Goal: Task Accomplishment & Management: Complete application form

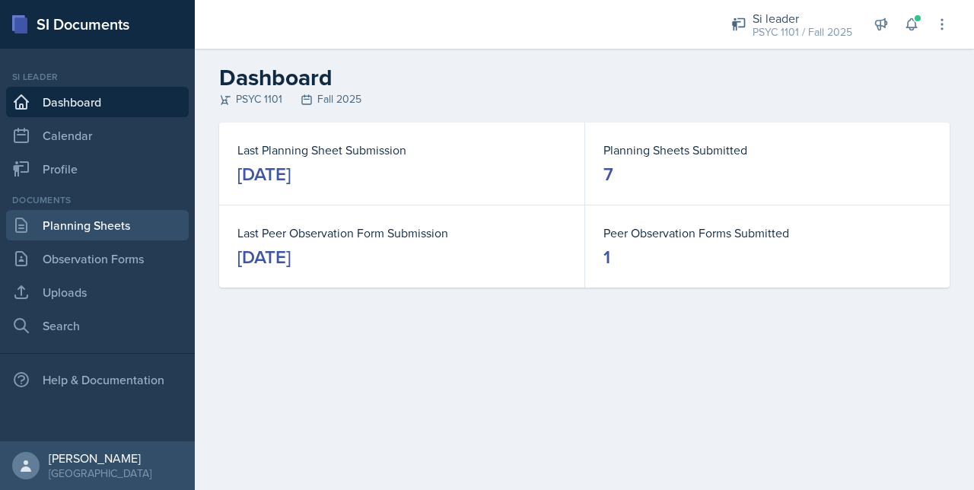
click at [84, 232] on link "Planning Sheets" at bounding box center [97, 225] width 183 height 30
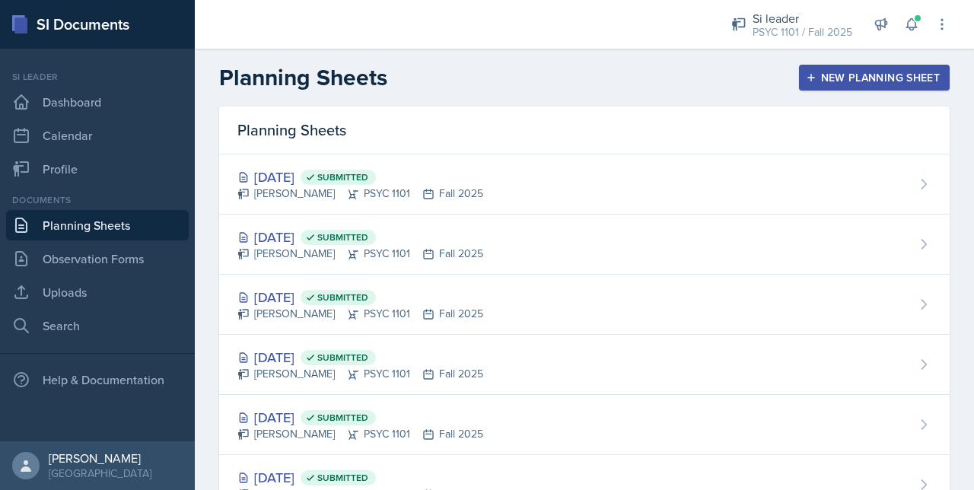
click at [820, 73] on div "New Planning Sheet" at bounding box center [874, 78] width 131 height 12
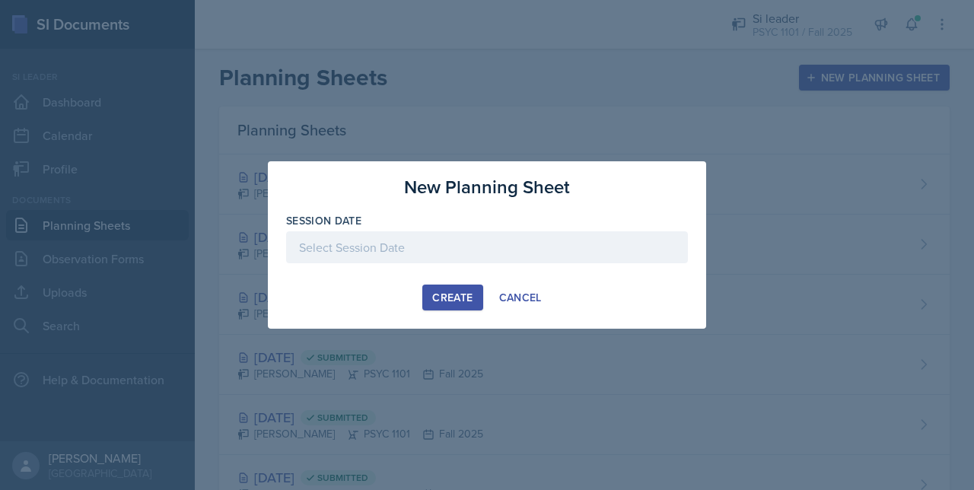
click at [389, 262] on div at bounding box center [487, 247] width 402 height 32
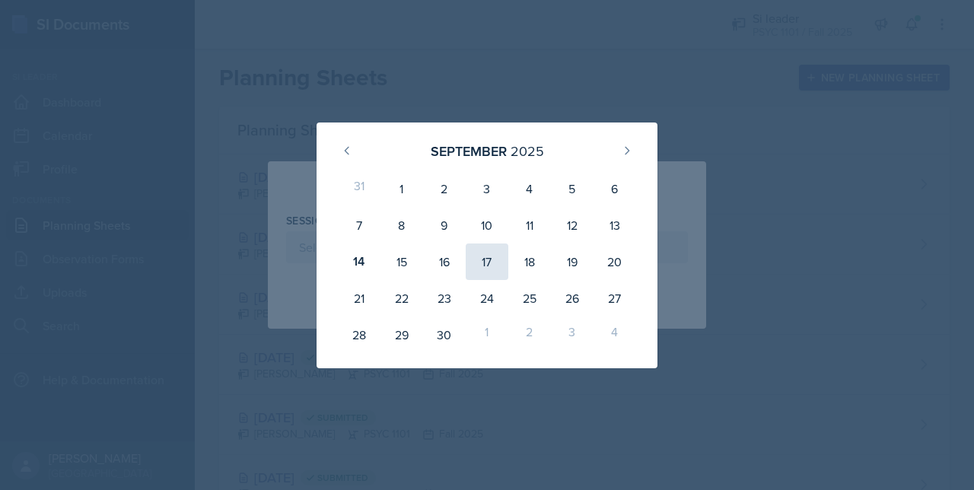
click at [479, 264] on div "17" at bounding box center [487, 261] width 43 height 37
type input "[DATE]"
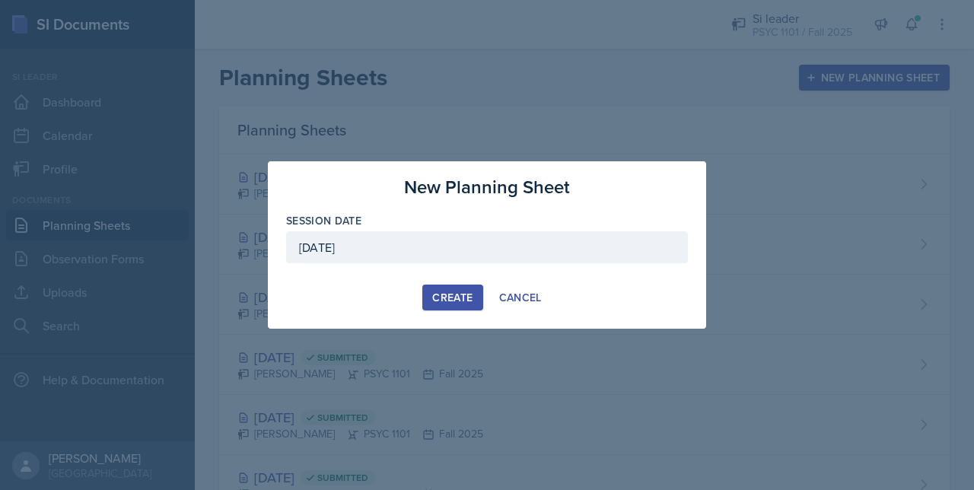
click at [456, 288] on button "Create" at bounding box center [452, 298] width 60 height 26
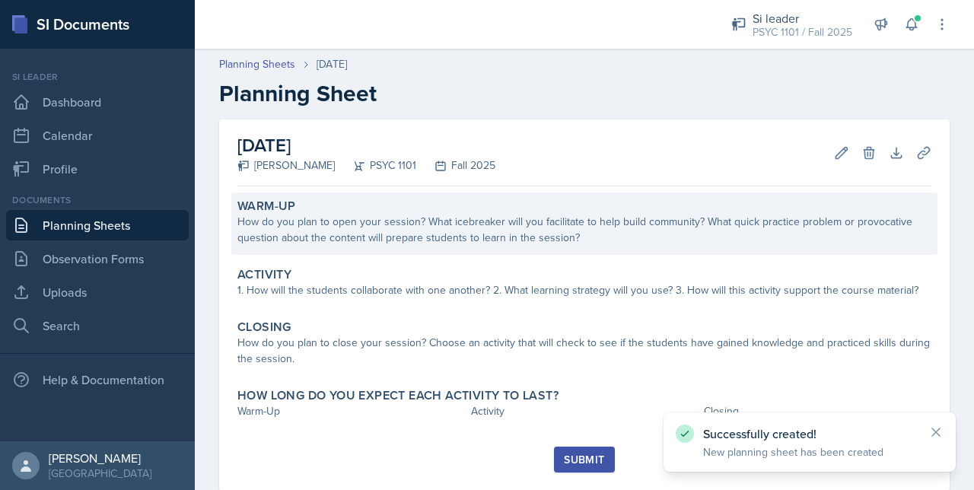
click at [286, 246] on div "Warm-Up How do you plan to open your session? What icebreaker will you facilita…" at bounding box center [584, 223] width 706 height 62
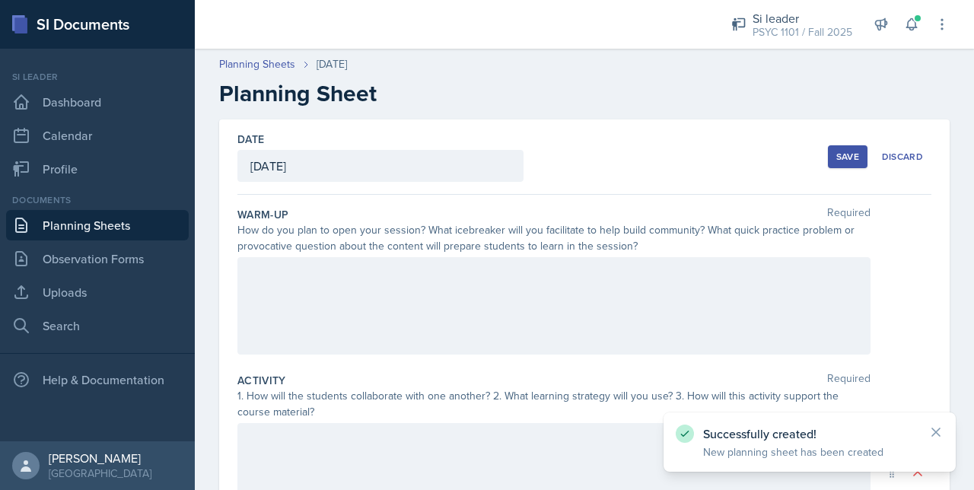
click at [269, 291] on div at bounding box center [553, 305] width 633 height 97
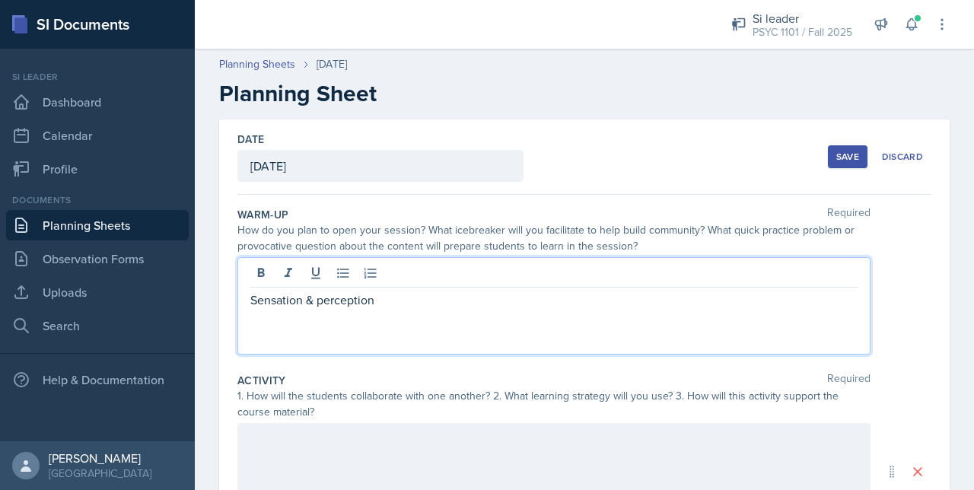
click at [828, 157] on button "Save" at bounding box center [848, 156] width 40 height 23
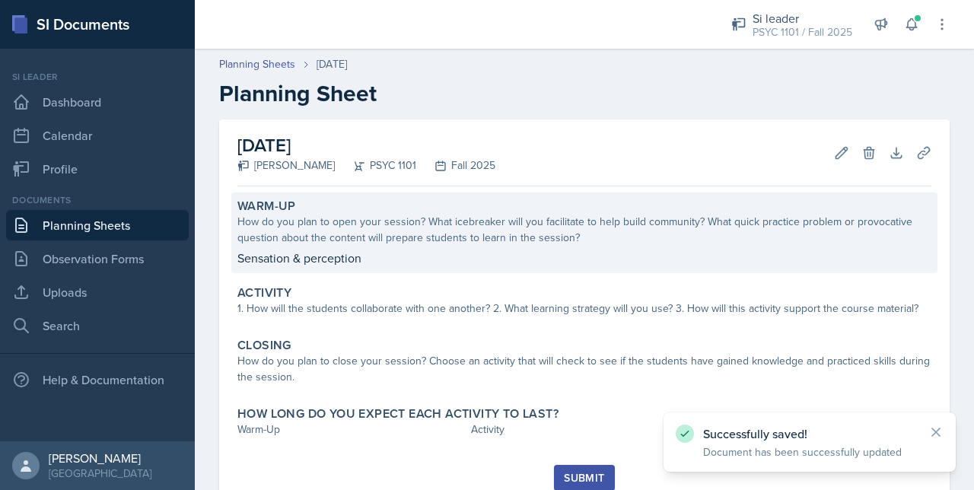
click at [409, 261] on p "Sensation & perception" at bounding box center [584, 258] width 694 height 18
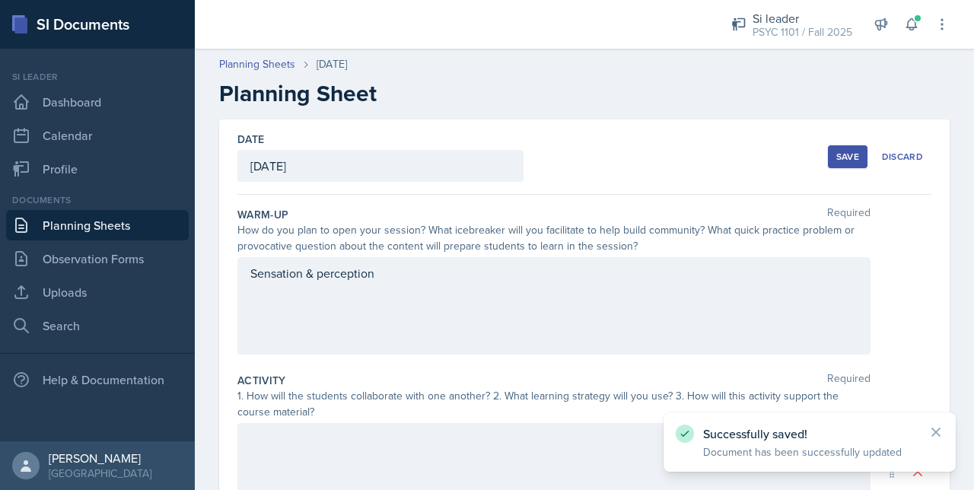
click at [393, 276] on div "Sensation & perception" at bounding box center [553, 305] width 633 height 97
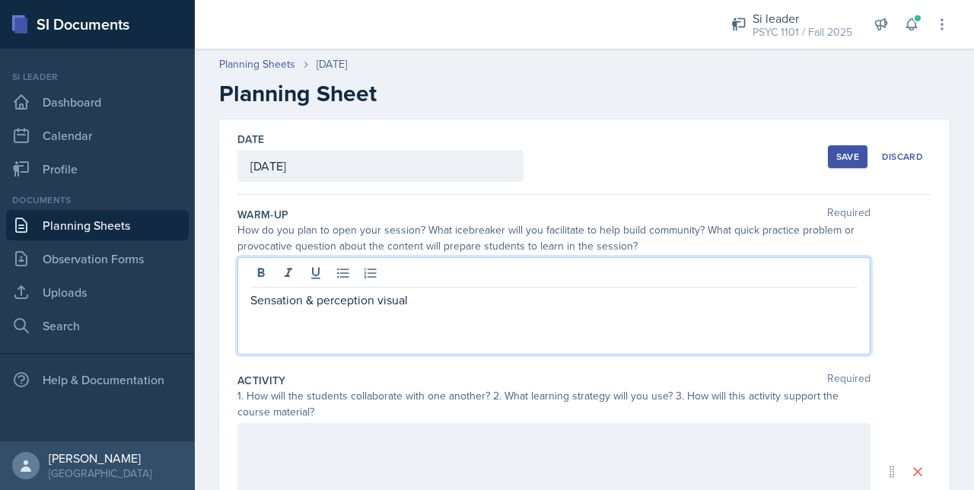
click at [828, 163] on button "Save" at bounding box center [848, 156] width 40 height 23
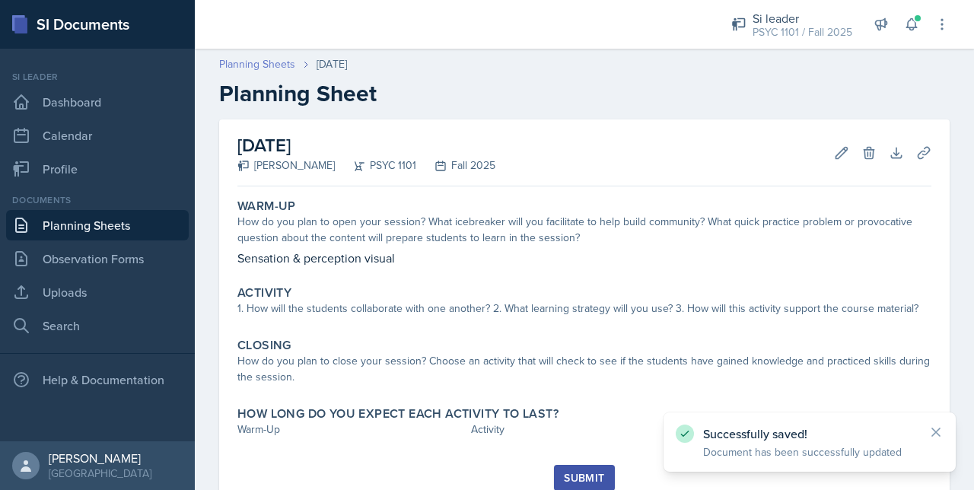
click at [265, 62] on link "Planning Sheets" at bounding box center [257, 64] width 76 height 16
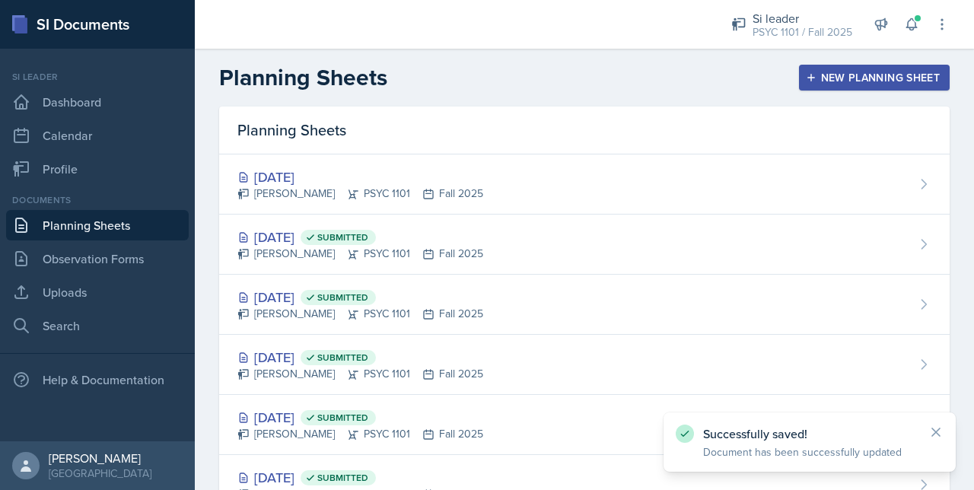
click at [812, 72] on div "New Planning Sheet" at bounding box center [874, 78] width 131 height 12
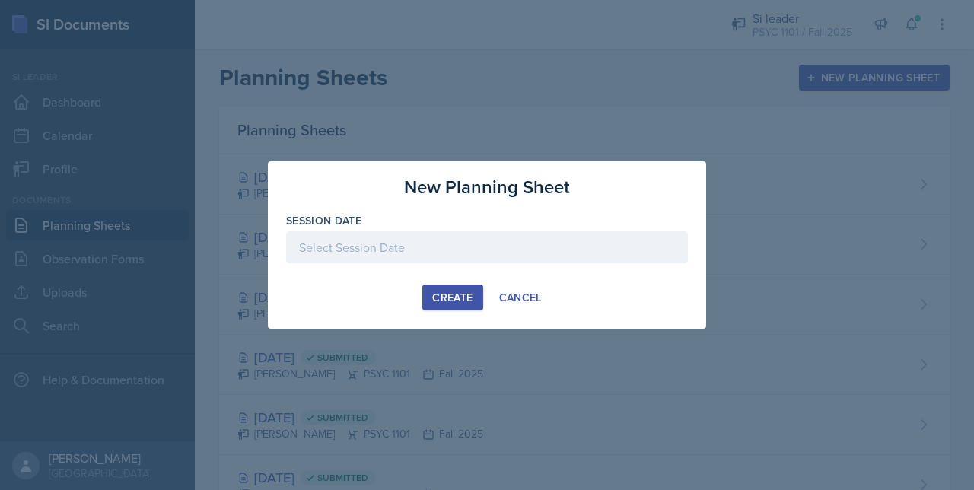
click at [370, 241] on div at bounding box center [487, 247] width 402 height 32
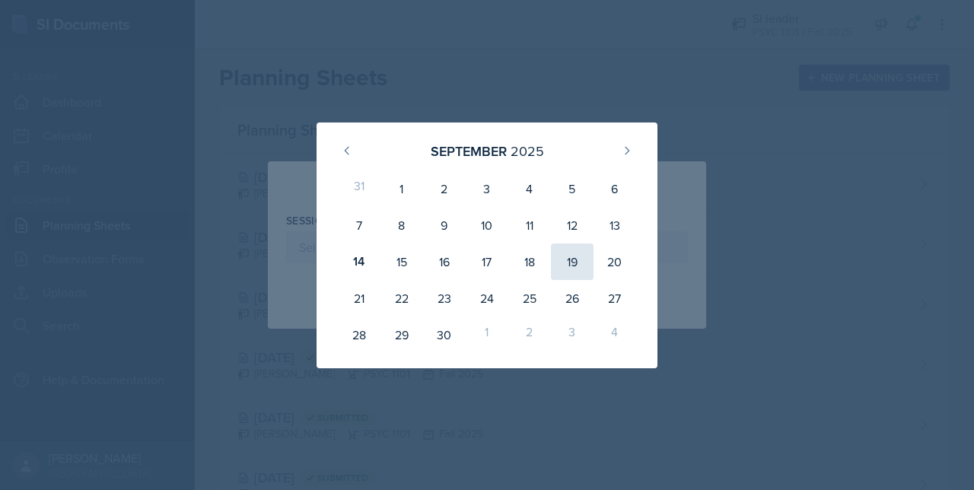
click at [577, 254] on div "19" at bounding box center [572, 261] width 43 height 37
type input "[DATE]"
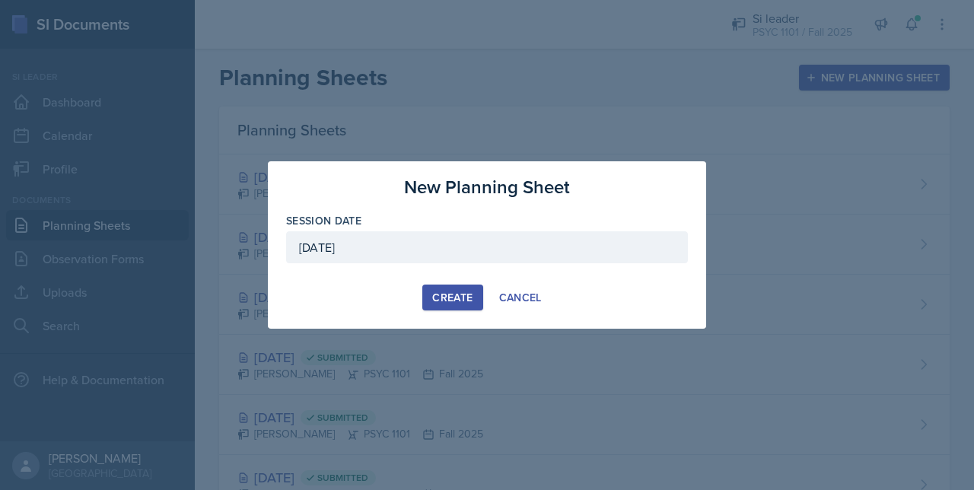
click at [447, 291] on div "Create" at bounding box center [452, 297] width 40 height 12
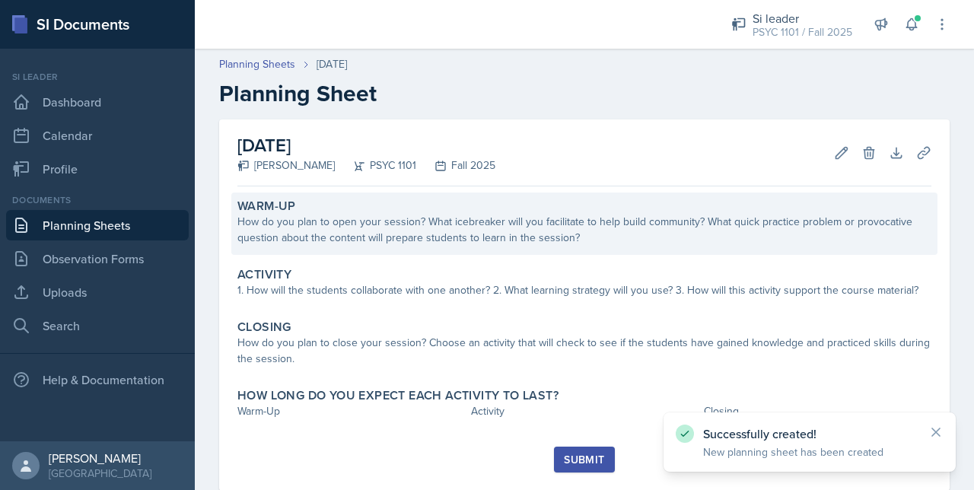
click at [336, 220] on div "How do you plan to open your session? What icebreaker will you facilitate to he…" at bounding box center [584, 230] width 694 height 32
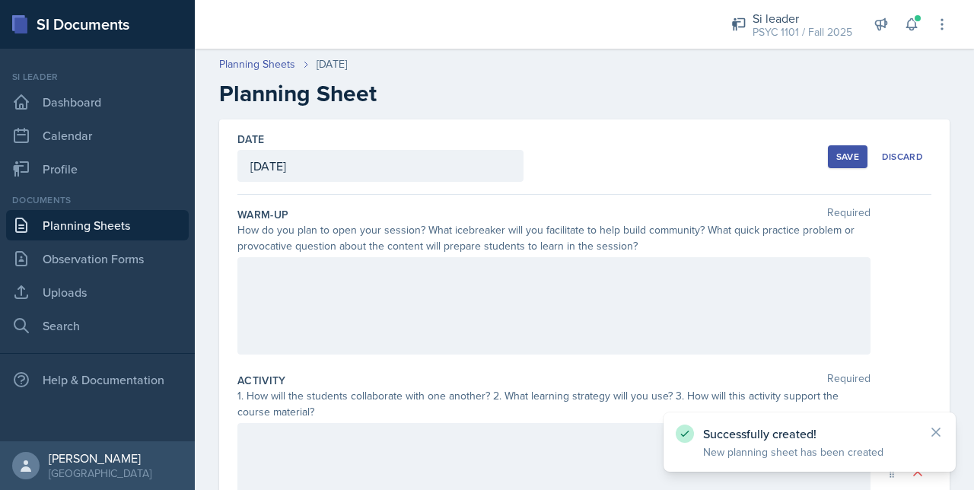
click at [304, 270] on div at bounding box center [553, 305] width 633 height 97
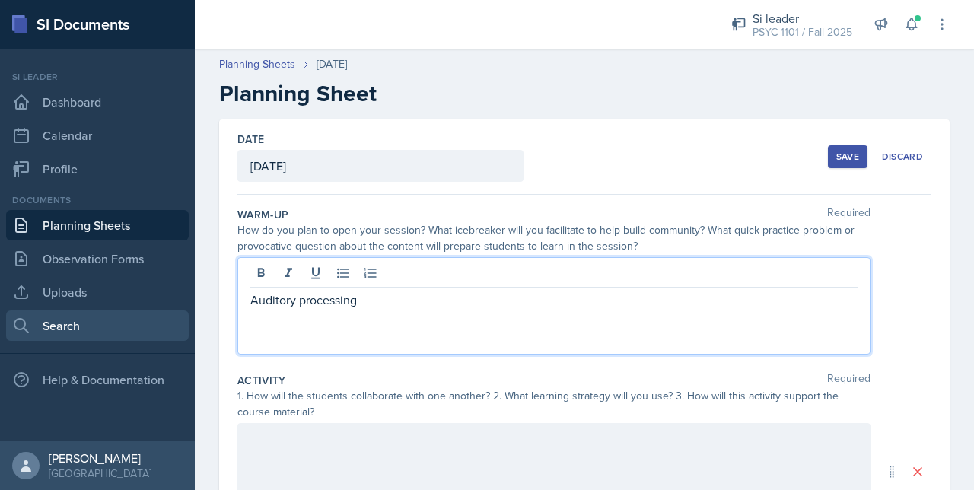
drag, startPoint x: 392, startPoint y: 304, endPoint x: 172, endPoint y: 326, distance: 221.0
click at [172, 326] on div "SI Documents Si leader Dashboard Calendar Profile Documents Planning Sheets Obs…" at bounding box center [487, 245] width 974 height 490
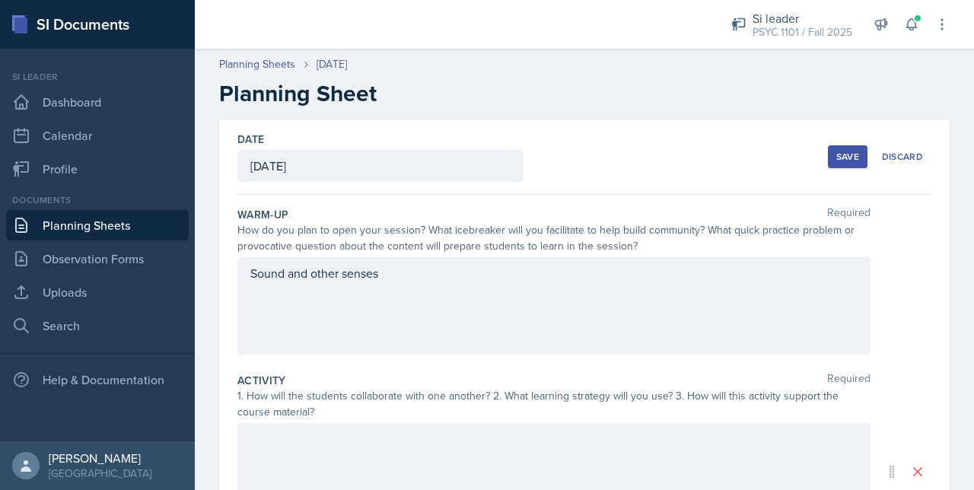
click at [836, 159] on div "Save" at bounding box center [847, 157] width 23 height 12
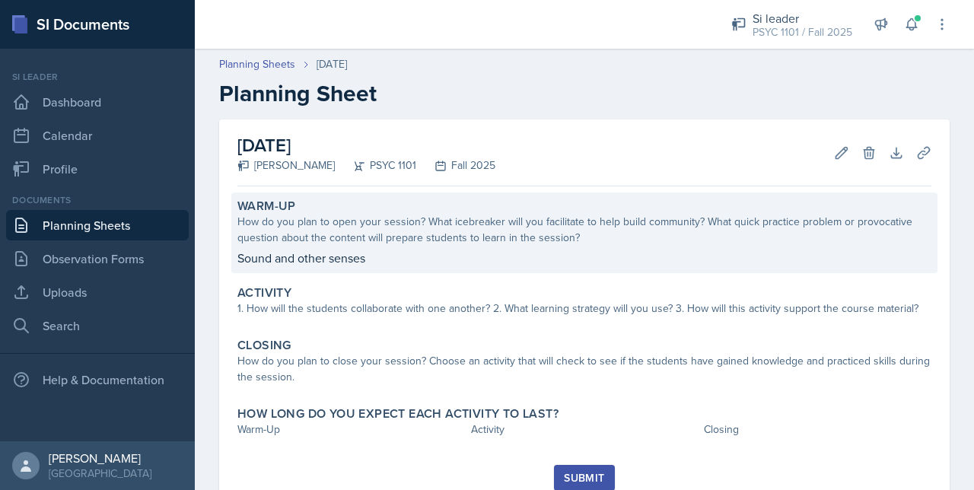
click at [360, 265] on p "Sound and other senses" at bounding box center [584, 258] width 694 height 18
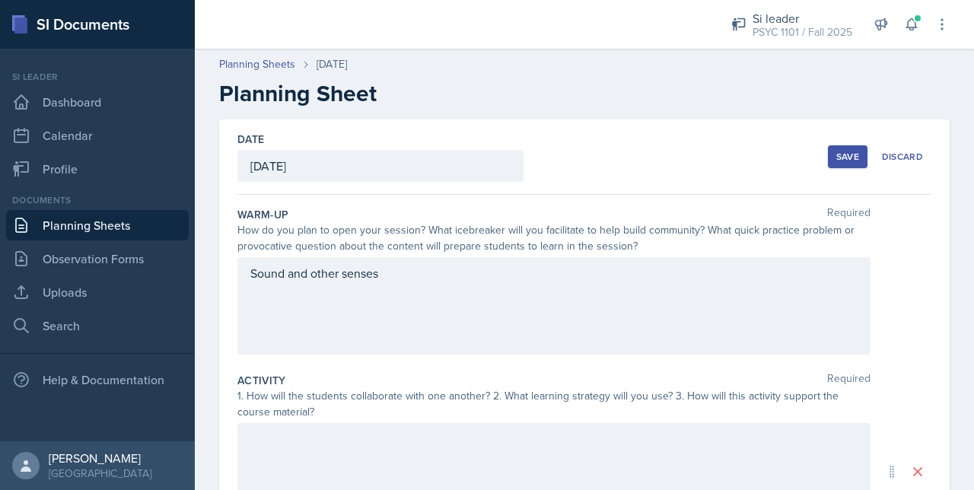
click at [390, 313] on div "Sound and other senses" at bounding box center [553, 305] width 633 height 97
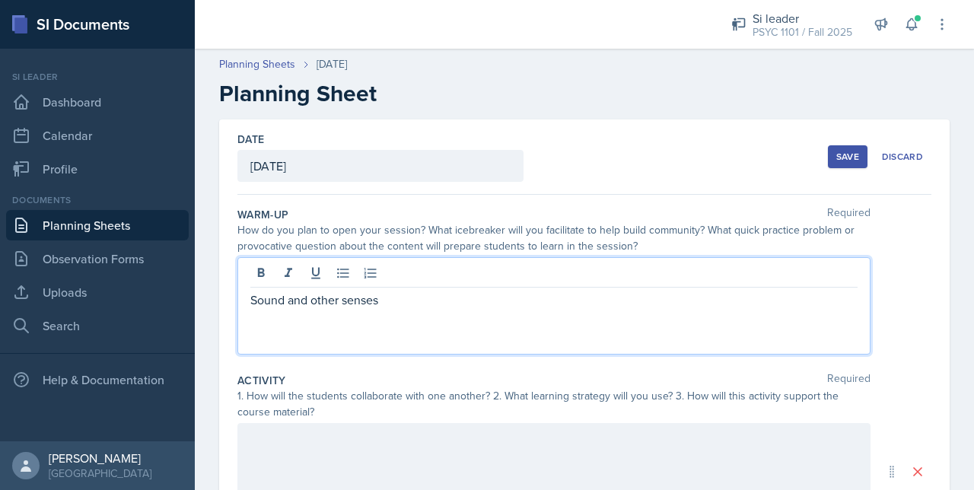
click at [390, 307] on p "Sound and other senses" at bounding box center [553, 300] width 607 height 18
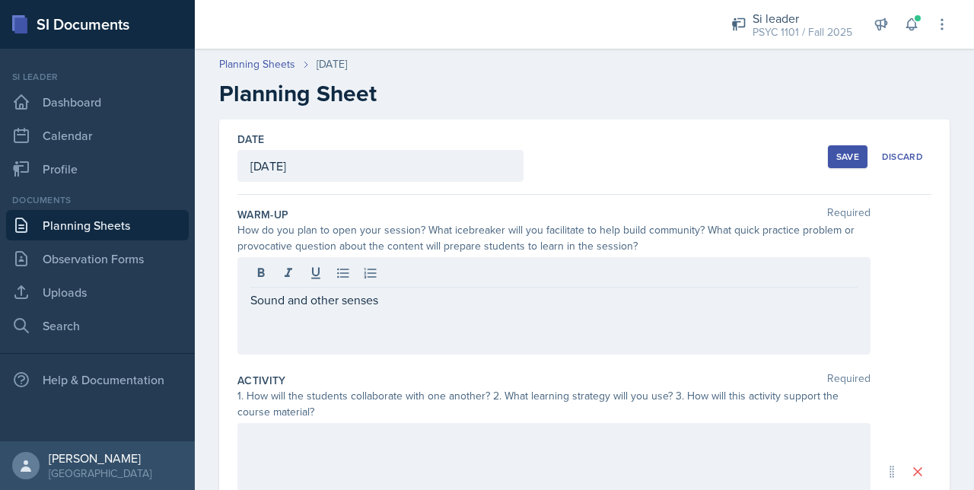
click at [831, 148] on button "Save" at bounding box center [848, 156] width 40 height 23
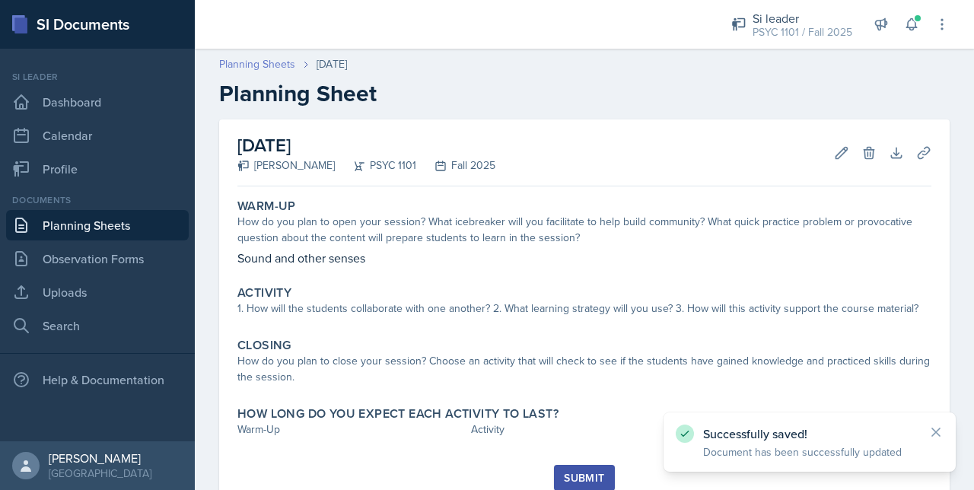
click at [248, 63] on link "Planning Sheets" at bounding box center [257, 64] width 76 height 16
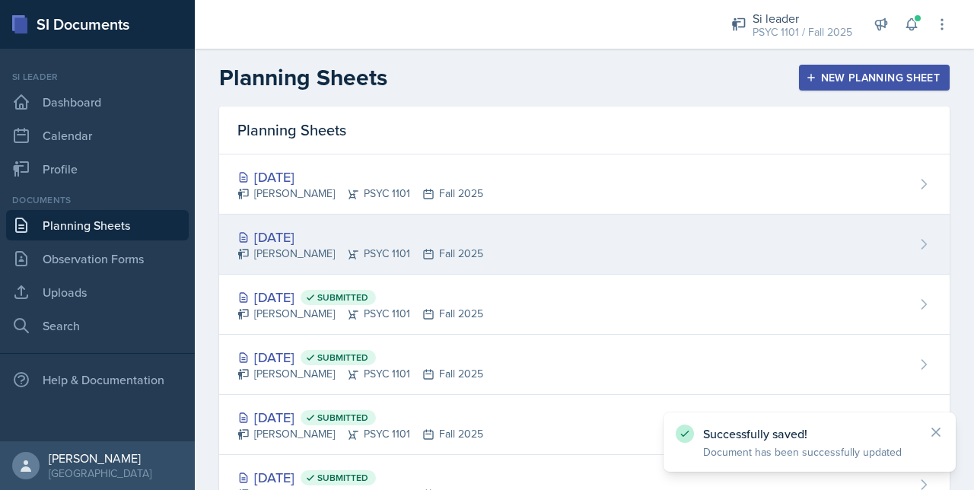
click at [400, 252] on div "[PERSON_NAME] PSYC 1101 Fall 2025" at bounding box center [360, 254] width 246 height 16
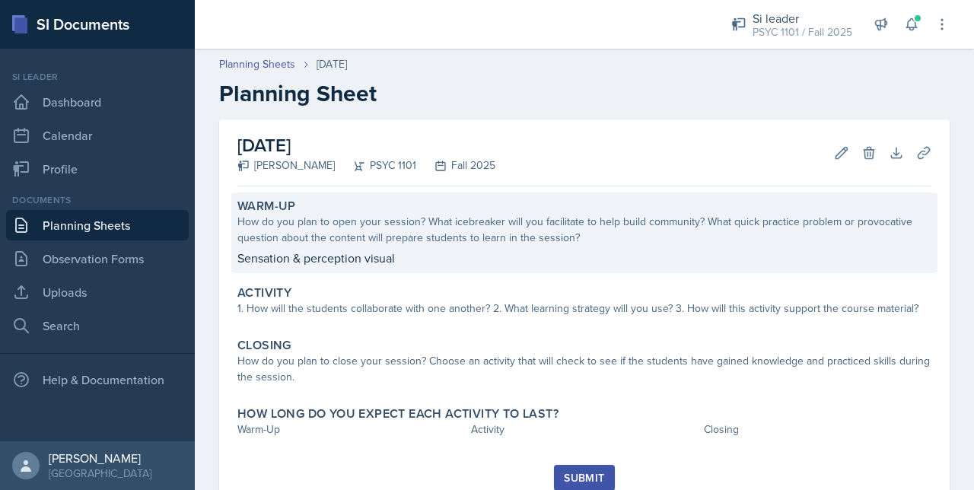
click at [390, 256] on p "Sensation & perception visual" at bounding box center [584, 258] width 694 height 18
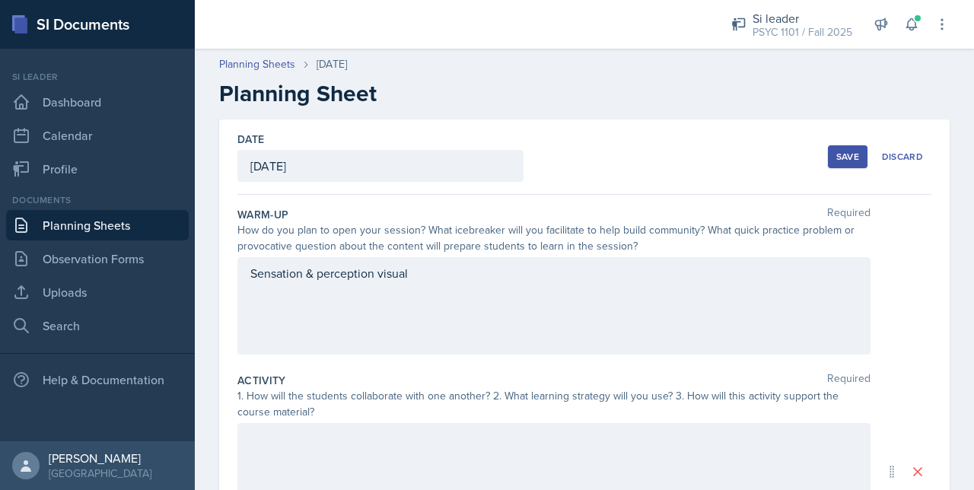
click at [453, 269] on div "Sensation & perception visual" at bounding box center [553, 305] width 633 height 97
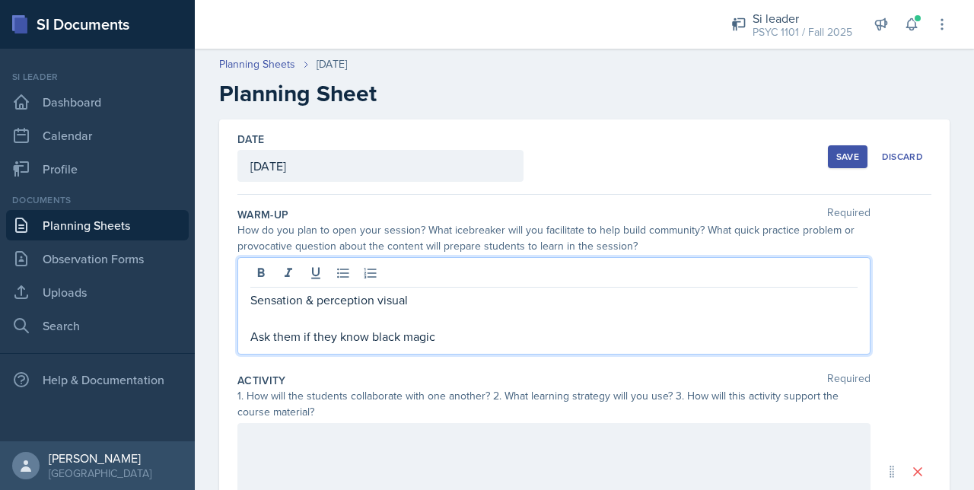
click at [371, 337] on p "Ask them if they know black magic" at bounding box center [553, 336] width 607 height 18
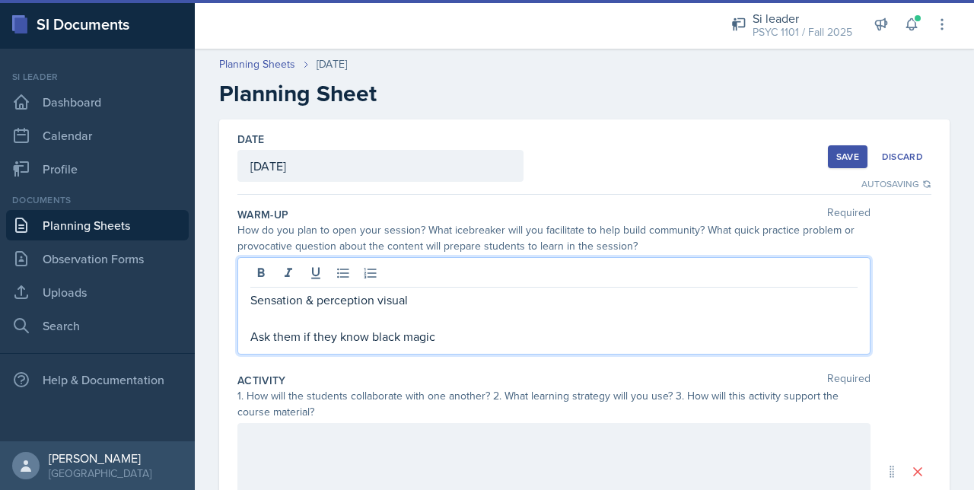
click at [432, 340] on p "Ask them if they know black magic" at bounding box center [553, 336] width 607 height 18
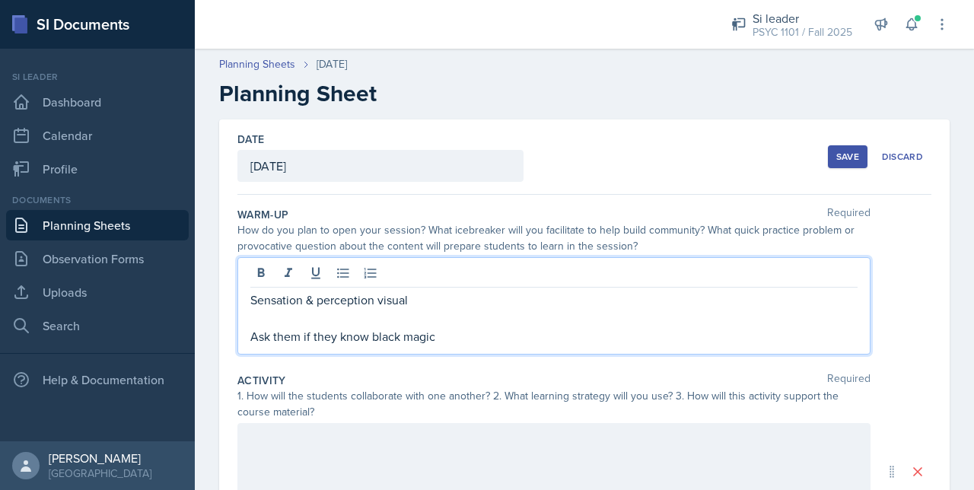
click at [424, 329] on p "Ask them if they know black magic" at bounding box center [553, 336] width 607 height 18
click at [450, 339] on p "Ask them if they know black magic" at bounding box center [553, 336] width 607 height 18
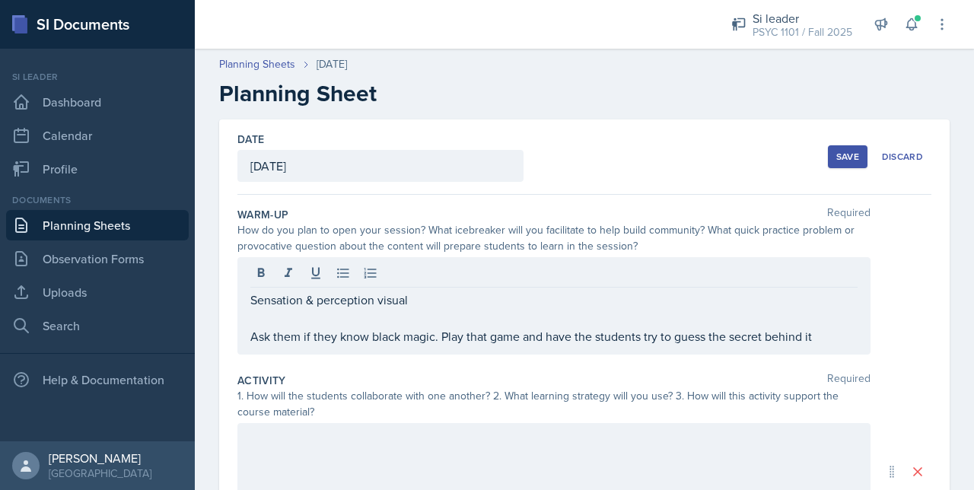
click at [821, 329] on p "Ask them if they know black magic. Play that game and have the students try to …" at bounding box center [553, 336] width 607 height 18
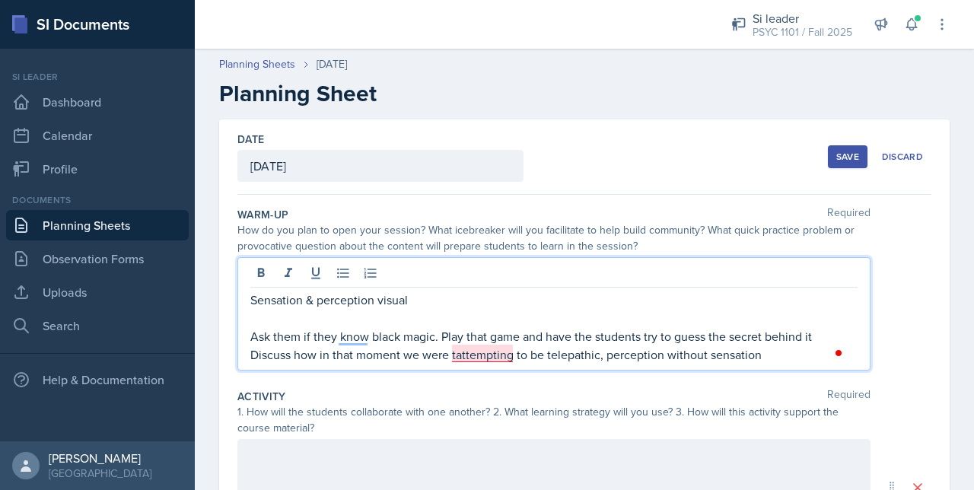
click at [465, 354] on p "Discuss how in that moment we were tattempting to be telepathic, perception wit…" at bounding box center [553, 354] width 607 height 18
click at [339, 332] on p "Ask them if they know black magic. Play that game and have the students try to …" at bounding box center [553, 336] width 607 height 18
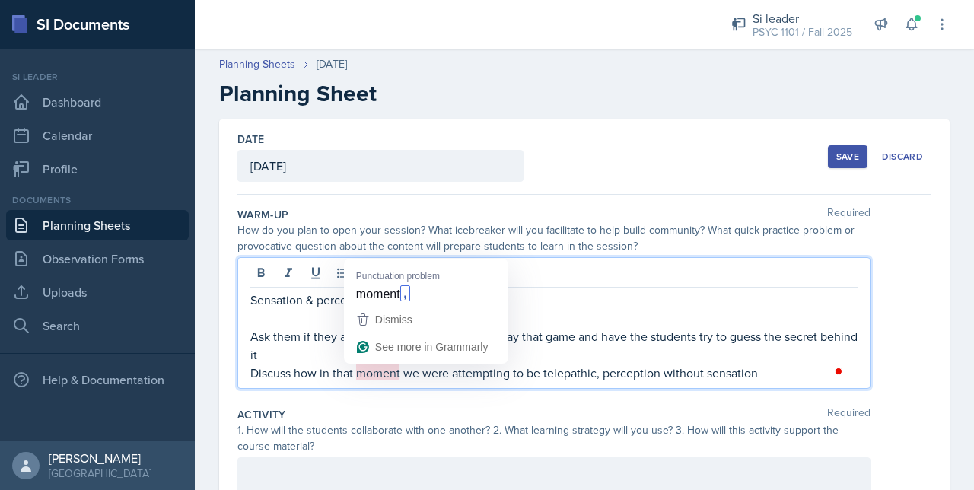
click at [374, 370] on p "Discuss how in that moment we were attempting to be telepathic, perception with…" at bounding box center [553, 373] width 607 height 18
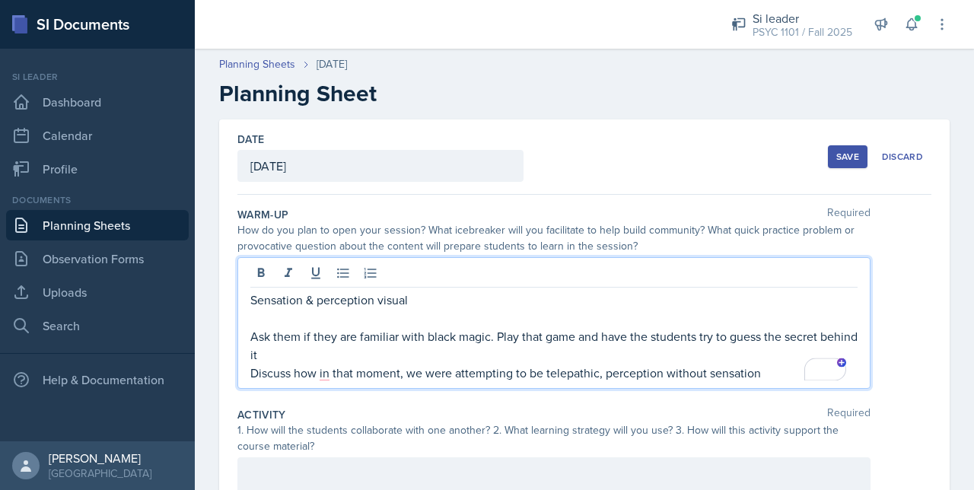
click at [333, 370] on p "Discuss how in that moment, we were attempting to be telepathic, perception wit…" at bounding box center [553, 373] width 607 height 18
click at [322, 370] on p "Discuss how in that moment, we were attempting to be telepathic, perception wit…" at bounding box center [553, 373] width 607 height 18
click at [760, 370] on p "Discuss how, in that moment, we were attempting to be telepathic, perception wi…" at bounding box center [553, 373] width 607 height 18
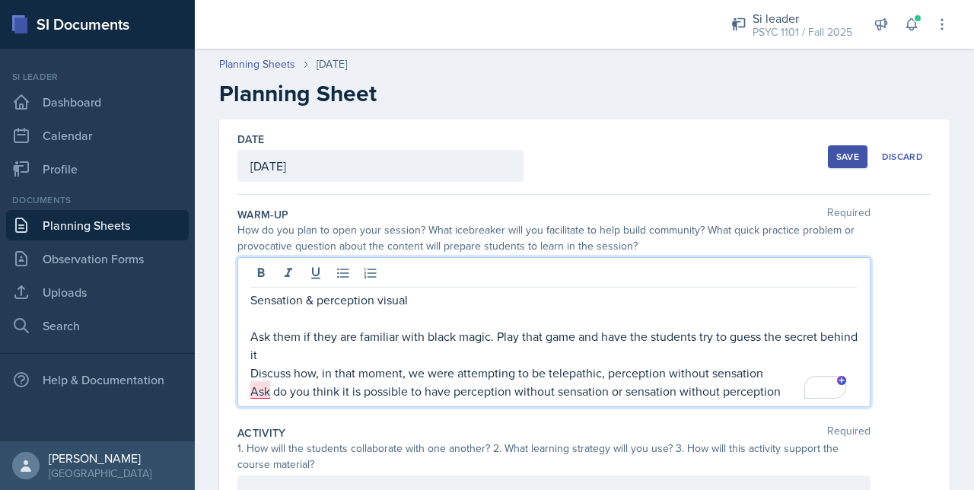
click at [259, 395] on p "Ask do you think it is possible to have perception without sensation or sensati…" at bounding box center [553, 391] width 607 height 18
click at [269, 396] on p "Ask do you think it is possible to have perception without sensation or sensati…" at bounding box center [553, 391] width 607 height 18
click at [335, 364] on p "Discuss how, in that moment, we were attempting to be telepathic, perception wi…" at bounding box center [553, 373] width 607 height 18
click at [351, 364] on p "Discuss how, in that moment, we were attempting to be telepathic, perception wi…" at bounding box center [553, 373] width 607 height 18
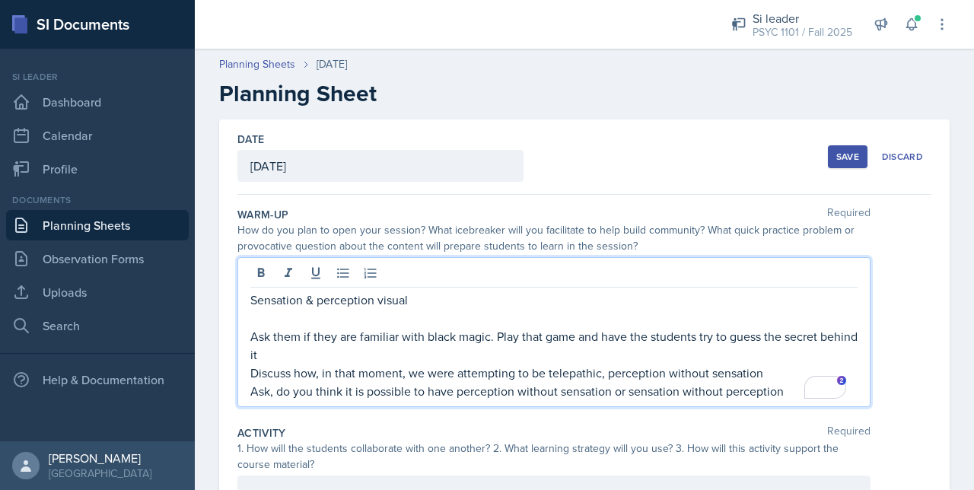
click at [341, 339] on p "Ask them if they are familiar with black magic. Play that game and have the stu…" at bounding box center [553, 345] width 607 height 37
click at [335, 350] on p "Ask them if they are familiar with black magic. Play that game and have the stu…" at bounding box center [553, 345] width 607 height 37
click at [785, 389] on p "Ask, do you think it is possible to have perception without sensation or sensat…" at bounding box center [553, 391] width 607 height 18
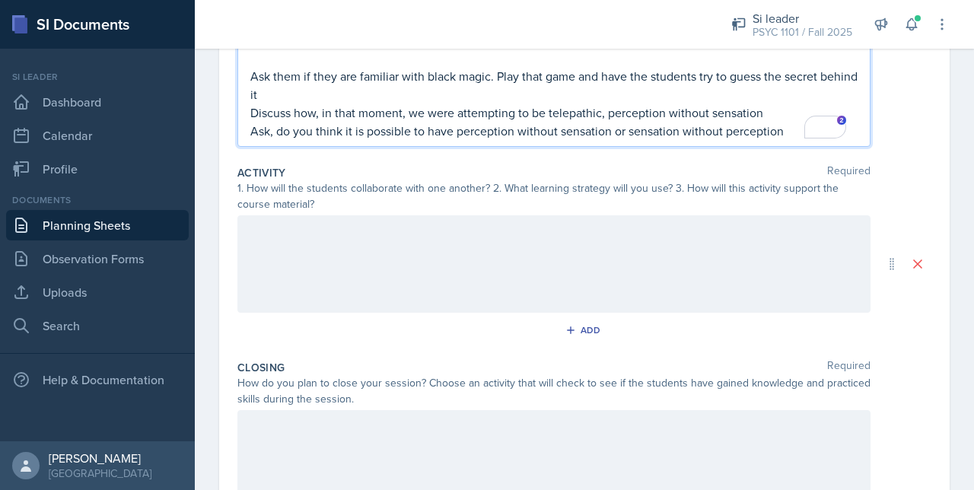
click at [286, 313] on div "Activity Required 1. How will the students collaborate with one another? 2. Wha…" at bounding box center [584, 256] width 694 height 195
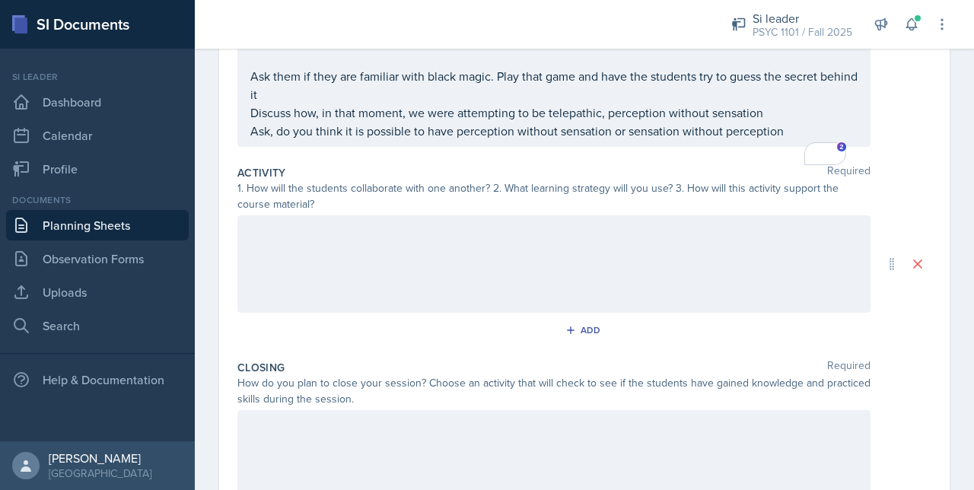
click at [277, 258] on div at bounding box center [553, 263] width 633 height 97
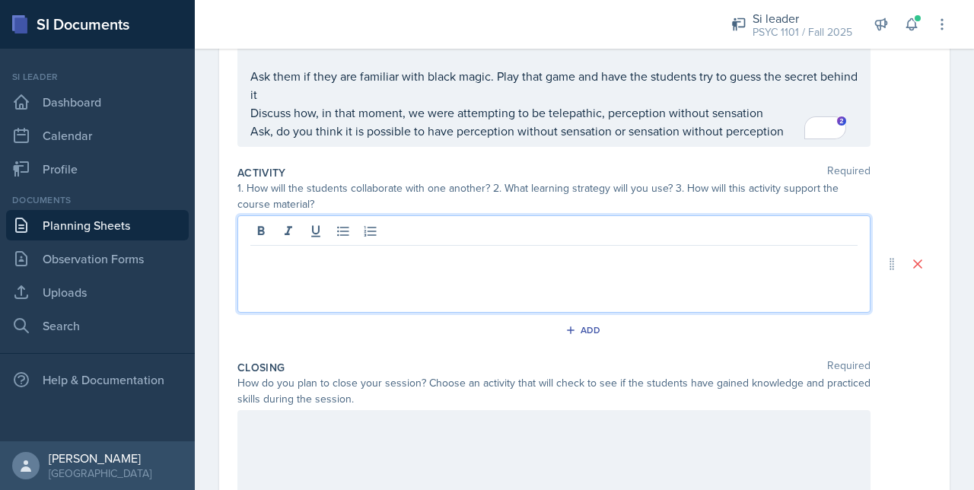
scroll to position [260, 0]
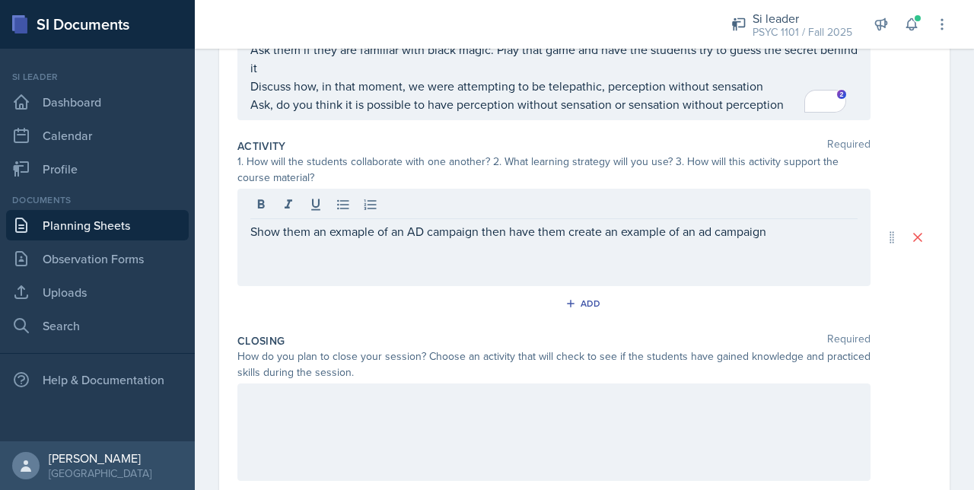
click at [253, 240] on div "Show them an exmaple of an AD campaign then have them create an example of an a…" at bounding box center [553, 237] width 633 height 97
click at [244, 227] on div "Show them an exmaple of an AD campaign then have them create an example of an a…" at bounding box center [553, 237] width 633 height 97
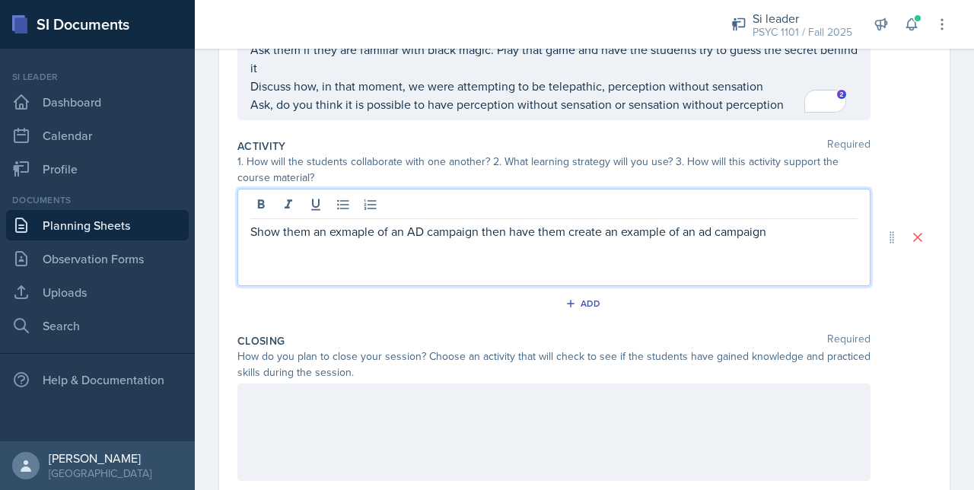
click at [251, 237] on p "Show them an exmaple of an AD campaign then have them create an example of an a…" at bounding box center [553, 231] width 607 height 18
click at [381, 227] on p "MA #1; Show them an exmaple of an AD campaign then have them create an example …" at bounding box center [553, 231] width 607 height 18
click at [403, 234] on p "MA #1; Show them an exmaple of an AD campaign then have them create an example …" at bounding box center [553, 231] width 607 height 18
click at [811, 241] on div "MA #1; Show them an example of an AD campaign then have them create an example …" at bounding box center [553, 237] width 633 height 97
click at [822, 227] on p "MA #1; Show them an example of an AD campaign then have them create an example …" at bounding box center [553, 231] width 607 height 18
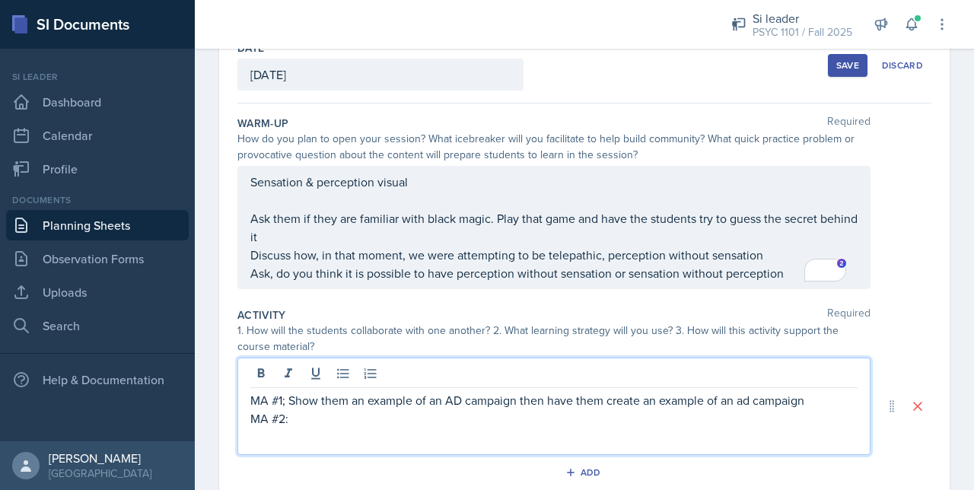
scroll to position [91, 0]
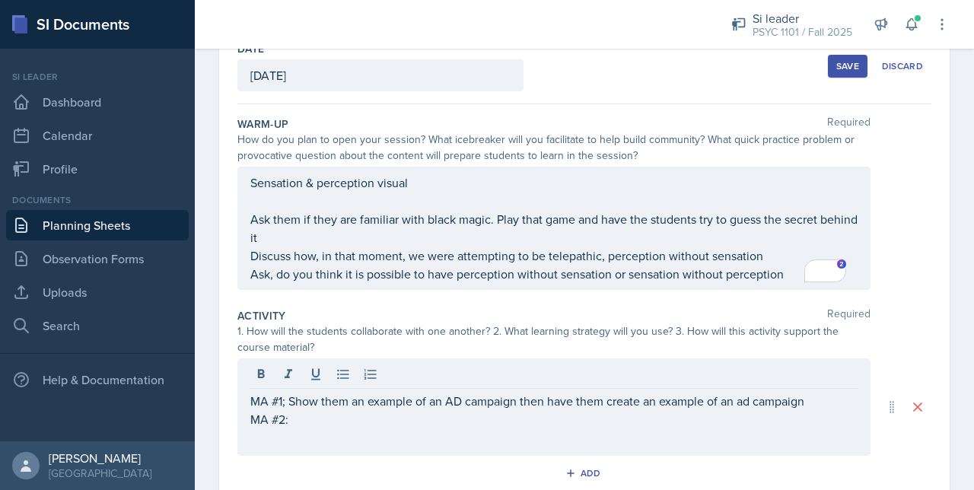
click at [399, 313] on div "Activity Required" at bounding box center [584, 315] width 694 height 15
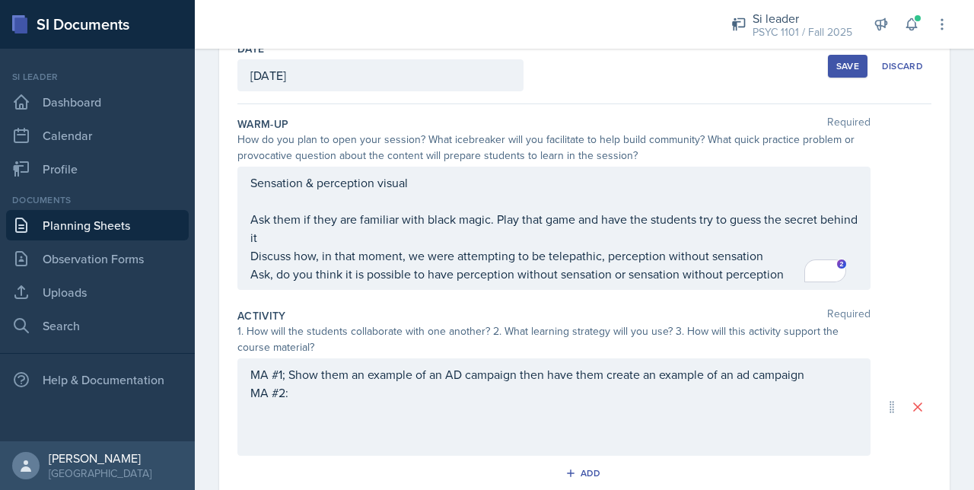
click at [379, 278] on div "Sensation & perception visual Ask them if they are familiar with black magic. P…" at bounding box center [553, 228] width 607 height 110
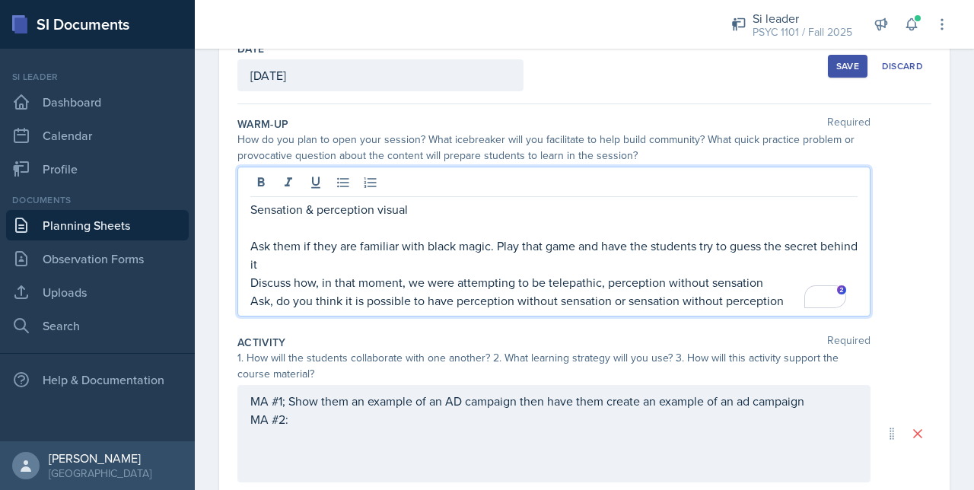
click at [782, 294] on p "Ask, do you think it is possible to have perception without sensation or sensat…" at bounding box center [553, 300] width 607 height 18
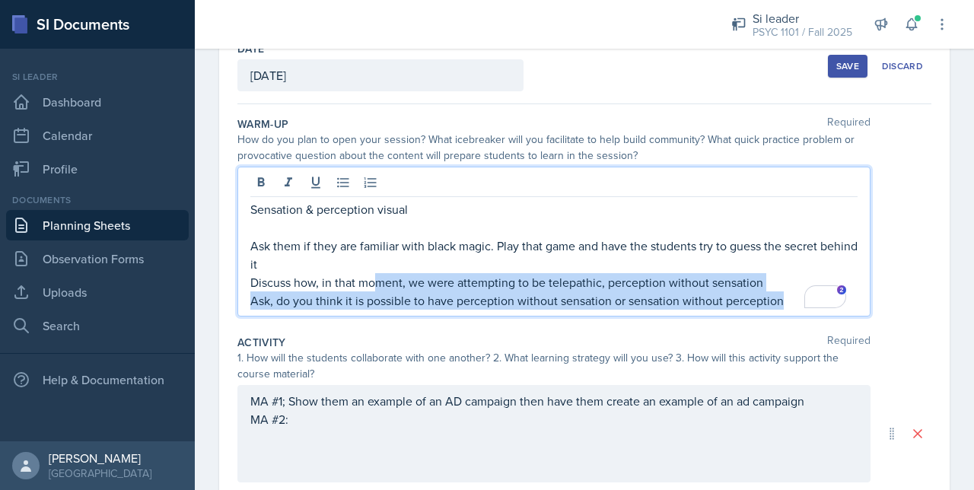
drag, startPoint x: 789, startPoint y: 304, endPoint x: 374, endPoint y: 288, distance: 415.6
click at [374, 288] on div "Sensation & perception visual Ask them if they are familiar with black magic. P…" at bounding box center [553, 255] width 607 height 110
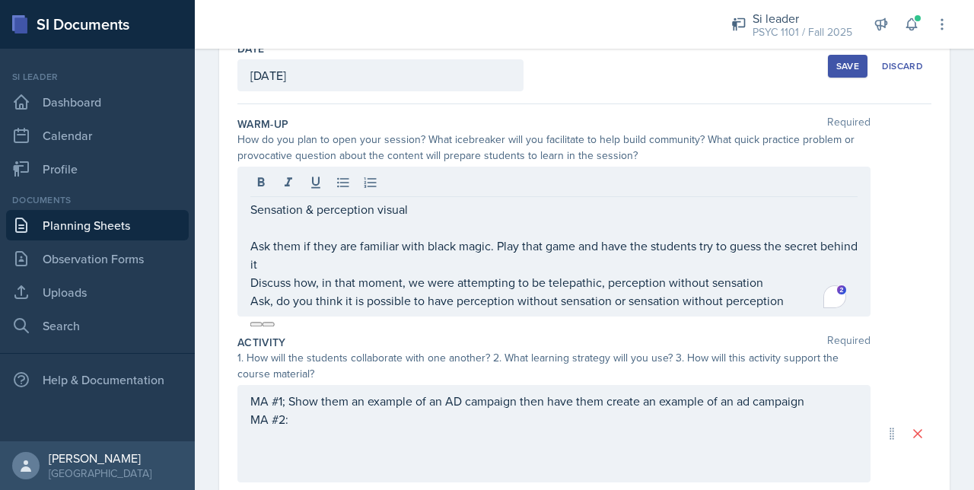
click at [330, 321] on div "Warm-Up Required How do you plan to open your session? What icebreaker will you…" at bounding box center [584, 219] width 694 height 218
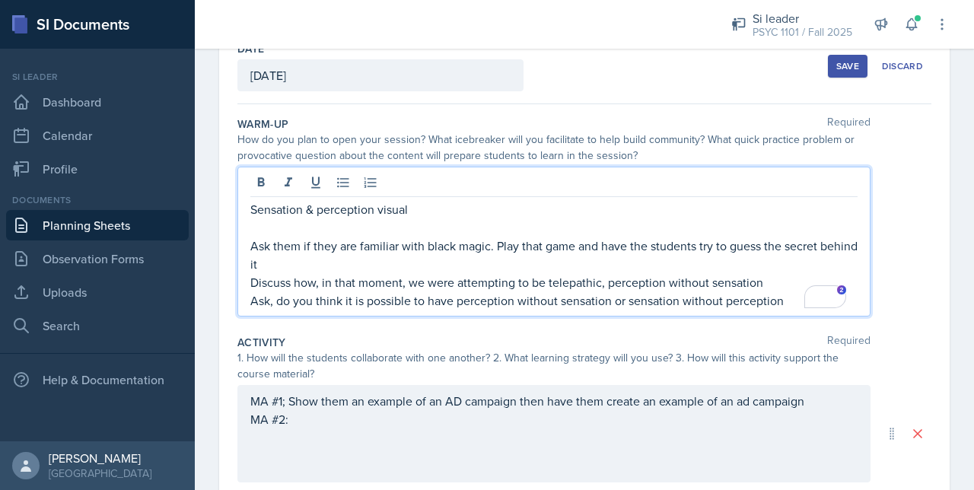
click at [302, 281] on div "Sensation & perception visual Ask them if they are familiar with black magic. P…" at bounding box center [553, 255] width 607 height 110
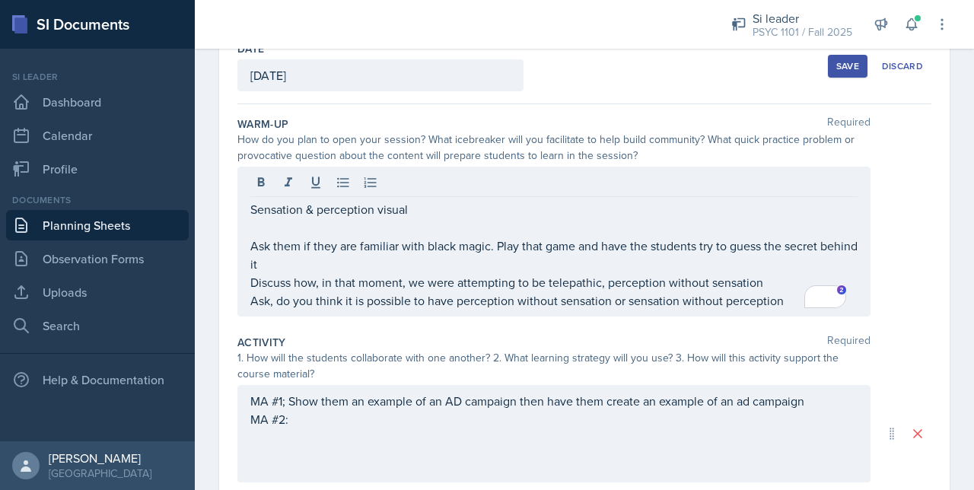
drag, startPoint x: 248, startPoint y: 296, endPoint x: 704, endPoint y: 313, distance: 456.0
click at [704, 313] on div "Sensation & perception visual Ask them if they are familiar with black magic. P…" at bounding box center [553, 242] width 633 height 150
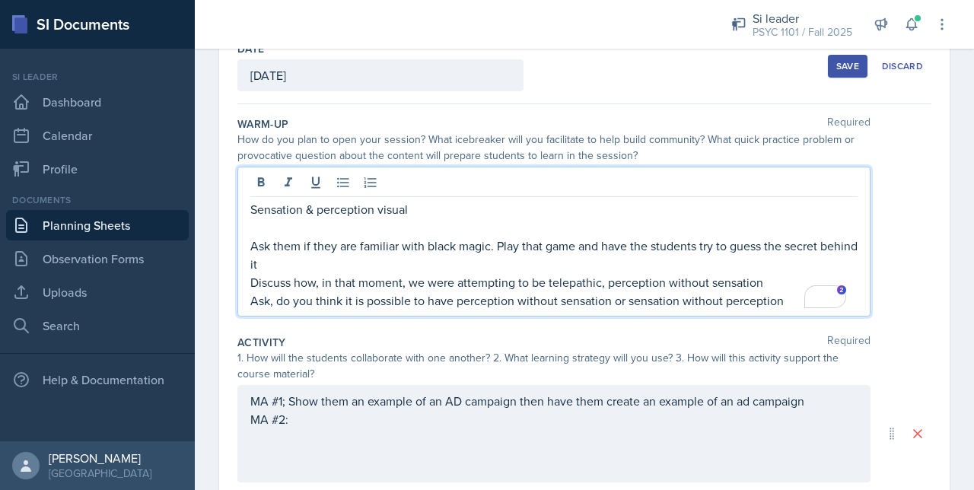
drag, startPoint x: 704, startPoint y: 313, endPoint x: 816, endPoint y: 307, distance: 112.8
click at [816, 307] on div at bounding box center [825, 296] width 42 height 23
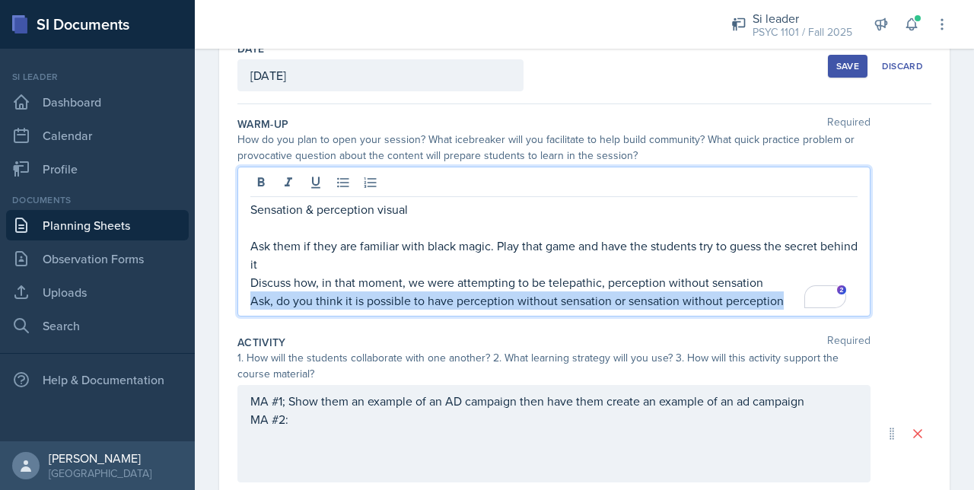
drag, startPoint x: 783, startPoint y: 307, endPoint x: 249, endPoint y: 308, distance: 534.0
click at [249, 308] on div "Sensation & perception visual Ask them if they are familiar with black magic. P…" at bounding box center [553, 242] width 633 height 150
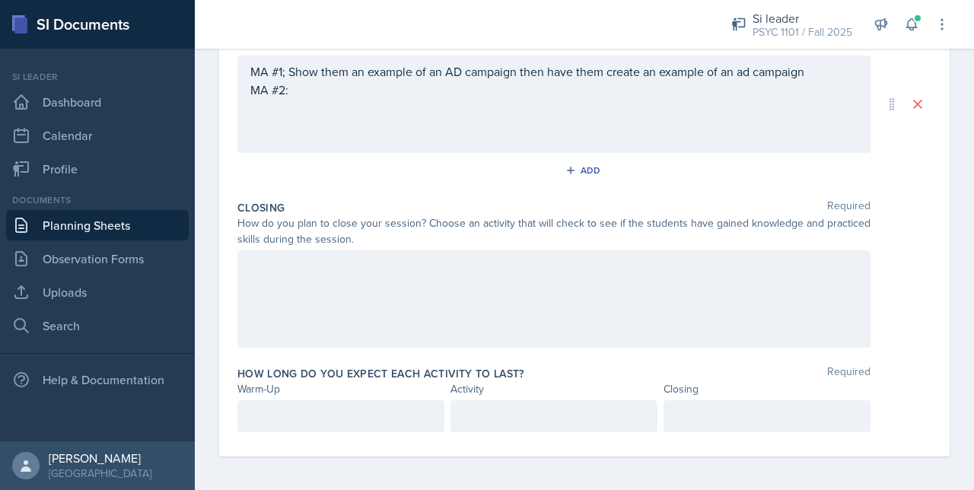
click at [261, 319] on div at bounding box center [553, 298] width 633 height 97
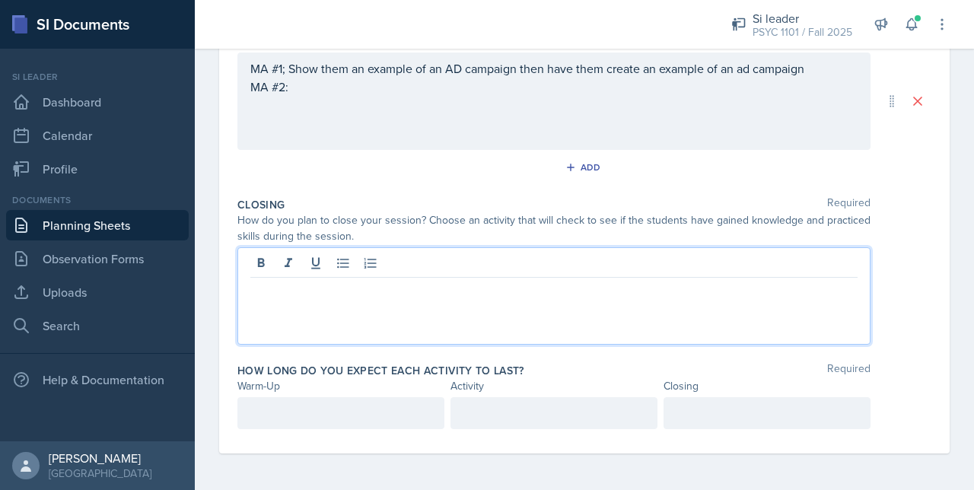
scroll to position [394, 0]
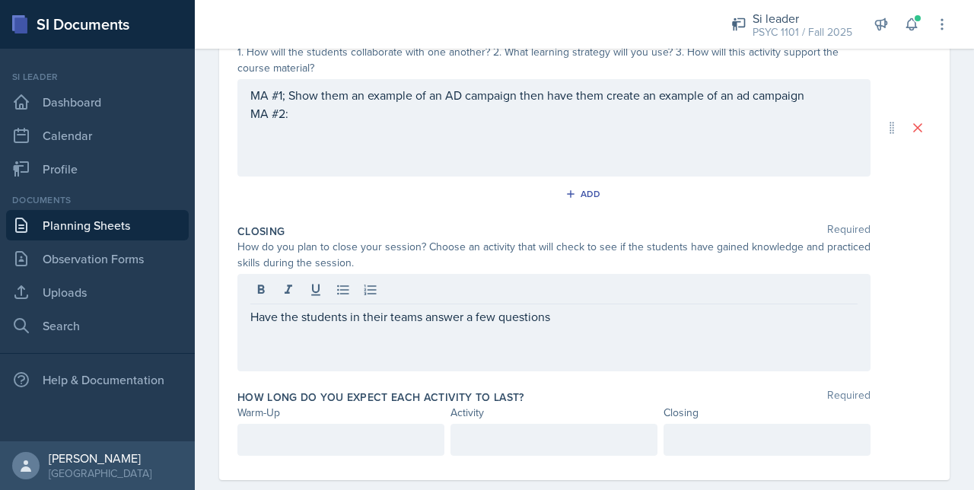
click at [327, 126] on div "MA #1; Show them an example of an AD campaign then have them create an example …" at bounding box center [553, 127] width 633 height 97
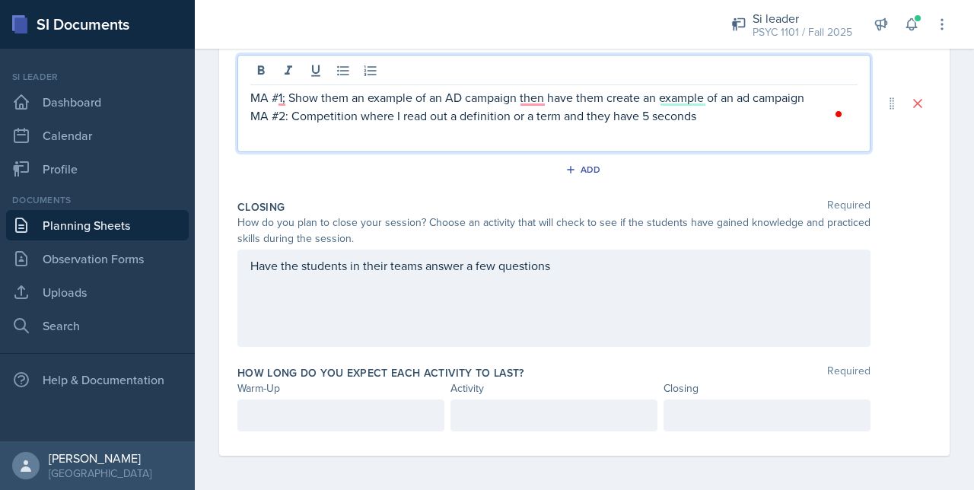
click at [529, 94] on p "MA #1; Show them an example of an AD campaign then have them create an example …" at bounding box center [553, 97] width 607 height 18
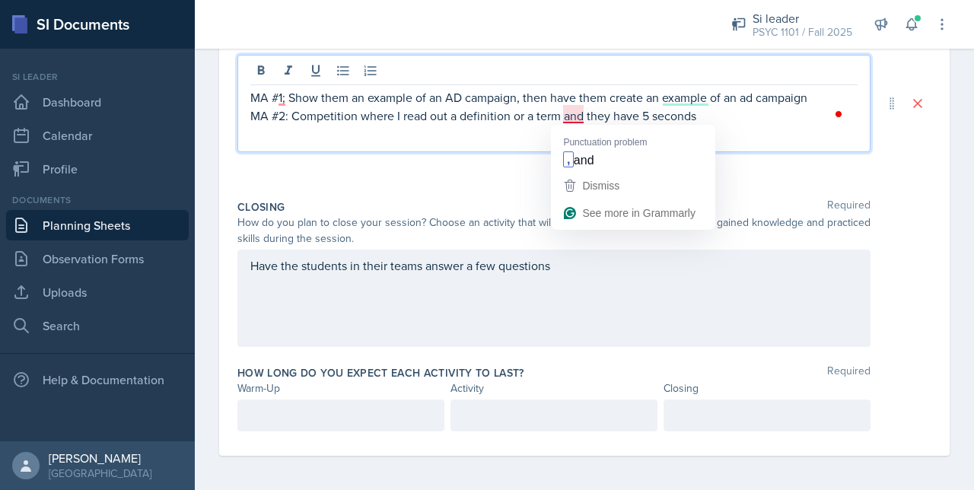
click at [569, 119] on p "MA #2: Competition where I read out a definition or a term and they have 5 seco…" at bounding box center [553, 116] width 607 height 18
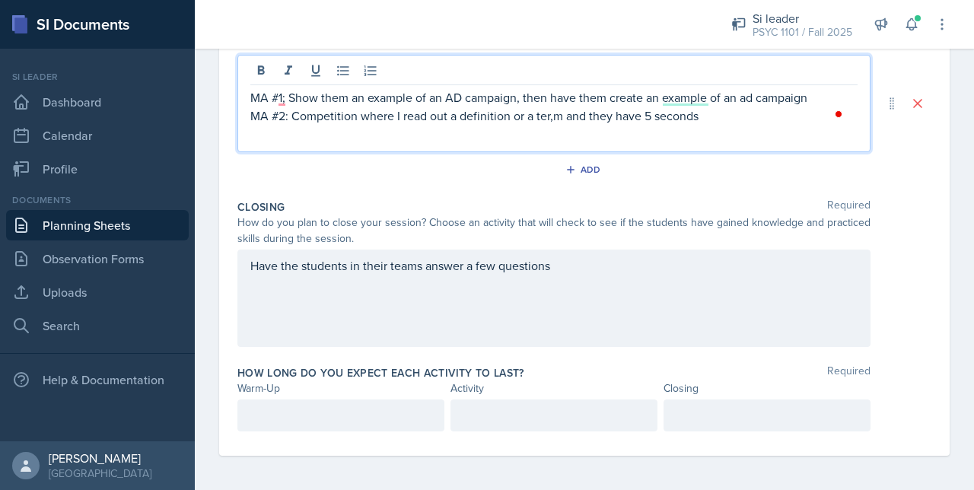
click at [701, 119] on p "MA #2: Competition where I read out a definition or a ter,m and they have 5 sec…" at bounding box center [553, 116] width 607 height 18
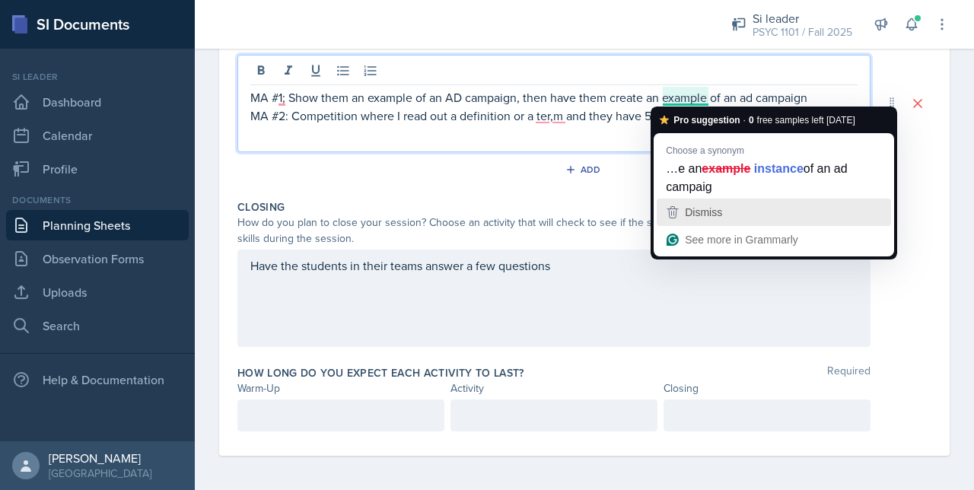
click at [691, 206] on span "Dismiss" at bounding box center [703, 212] width 37 height 12
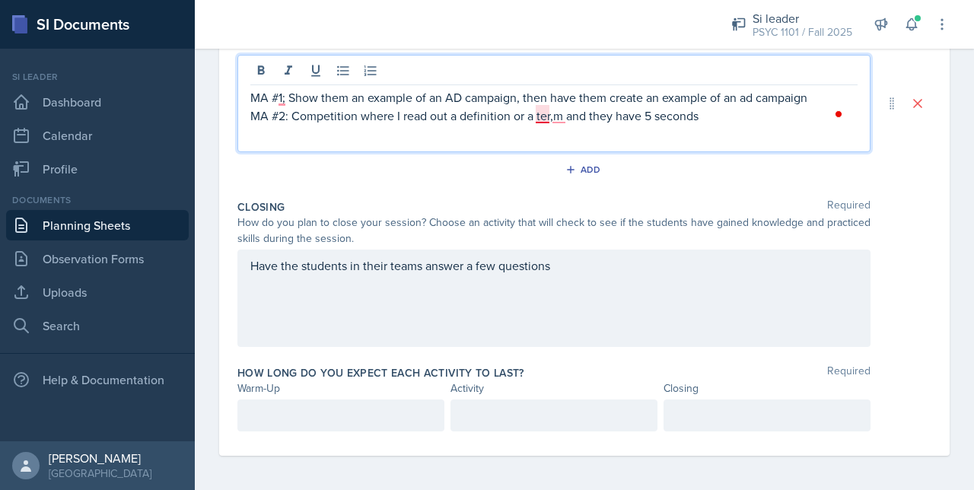
click at [549, 111] on p "MA #2: Competition where I read out a definition or a ter,m and they have 5 sec…" at bounding box center [553, 116] width 607 height 18
click at [567, 112] on p "MA #2: Competition where I read out a definition or a term,m and they have 5 se…" at bounding box center [553, 116] width 607 height 18
click at [565, 113] on p "MA #2: Competition where I read out a definition or a termm and they have 5 sec…" at bounding box center [553, 116] width 607 height 18
click at [699, 119] on p "MA #2: Competition where I read out a definition or a term and they have 5 seco…" at bounding box center [553, 116] width 607 height 18
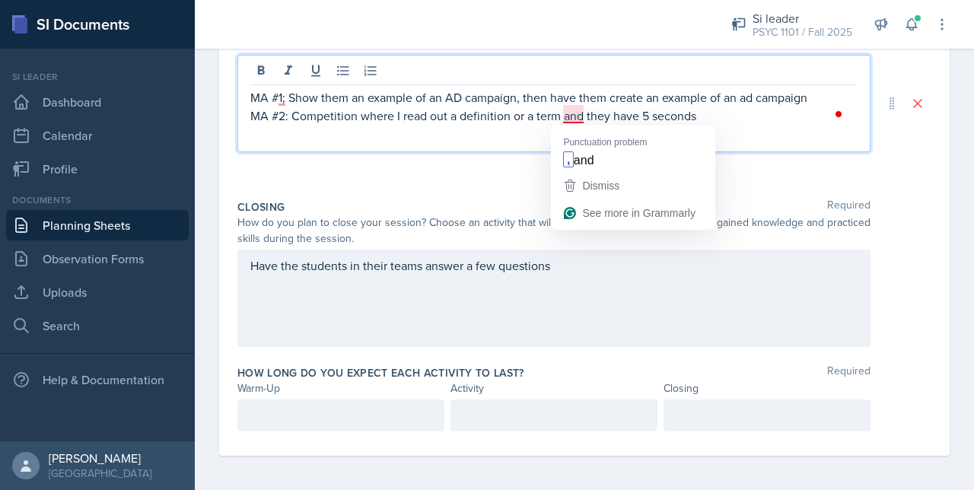
click at [572, 118] on p "MA #2: Competition where I read out a definition or a term and they have 5 seco…" at bounding box center [553, 116] width 607 height 18
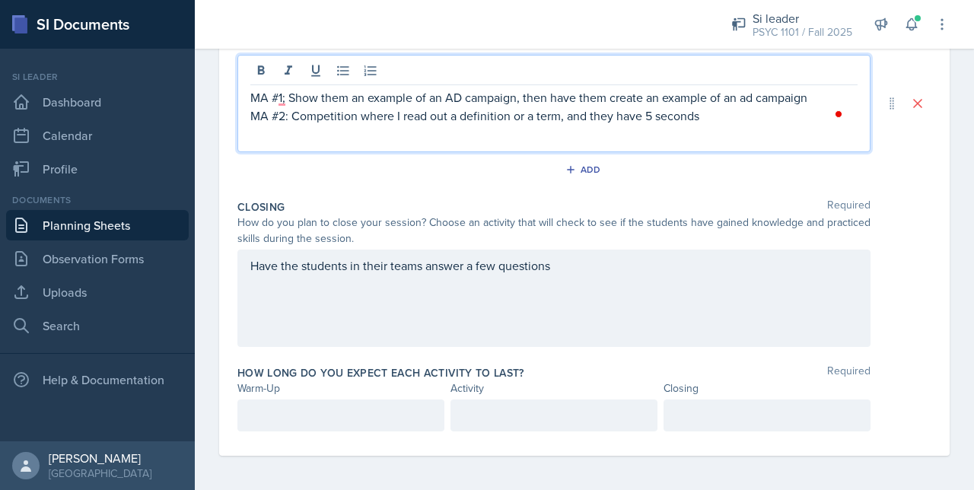
click at [707, 125] on div "MA #1; Show them an example of an AD campaign, then have them create an example…" at bounding box center [553, 103] width 633 height 97
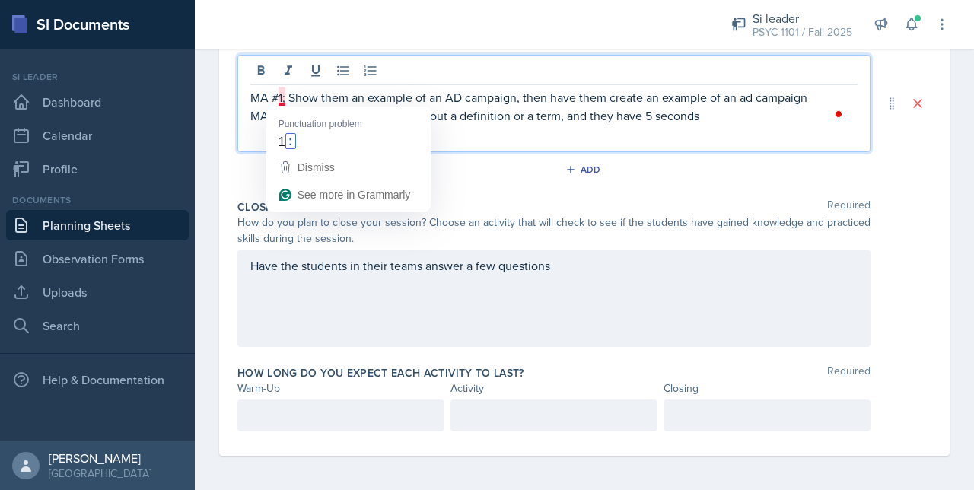
click at [283, 98] on p "MA #1; Show them an example of an AD campaign, then have them create an example…" at bounding box center [553, 97] width 607 height 18
click at [311, 161] on span "Dismiss" at bounding box center [315, 167] width 37 height 12
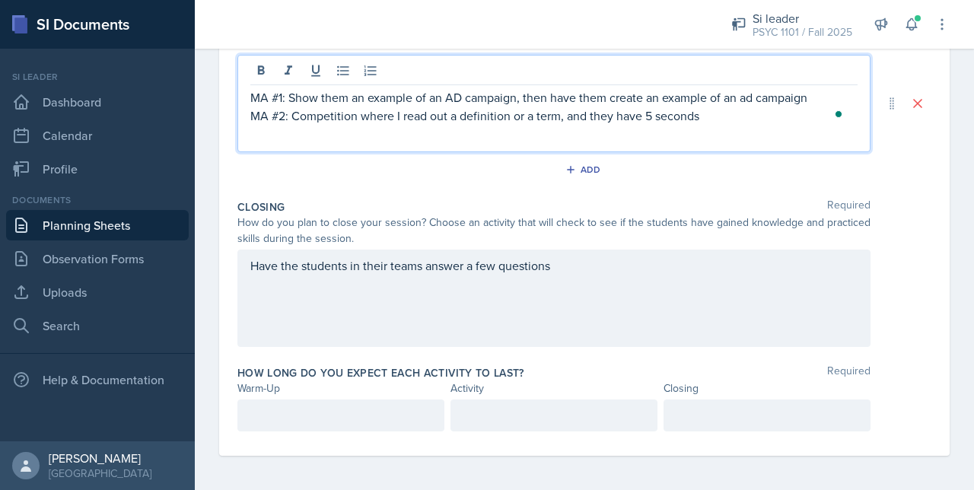
click at [718, 122] on p "MA #2: Competition where I read out a definition or a term, and they have 5 sec…" at bounding box center [553, 116] width 607 height 18
click at [557, 290] on div "Have the students in their teams answer a few questions" at bounding box center [553, 298] width 633 height 97
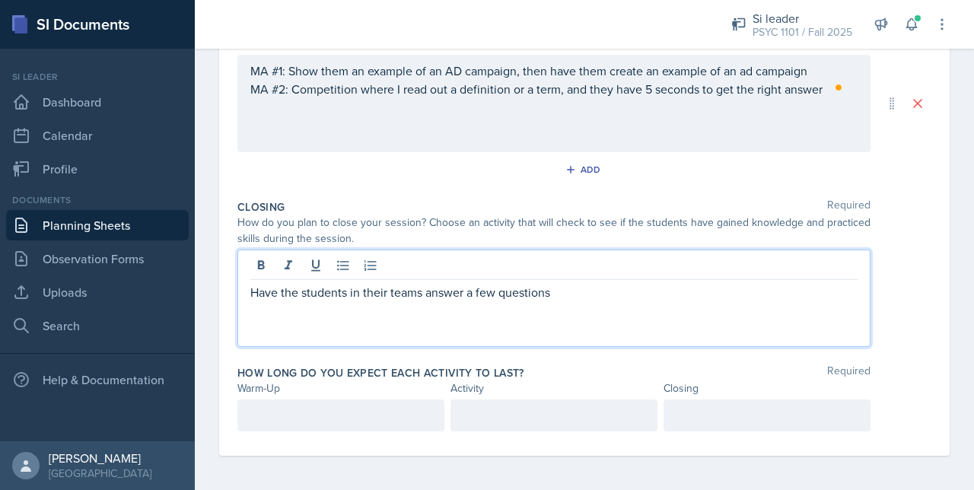
click at [572, 287] on p "Have the students in their teams answer a few questions" at bounding box center [553, 292] width 607 height 18
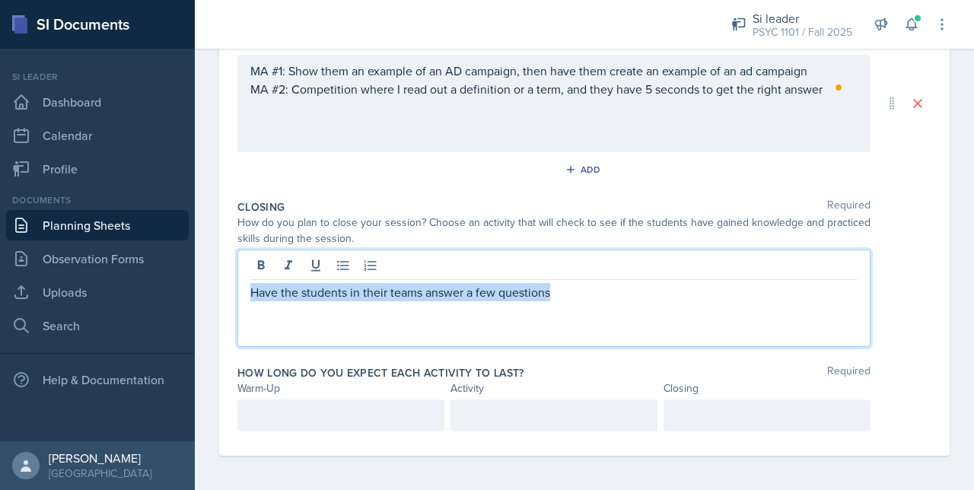
drag, startPoint x: 564, startPoint y: 325, endPoint x: 224, endPoint y: 281, distance: 342.9
click at [224, 281] on div "Date [DATE] [DATE] 31 1 2 3 4 5 6 7 8 9 10 11 12 13 14 15 16 17 18 19 20 21 22 …" at bounding box center [584, 90] width 730 height 730
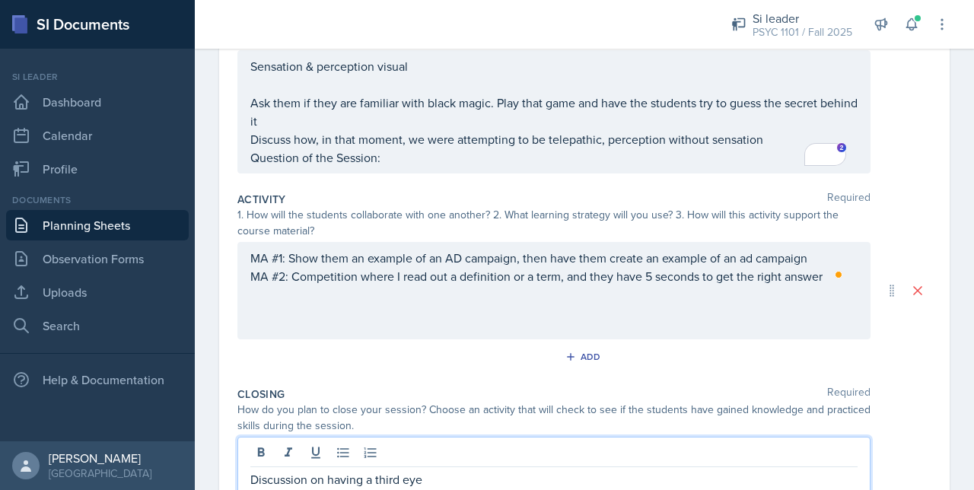
click at [443, 264] on p "MA #1: Show them an example of an AD campaign, then have them create an example…" at bounding box center [553, 258] width 607 height 18
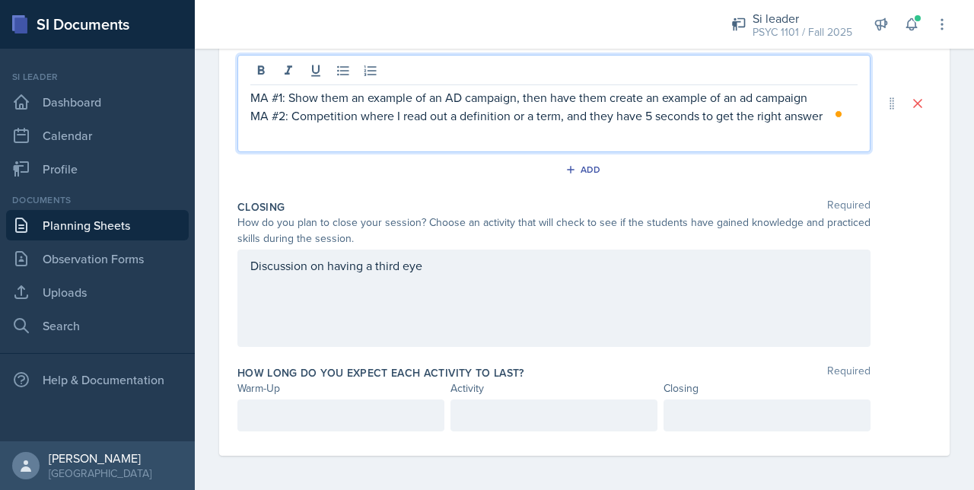
click at [389, 307] on div "Discussion on having a third eye" at bounding box center [553, 298] width 633 height 97
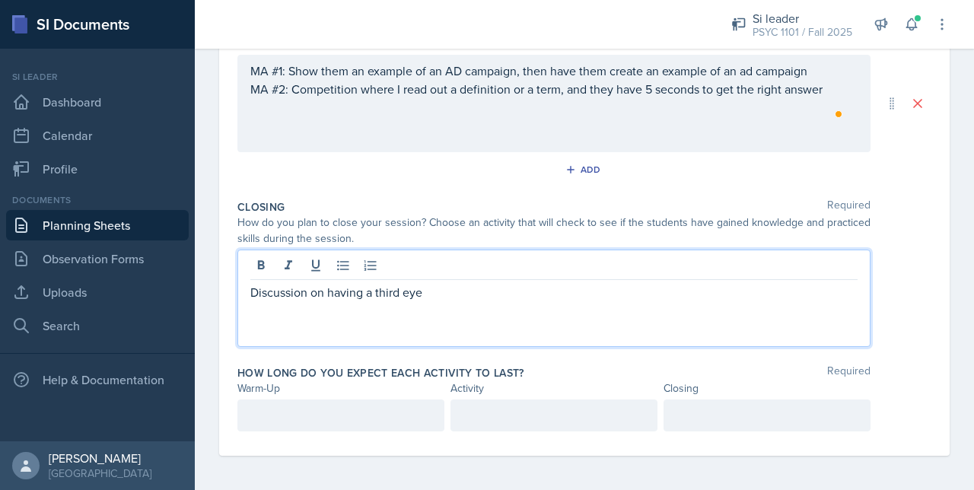
click at [482, 275] on div at bounding box center [553, 267] width 607 height 25
click at [475, 294] on p "Discussion on having a third eye" at bounding box center [553, 292] width 607 height 18
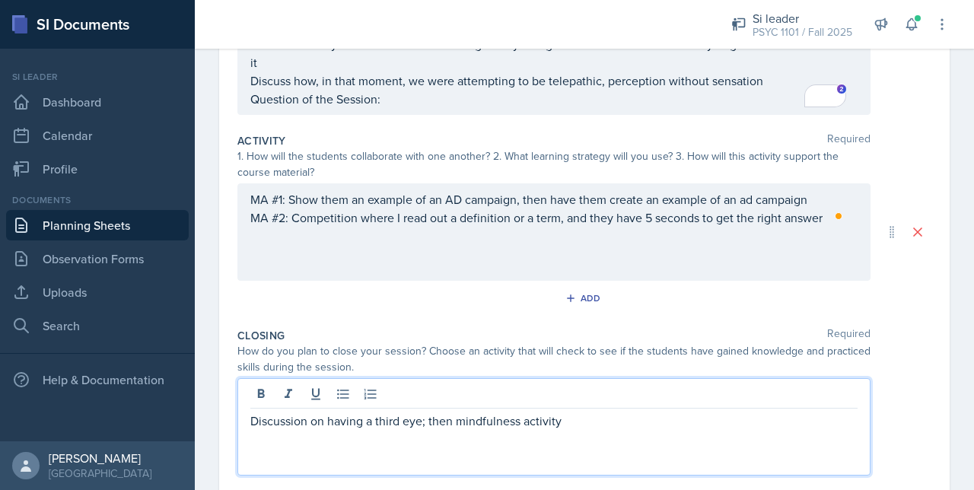
scroll to position [240, 0]
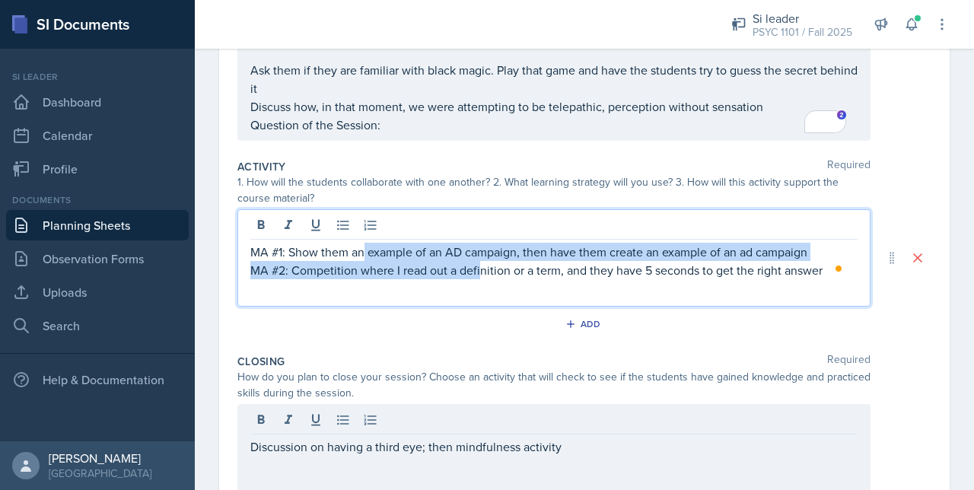
drag, startPoint x: 362, startPoint y: 243, endPoint x: 479, endPoint y: 280, distance: 122.9
click at [479, 280] on div "MA #1: Show them an example of an AD campaign, then have them create an example…" at bounding box center [553, 257] width 633 height 97
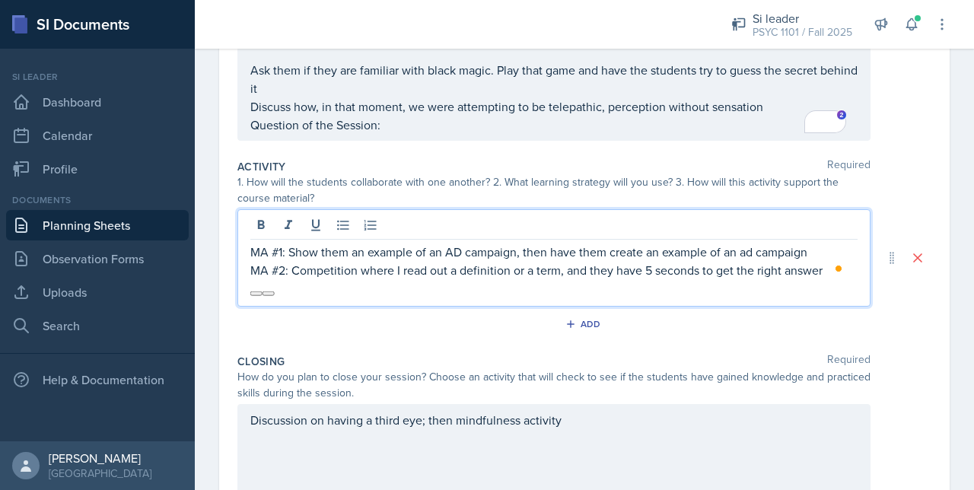
click at [499, 357] on div "Closing Required" at bounding box center [584, 361] width 694 height 15
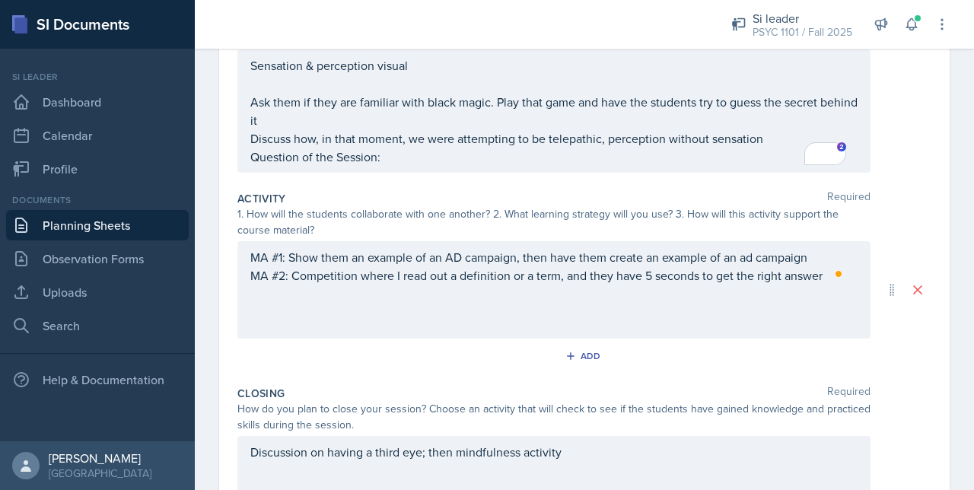
click at [361, 308] on div "MA #1: Show them an example of an AD campaign, then have them create an example…" at bounding box center [553, 289] width 633 height 97
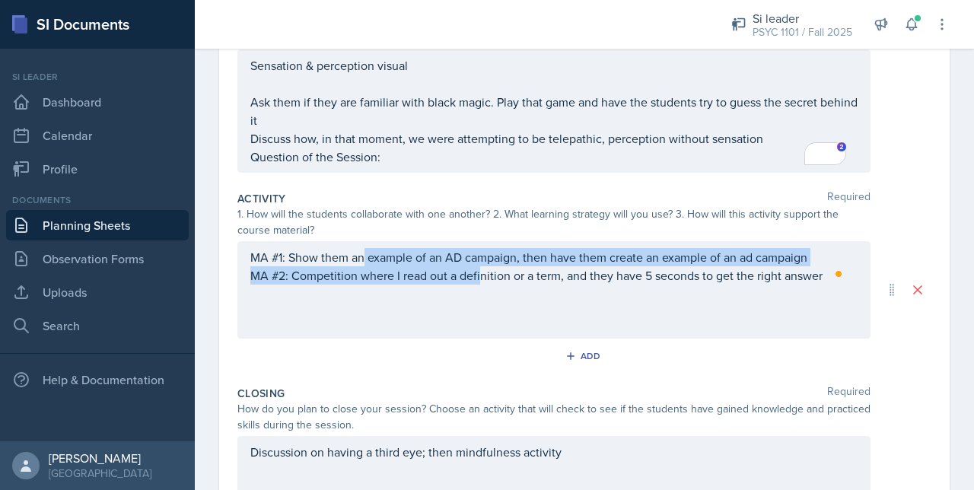
scroll to position [234, 0]
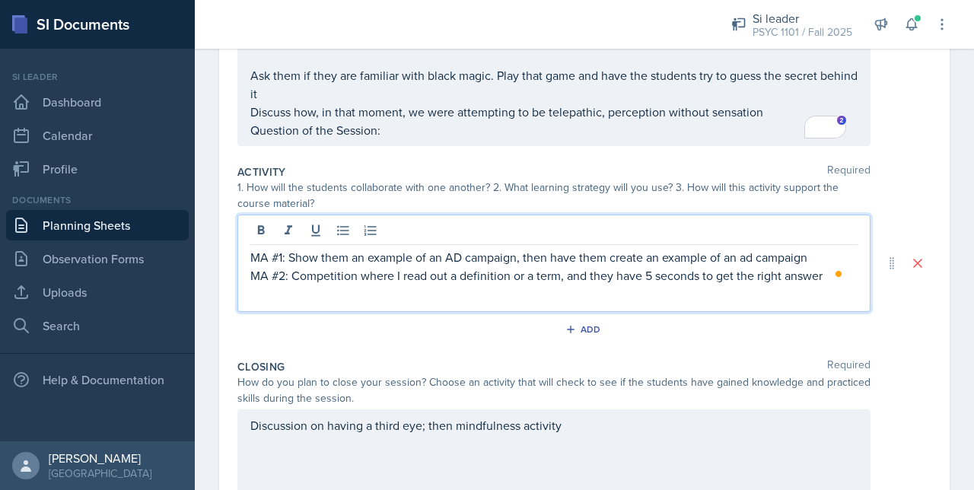
click at [351, 335] on div "Add" at bounding box center [584, 332] width 694 height 29
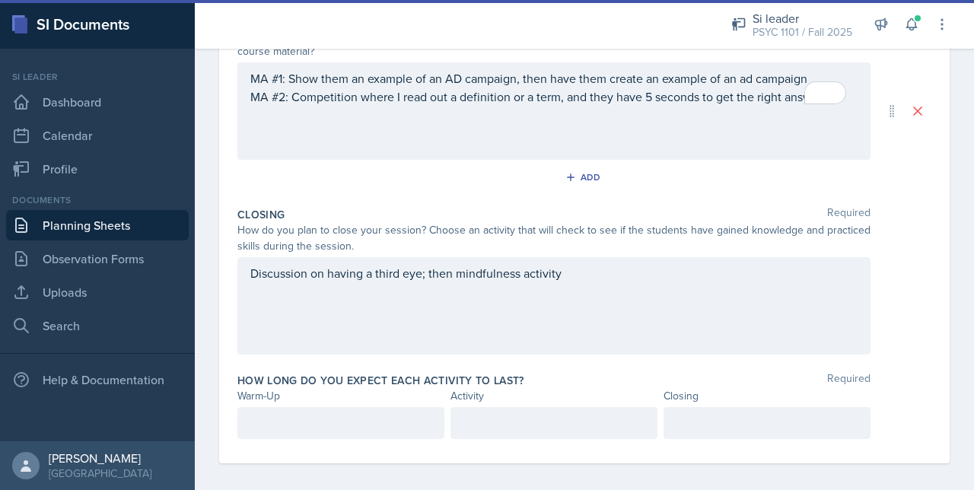
scroll to position [394, 0]
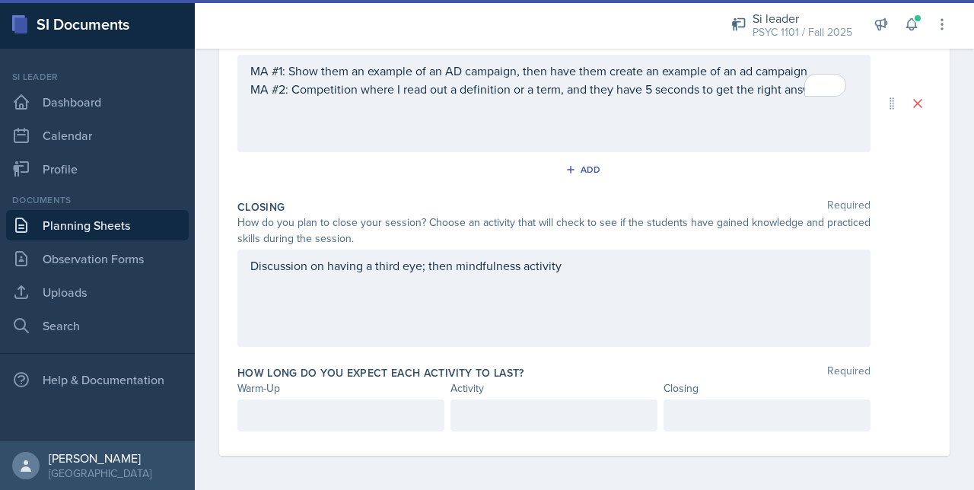
click at [278, 440] on div "How long do you expect each activity to last? Required Warm-Up Activity Closing" at bounding box center [584, 401] width 694 height 84
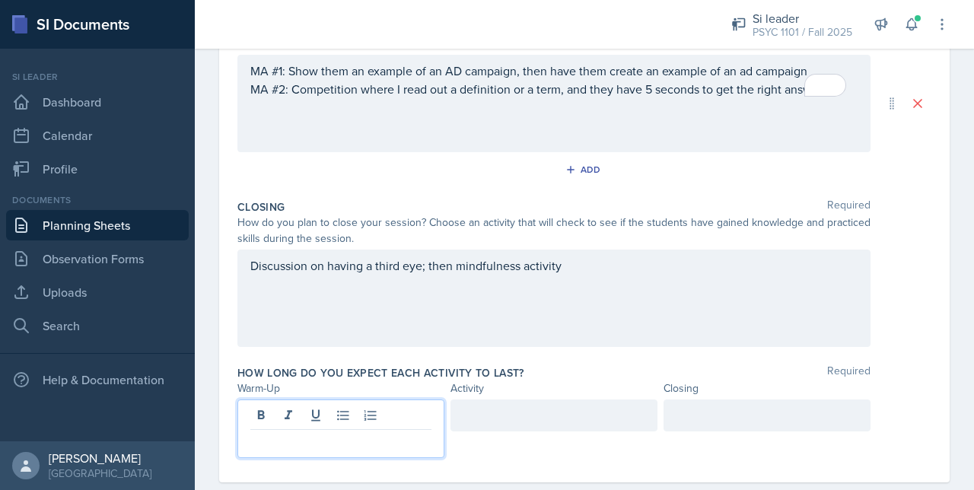
click at [278, 416] on div at bounding box center [340, 428] width 207 height 59
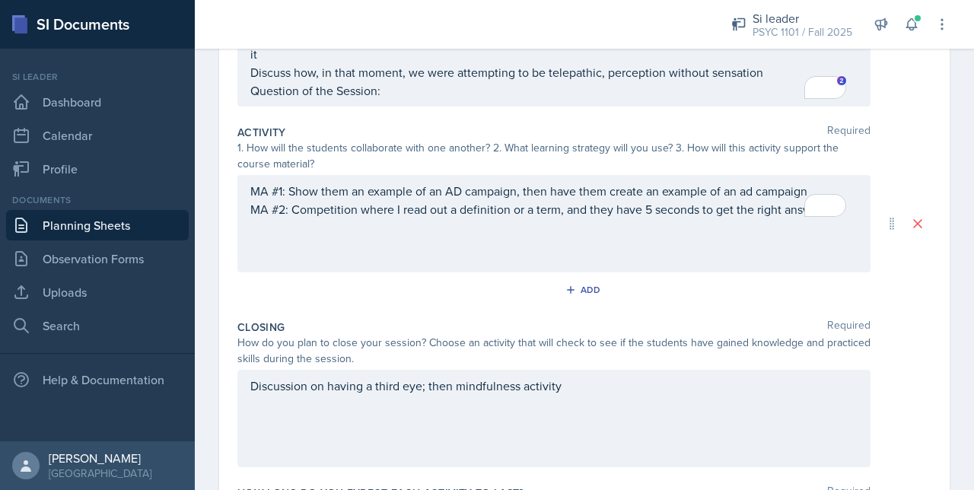
scroll to position [420, 0]
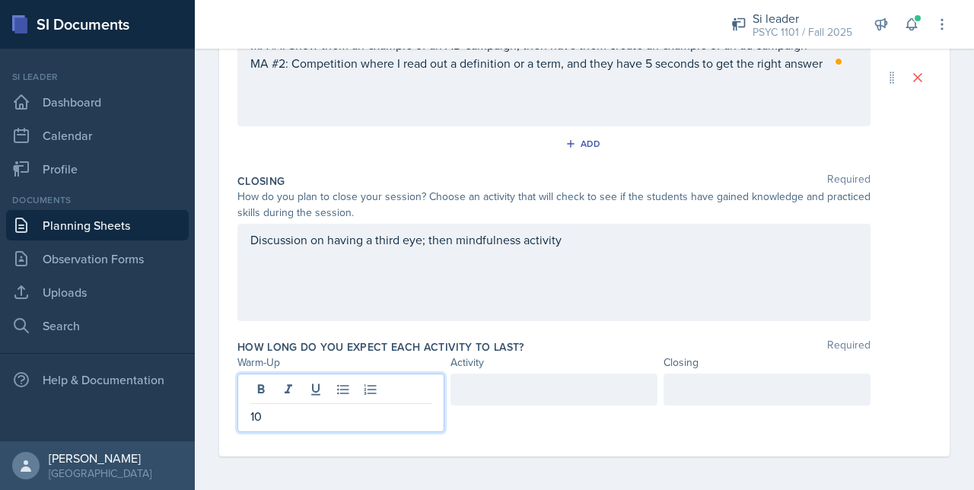
click at [493, 390] on div at bounding box center [553, 390] width 207 height 32
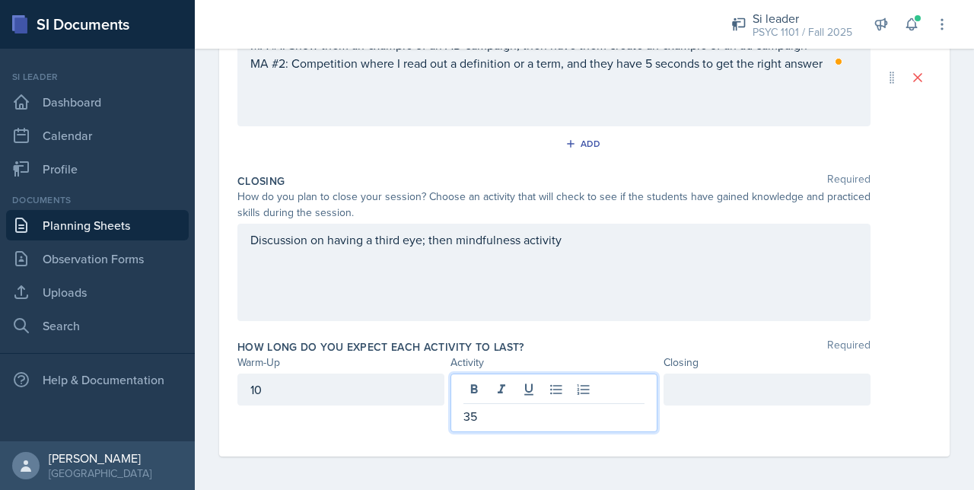
click at [729, 381] on div at bounding box center [766, 390] width 207 height 32
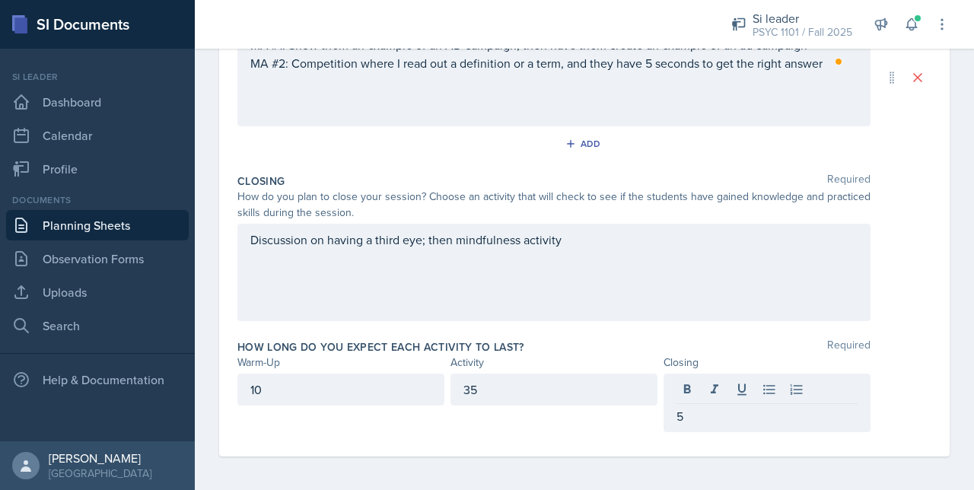
click at [583, 344] on div "How long do you expect each activity to last? Required" at bounding box center [584, 346] width 694 height 15
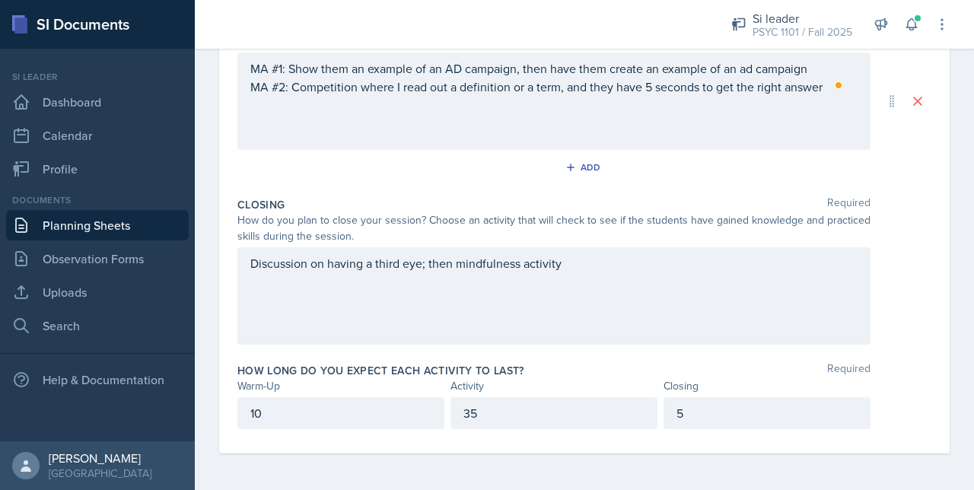
click at [506, 405] on p "35" at bounding box center [553, 413] width 181 height 18
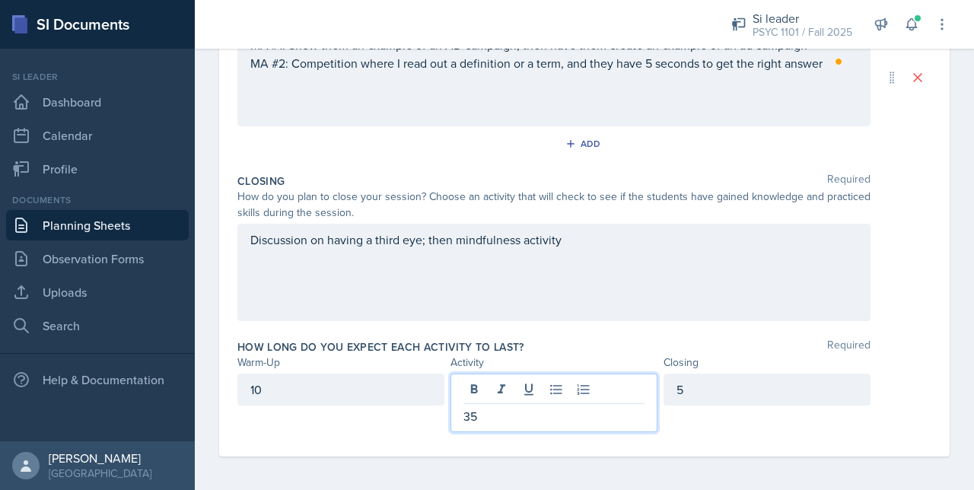
click at [388, 415] on div "10" at bounding box center [340, 403] width 207 height 59
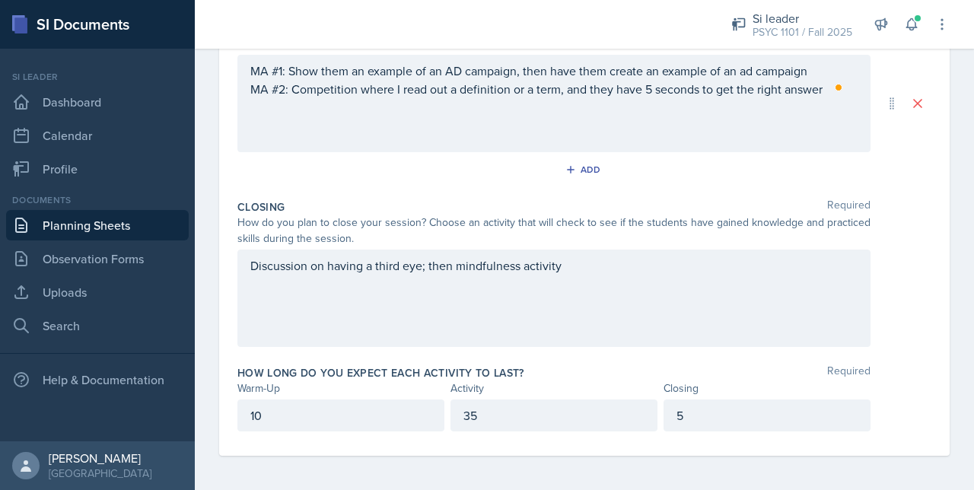
click at [704, 421] on p "5" at bounding box center [766, 415] width 181 height 18
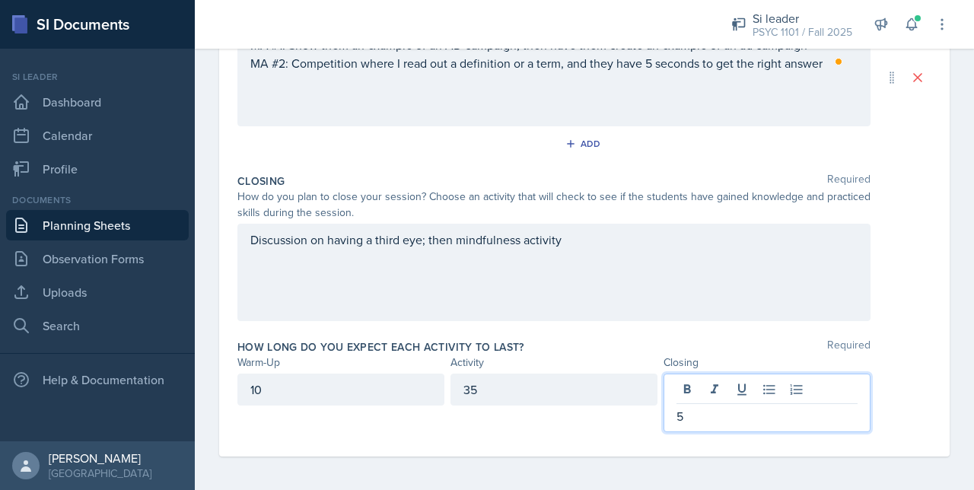
click at [533, 375] on div "35" at bounding box center [553, 390] width 207 height 32
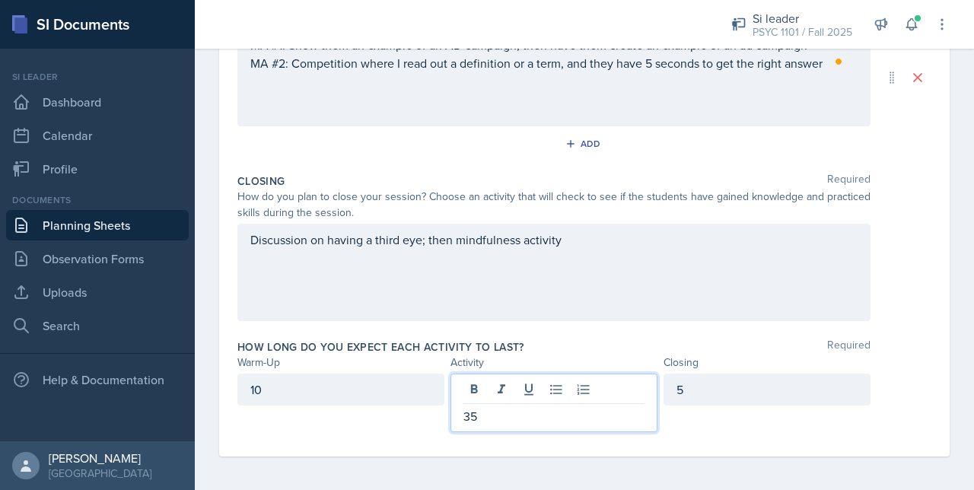
click at [523, 365] on div "Activity" at bounding box center [553, 362] width 207 height 16
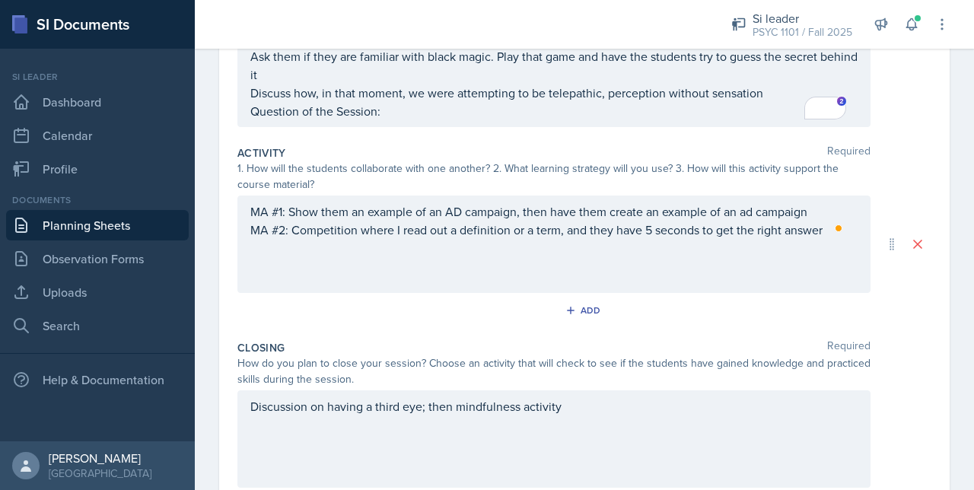
scroll to position [394, 0]
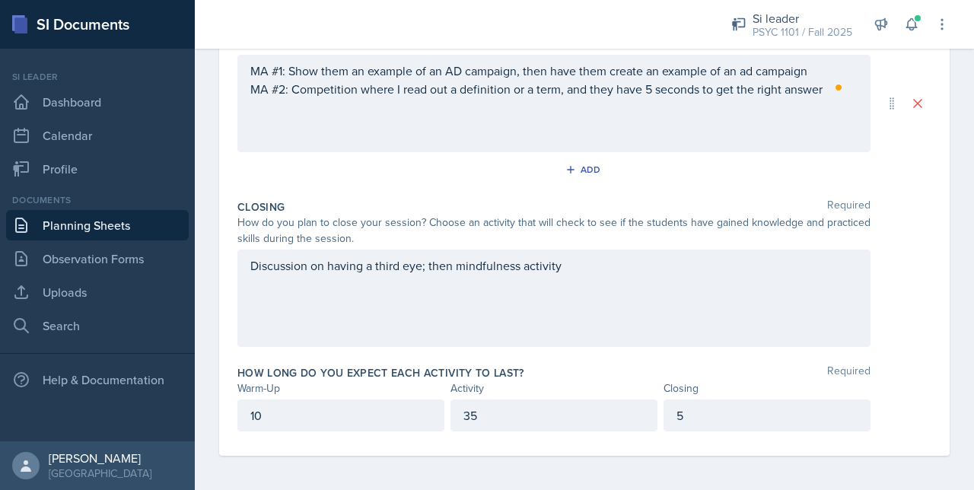
click at [601, 250] on div "Discussion on having a third eye; then mindfulness activity" at bounding box center [553, 298] width 633 height 97
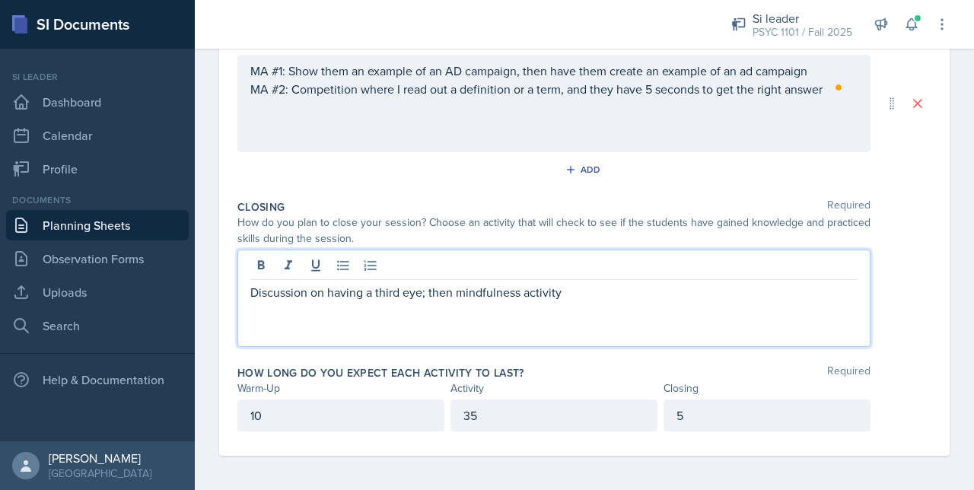
click at [428, 287] on p "Discussion on having a third eye; then mindfulness activity" at bounding box center [553, 292] width 607 height 18
click at [255, 310] on p "then mindfulness activity" at bounding box center [553, 310] width 607 height 18
click at [409, 310] on p "Then mindfulness activity" at bounding box center [553, 310] width 607 height 18
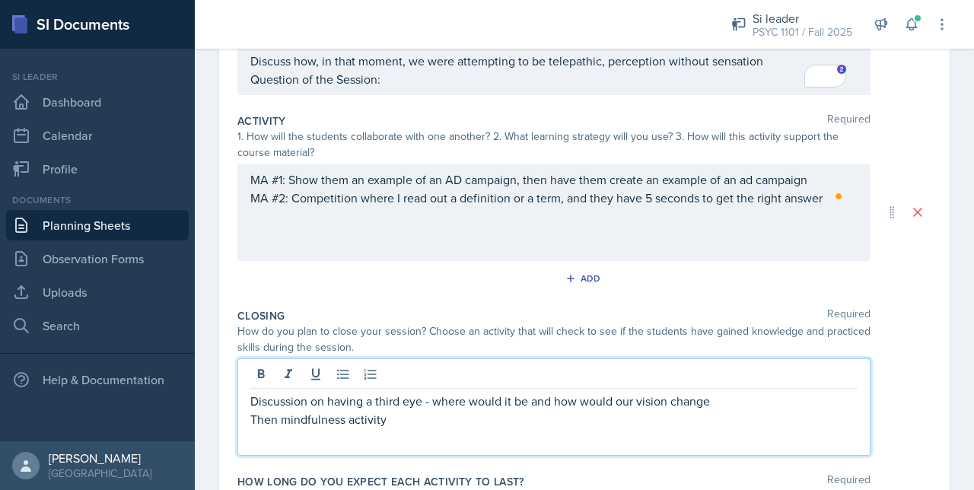
scroll to position [285, 0]
click at [294, 201] on div "MA #1: Show them an example of an AD campaign, then have them create an example…" at bounding box center [553, 189] width 607 height 37
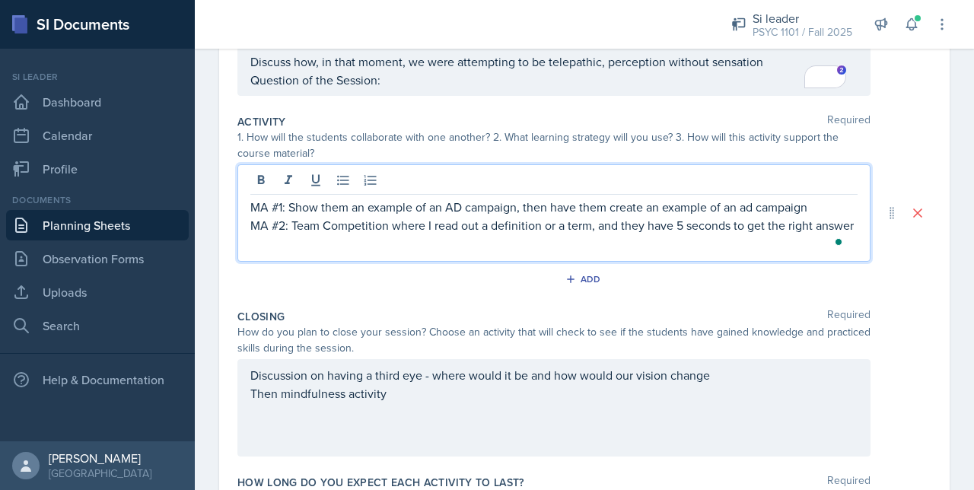
click at [329, 223] on p "MA #2: Team Competition where I read out a definition or a term, and they have …" at bounding box center [553, 225] width 607 height 18
click at [383, 223] on p "MA #2: Team competition where I read out a definition or a term, and they have …" at bounding box center [553, 225] width 607 height 18
click at [519, 245] on p "MA #2: Team competition (in the teams established above) where I read out a def…" at bounding box center [553, 234] width 607 height 37
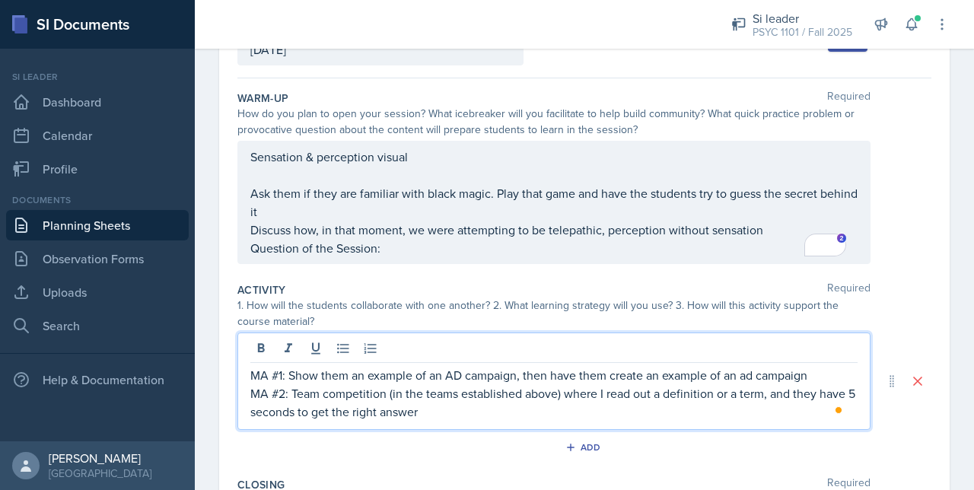
scroll to position [143, 0]
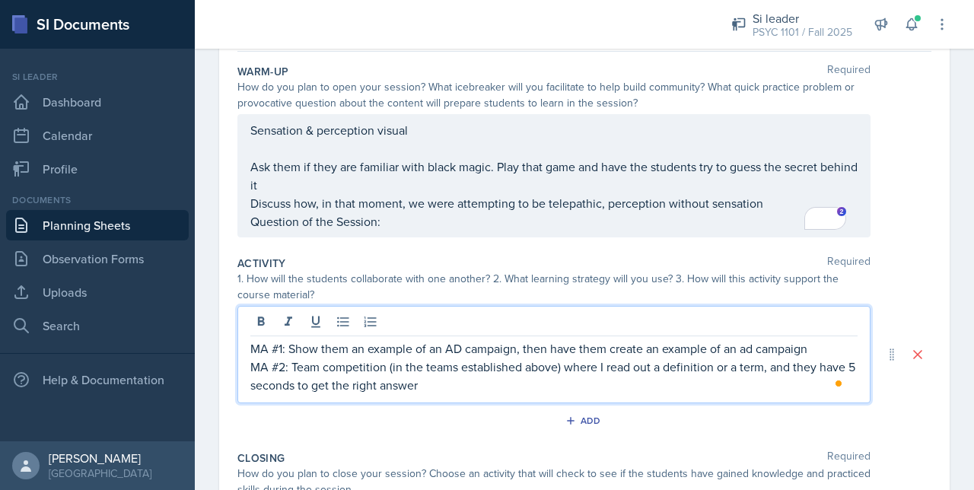
click at [426, 230] on p "Question of the Session:" at bounding box center [553, 221] width 607 height 18
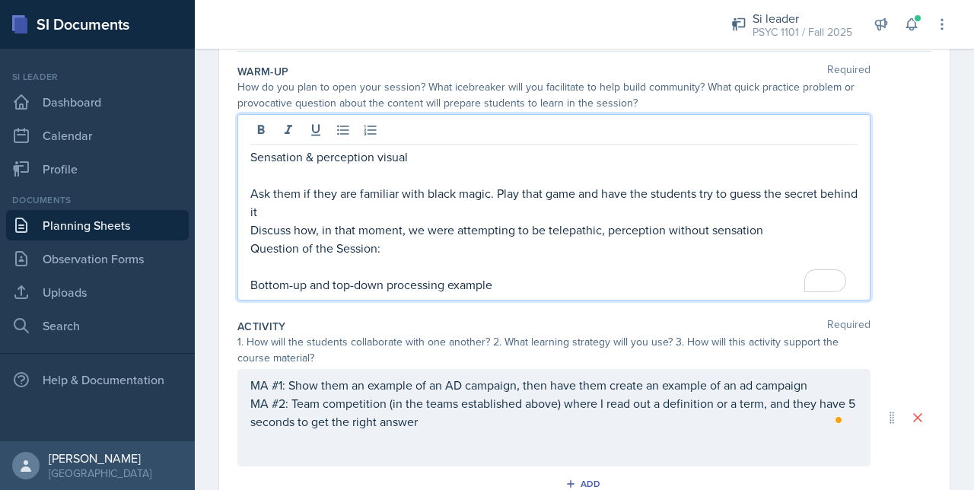
scroll to position [0, 0]
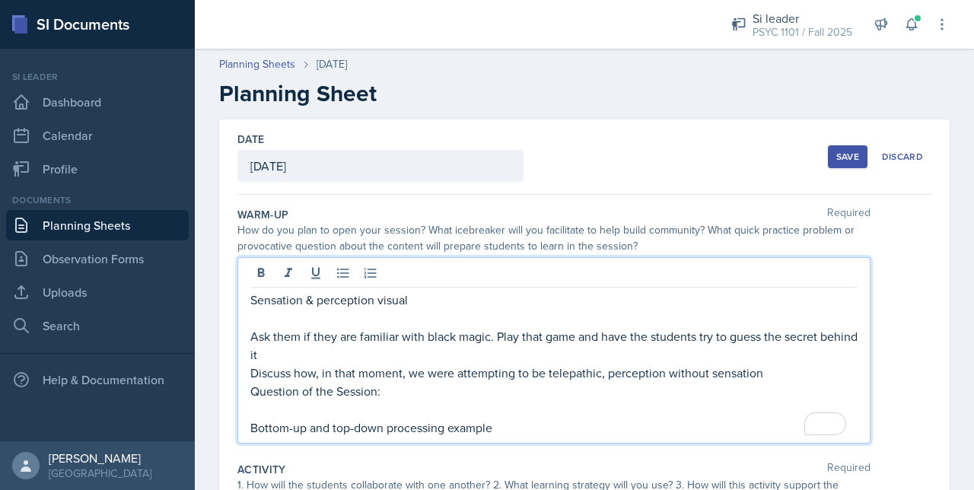
click at [842, 164] on button "Save" at bounding box center [848, 156] width 40 height 23
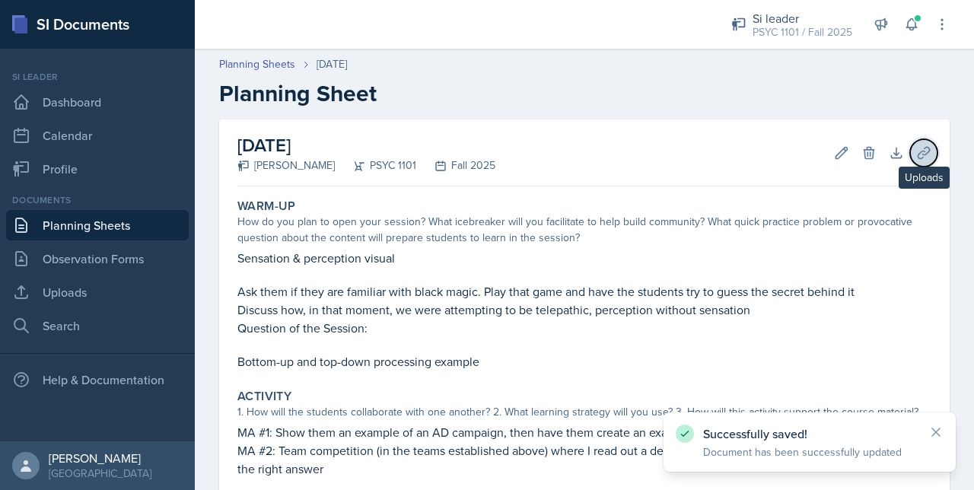
click at [917, 156] on icon at bounding box center [923, 152] width 15 height 15
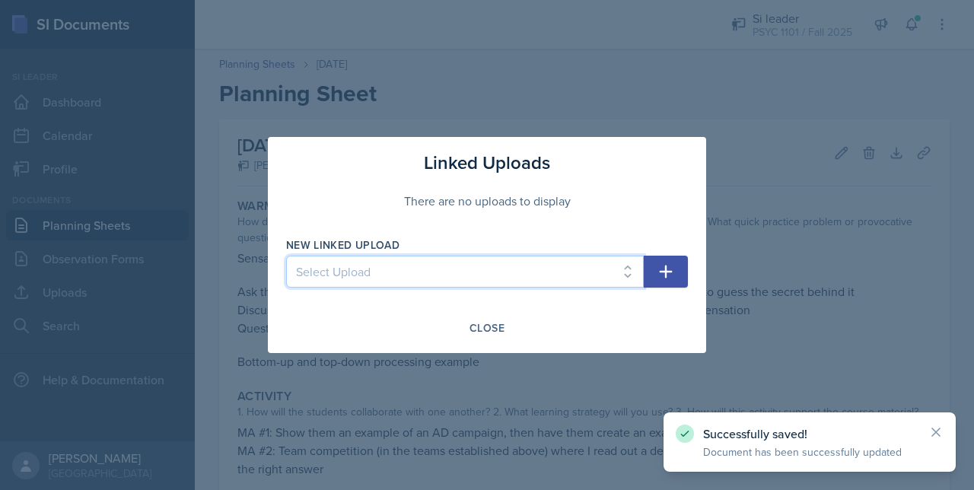
click at [525, 275] on select "Select Upload 08-15 Mock Sesh [DOMAIN_NAME] 2 (chap 3) [DOMAIN_NAME] - 1 [DOMAI…" at bounding box center [465, 272] width 358 height 32
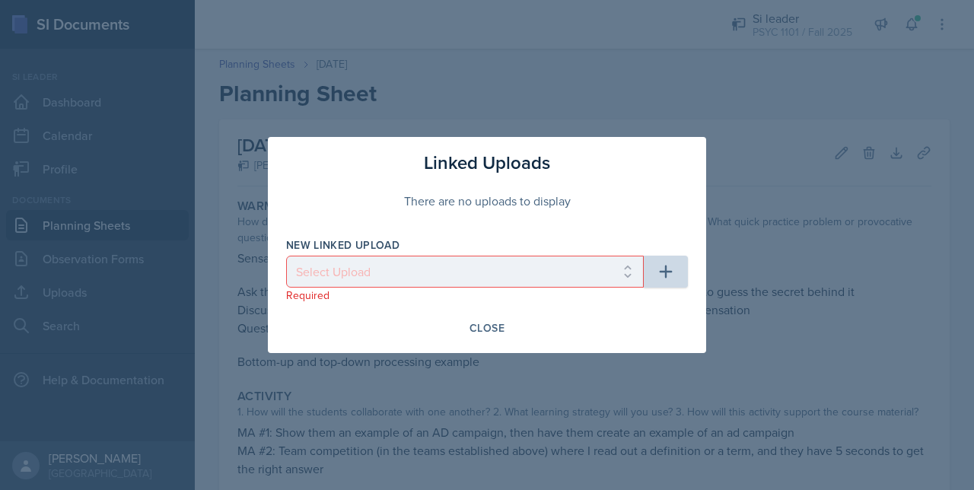
click at [668, 98] on div at bounding box center [487, 245] width 974 height 490
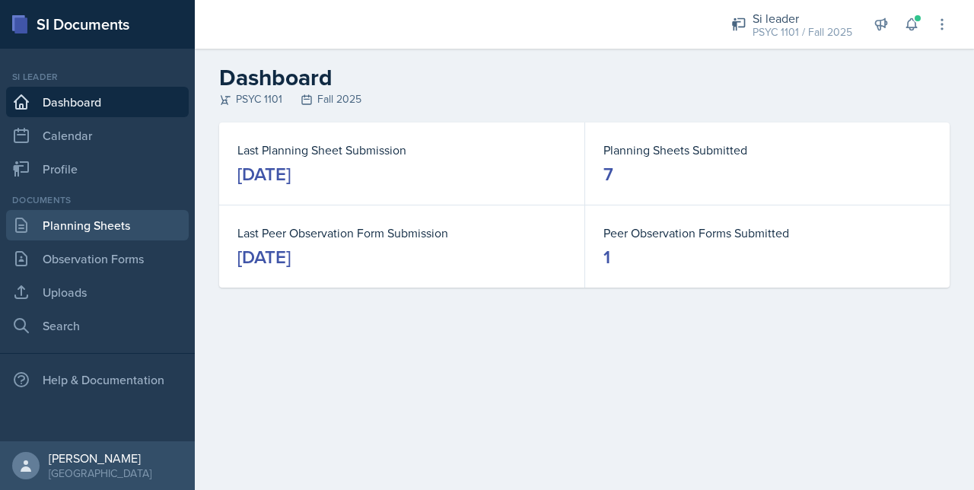
click at [84, 223] on link "Planning Sheets" at bounding box center [97, 225] width 183 height 30
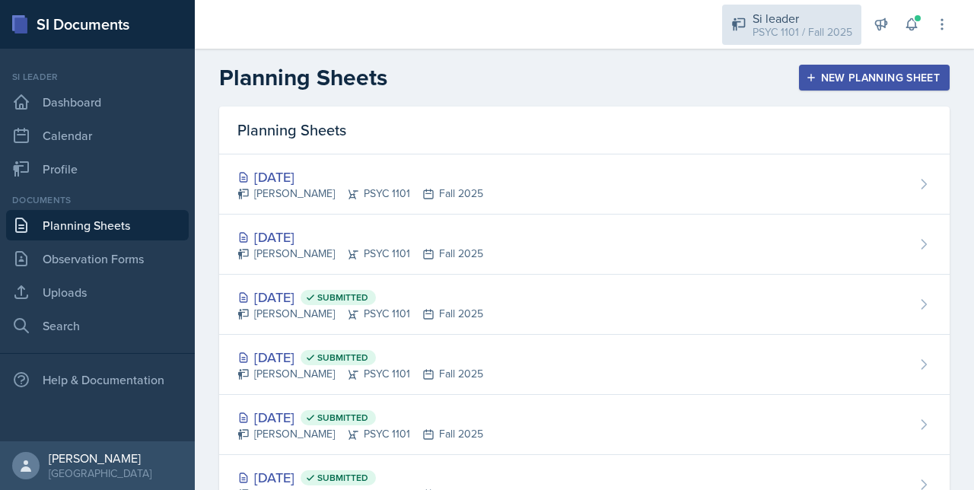
click at [804, 14] on div "Si leader" at bounding box center [802, 18] width 100 height 18
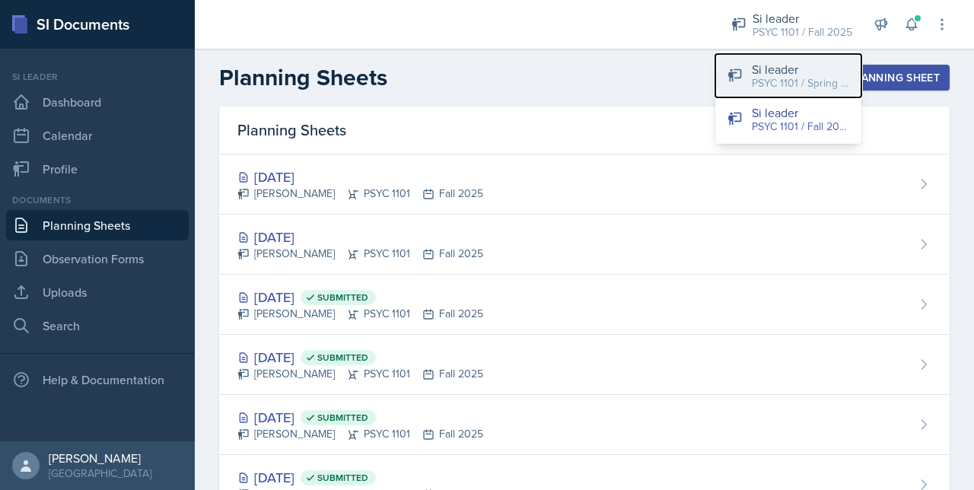
click at [755, 84] on div "PSYC 1101 / Spring 2025" at bounding box center [800, 83] width 97 height 16
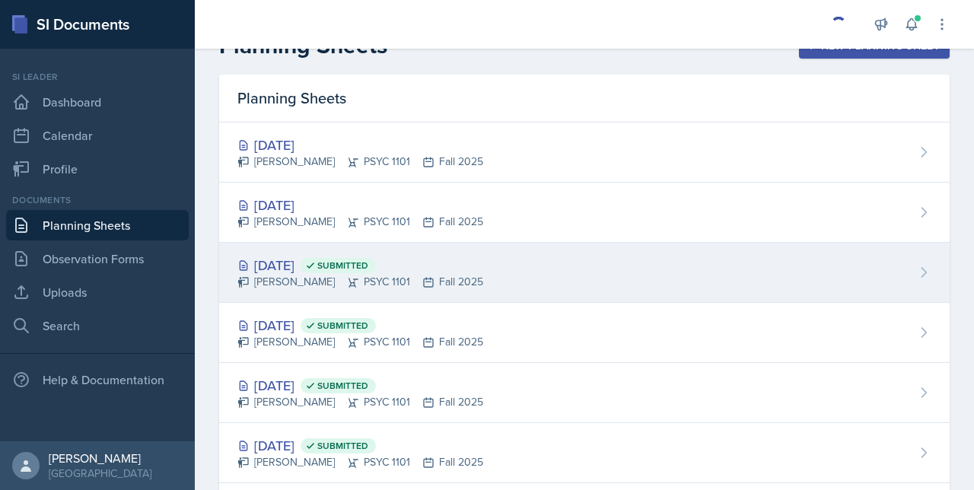
scroll to position [33, 0]
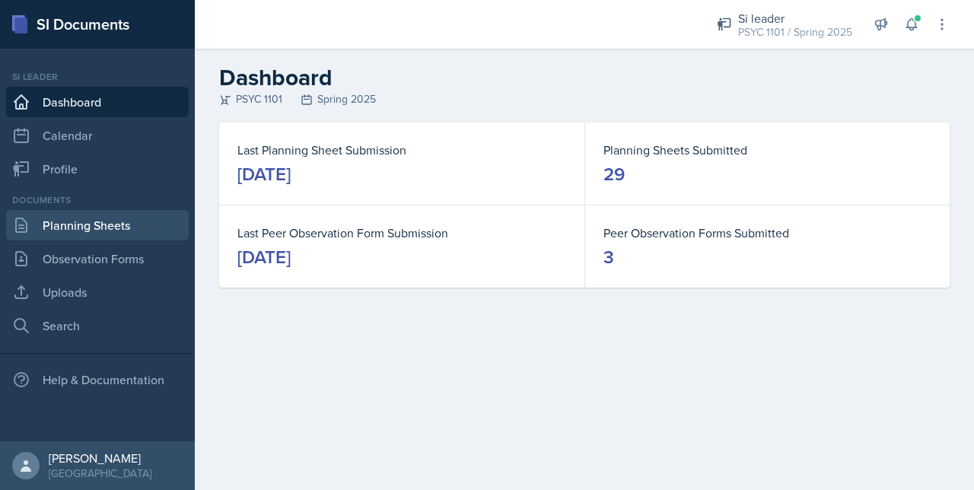
click at [97, 221] on link "Planning Sheets" at bounding box center [97, 225] width 183 height 30
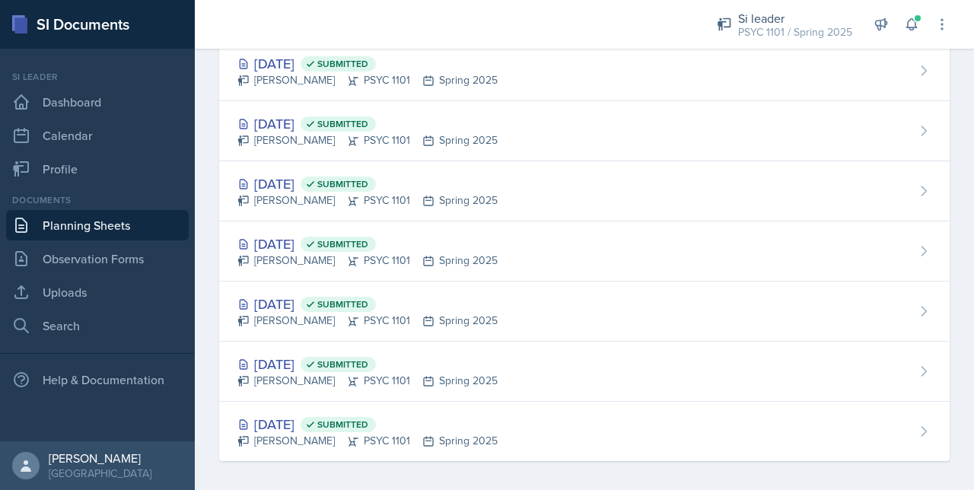
scroll to position [1219, 0]
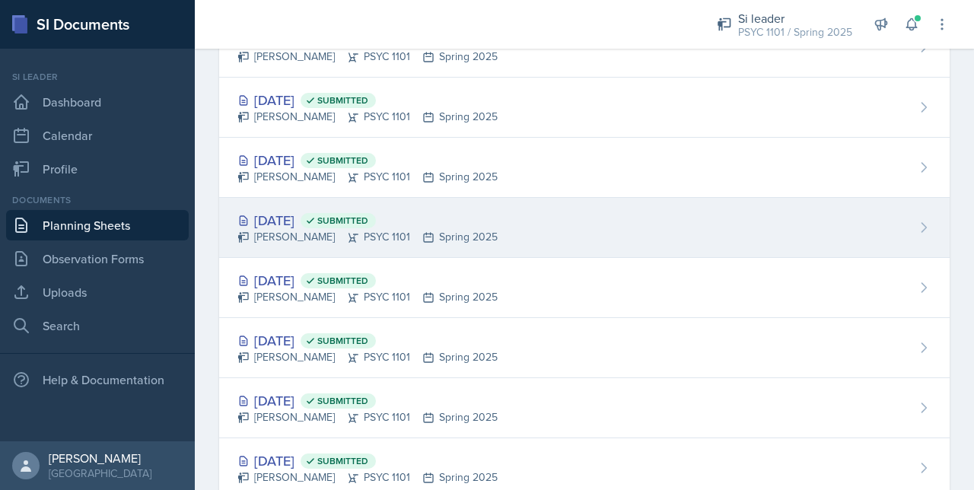
click at [433, 243] on div "Feb 6th, 2025 Submitted Artemas Souder PSYC 1101 Spring 2025" at bounding box center [584, 228] width 730 height 60
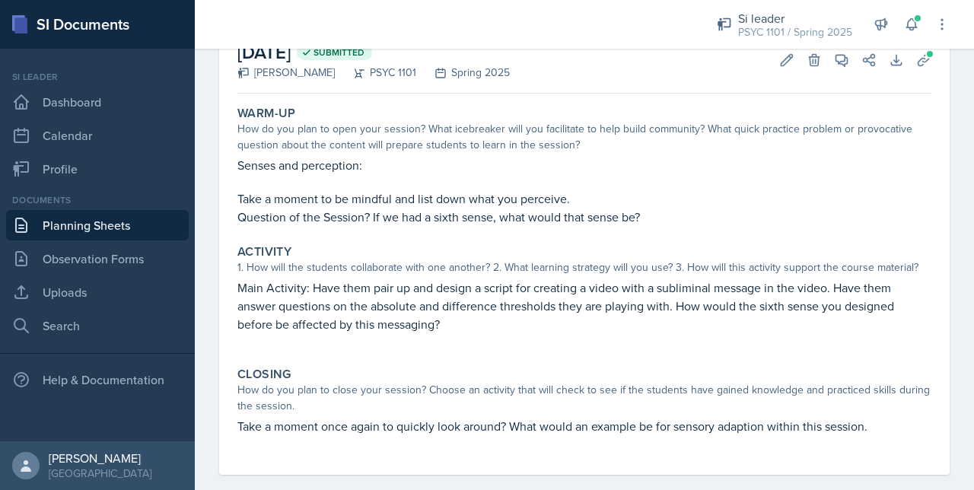
scroll to position [95, 0]
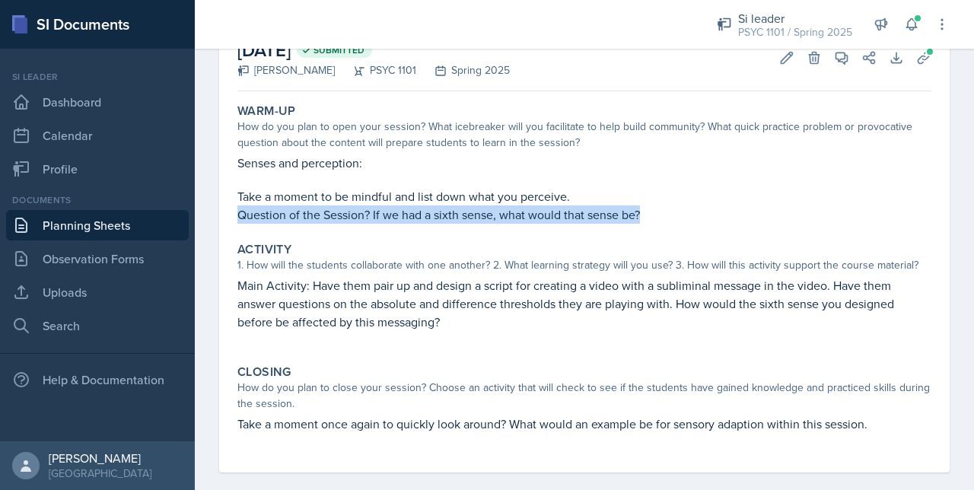
drag, startPoint x: 240, startPoint y: 212, endPoint x: 652, endPoint y: 221, distance: 412.4
click at [652, 221] on p "Question of the Session? If we had a sixth sense, what would that sense be?" at bounding box center [584, 214] width 694 height 18
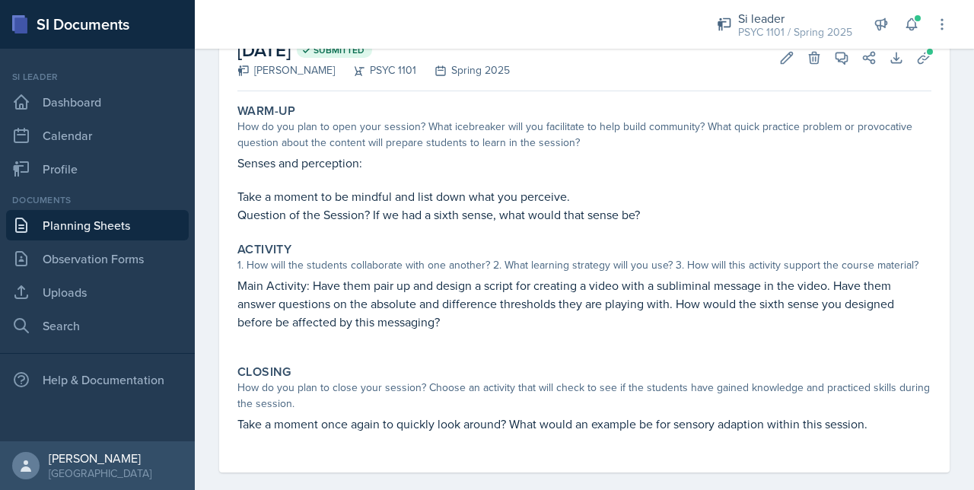
drag, startPoint x: 652, startPoint y: 221, endPoint x: 576, endPoint y: 231, distance: 76.7
click at [576, 231] on div "Warm-Up How do you plan to open your session? What icebreaker will you facilita…" at bounding box center [584, 284] width 694 height 375
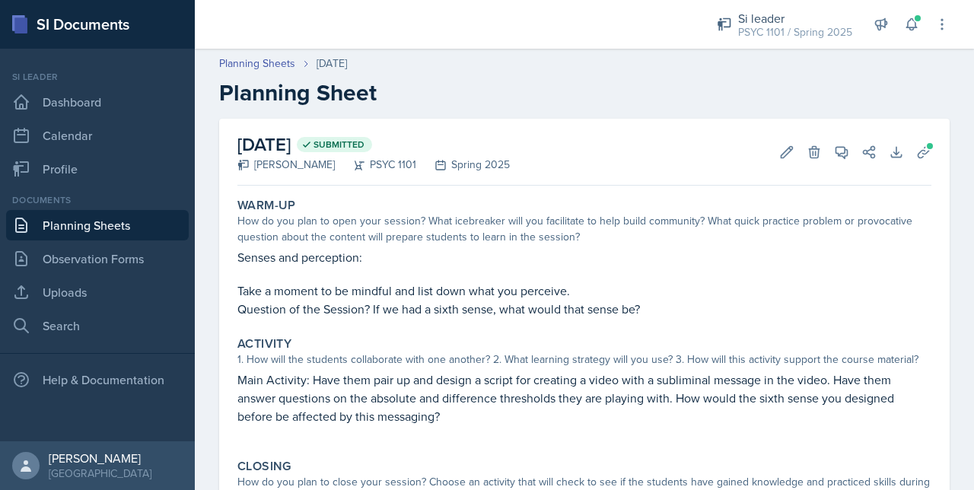
scroll to position [0, 0]
click at [925, 143] on span at bounding box center [929, 146] width 9 height 9
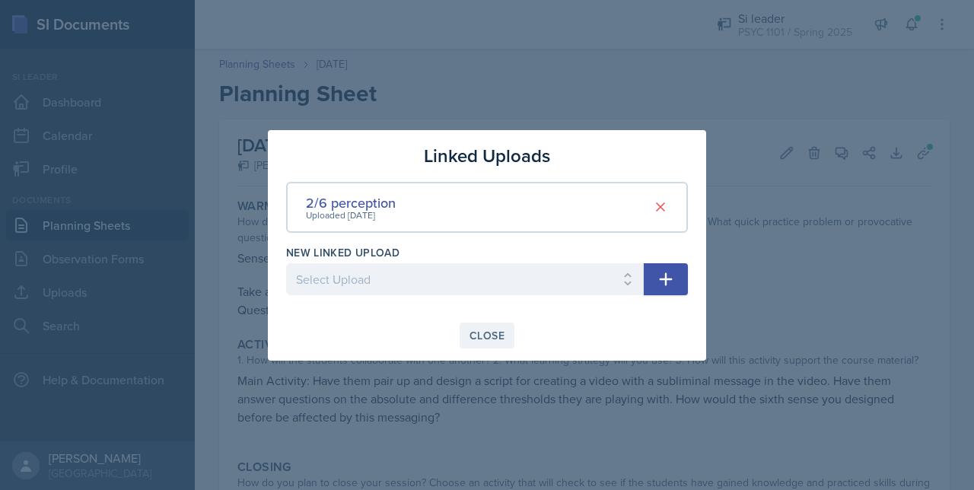
click at [490, 342] on div "Close" at bounding box center [486, 335] width 35 height 12
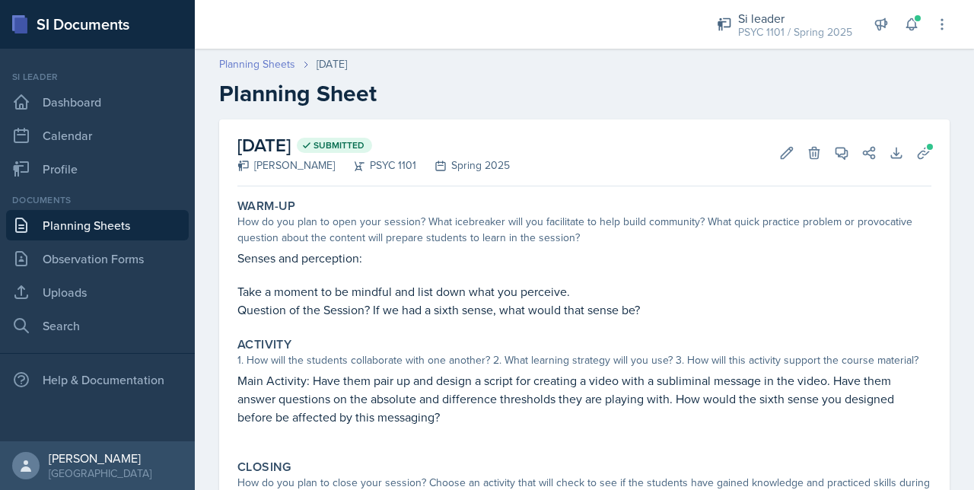
click at [252, 69] on link "Planning Sheets" at bounding box center [257, 64] width 76 height 16
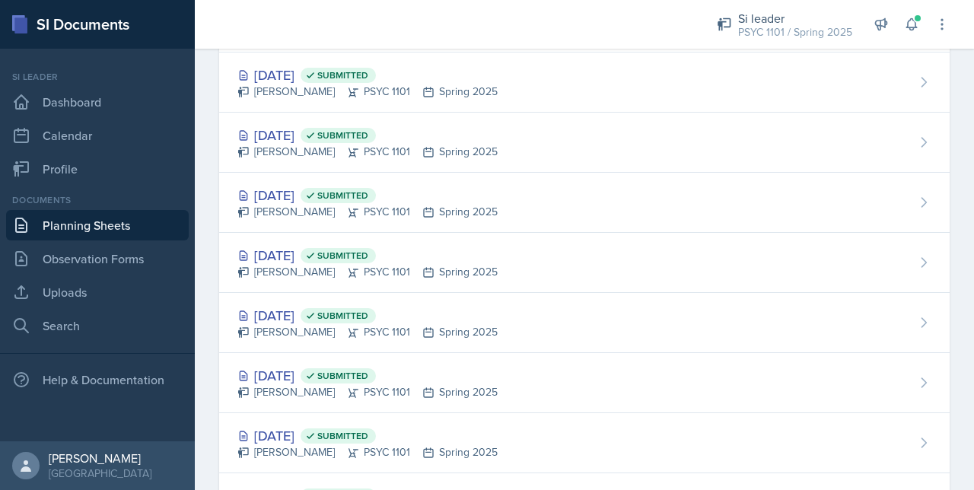
scroll to position [1226, 0]
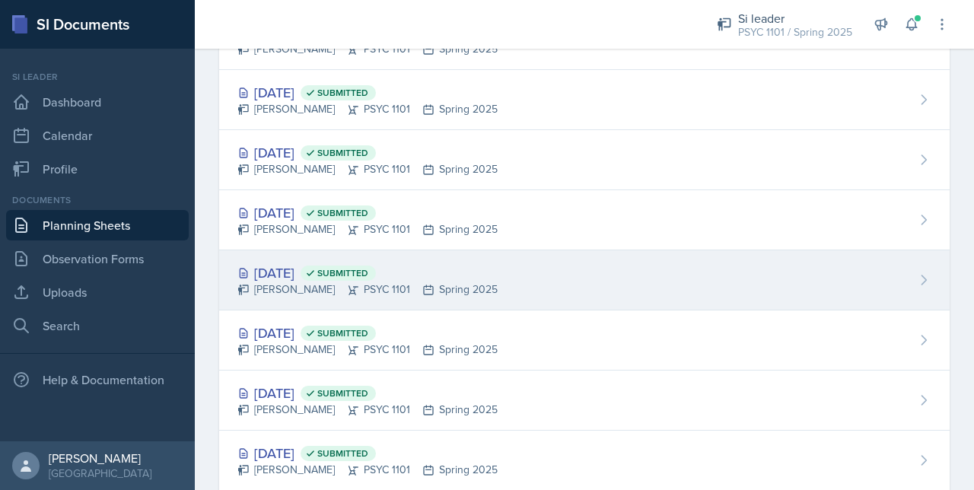
click at [458, 266] on div "Feb 4th, 2025 Submitted" at bounding box center [367, 272] width 260 height 21
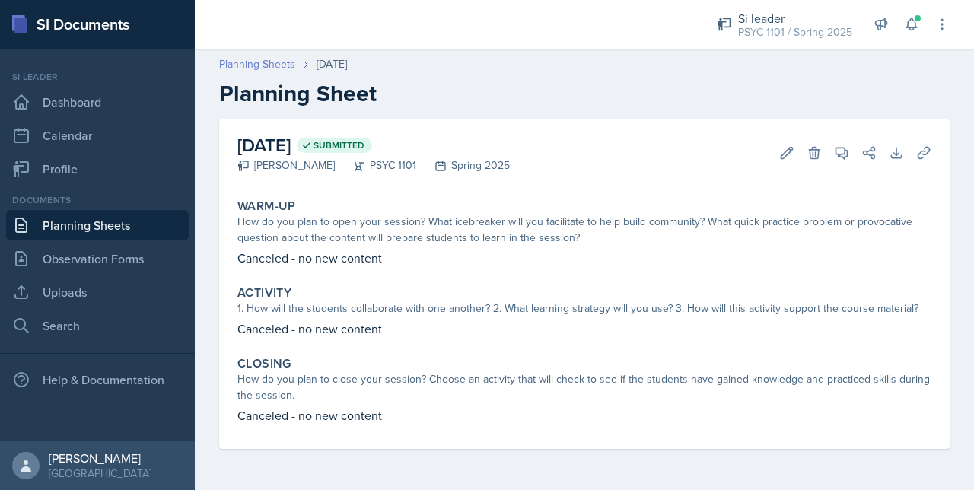
click at [246, 61] on link "Planning Sheets" at bounding box center [257, 64] width 76 height 16
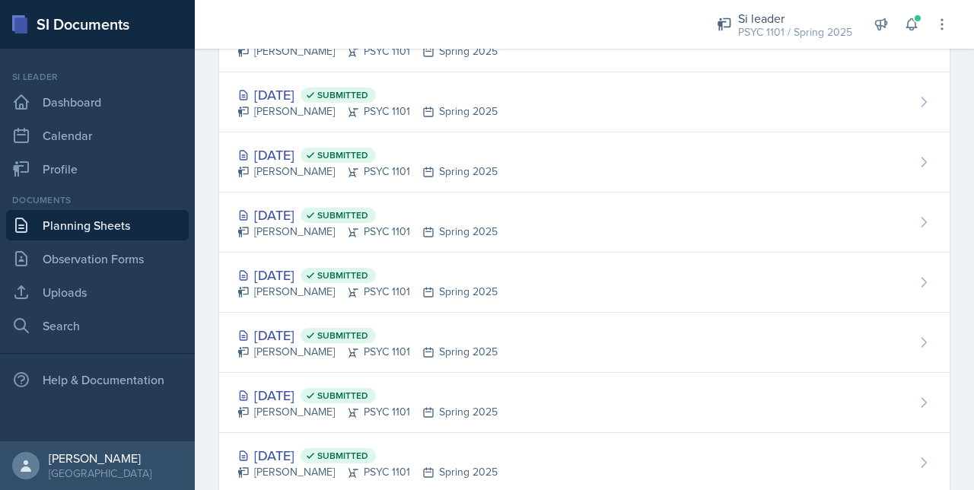
scroll to position [1163, 0]
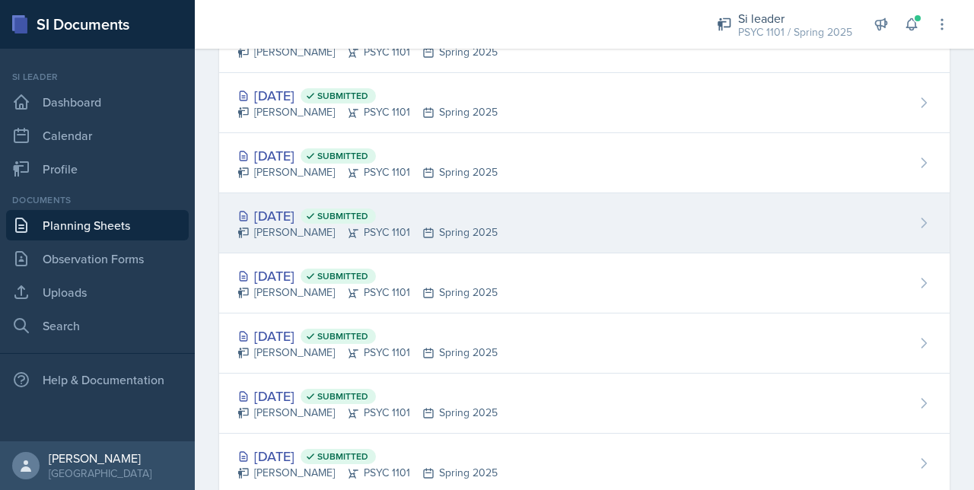
click at [389, 230] on div "Artemas Souder PSYC 1101 Spring 2025" at bounding box center [367, 232] width 260 height 16
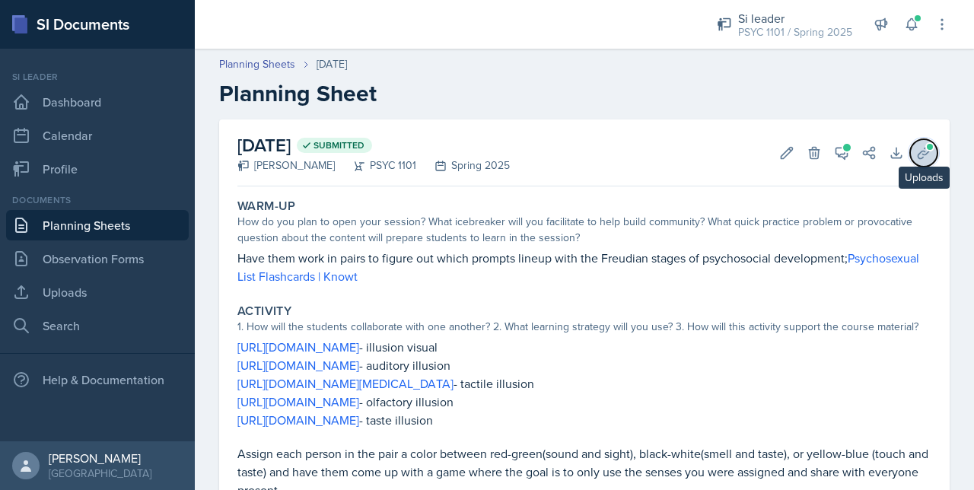
click at [910, 157] on button "Uploads" at bounding box center [923, 152] width 27 height 27
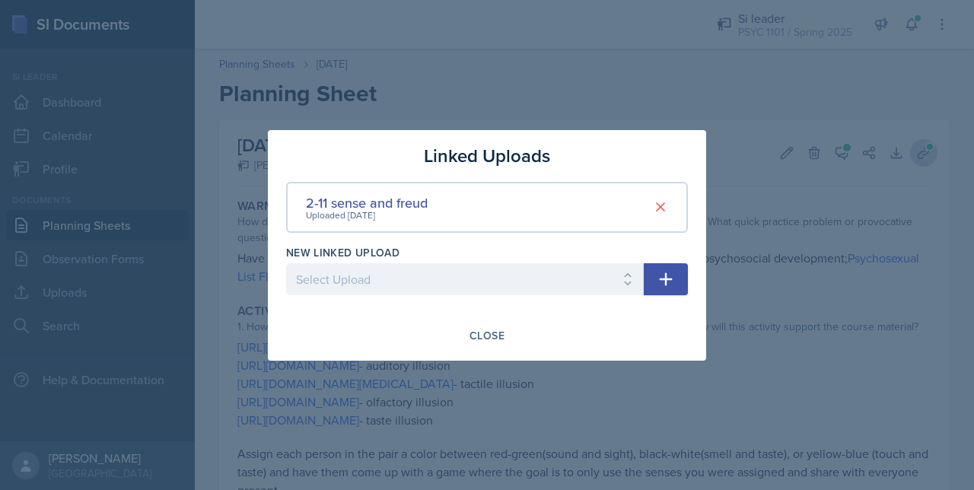
click at [903, 157] on div at bounding box center [487, 245] width 974 height 490
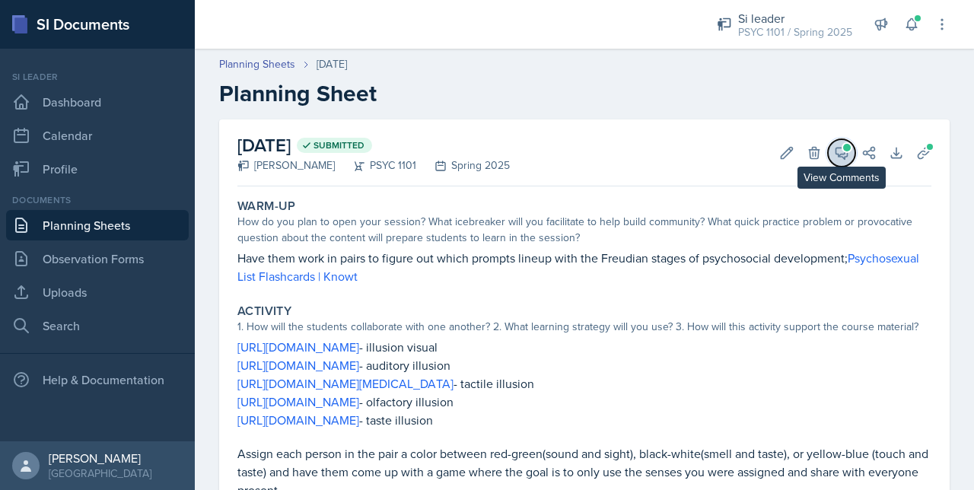
click at [843, 147] on span at bounding box center [847, 148] width 8 height 8
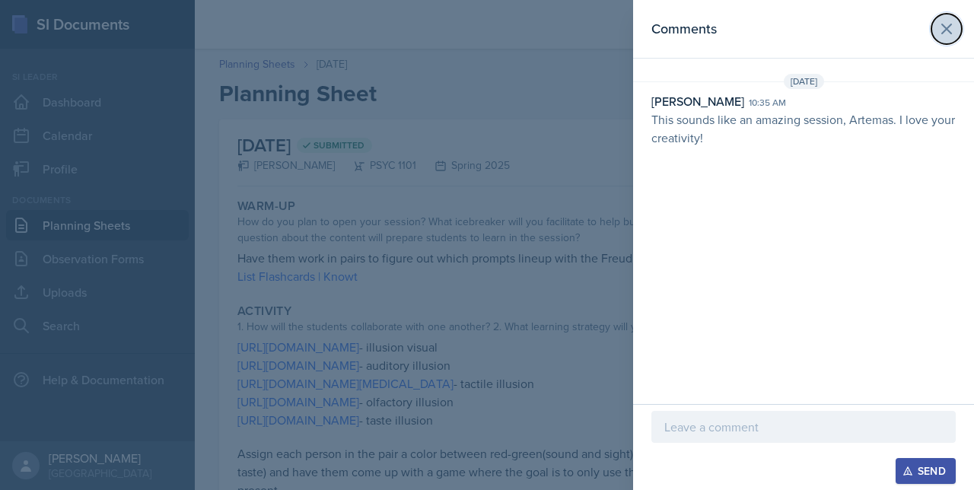
click at [946, 25] on icon at bounding box center [946, 29] width 18 height 18
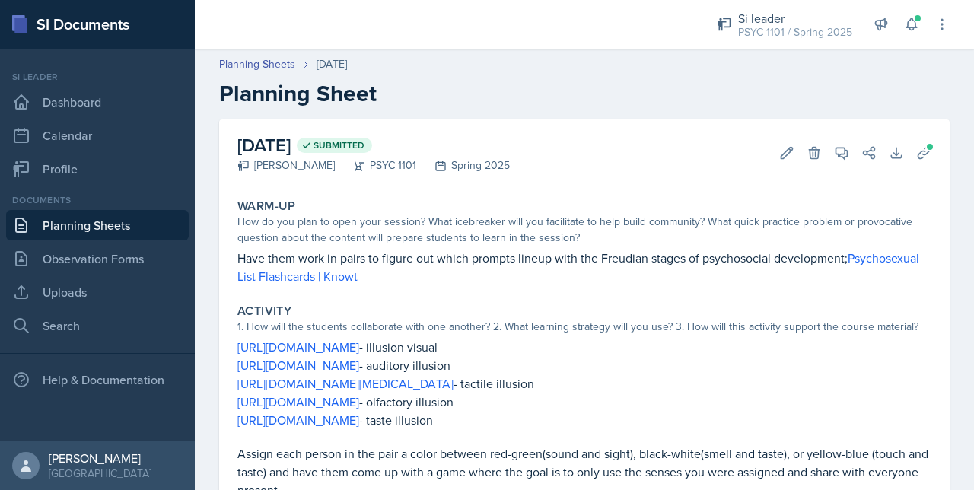
click at [40, 237] on link "Planning Sheets" at bounding box center [97, 225] width 183 height 30
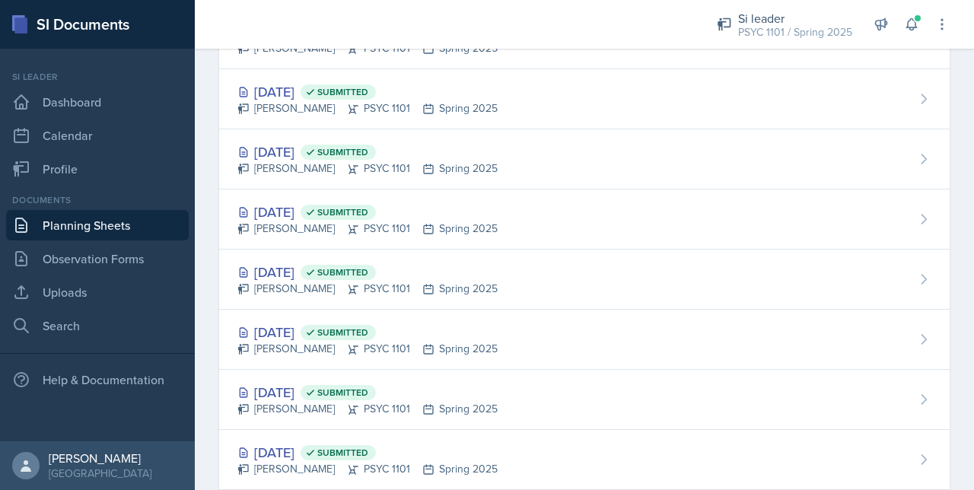
scroll to position [1235, 0]
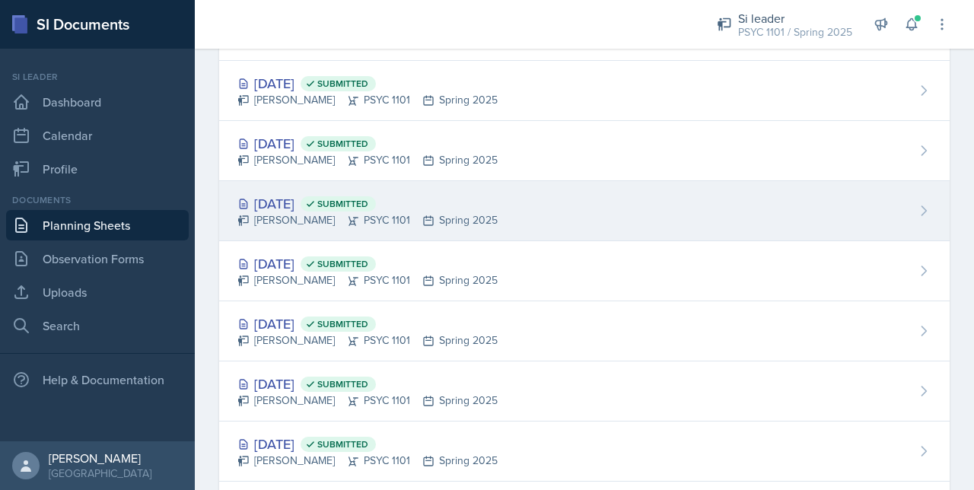
click at [343, 185] on div "Feb 6th, 2025 Submitted Artemas Souder PSYC 1101 Spring 2025" at bounding box center [584, 211] width 730 height 60
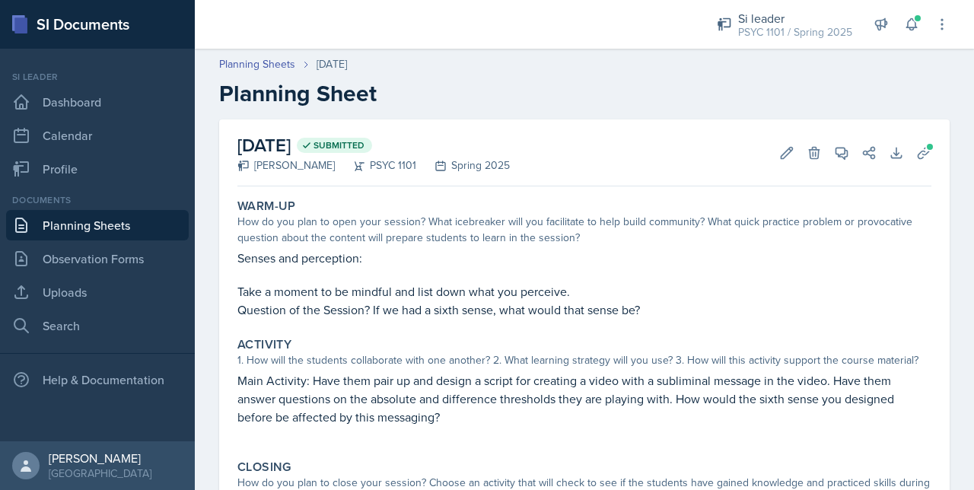
scroll to position [114, 0]
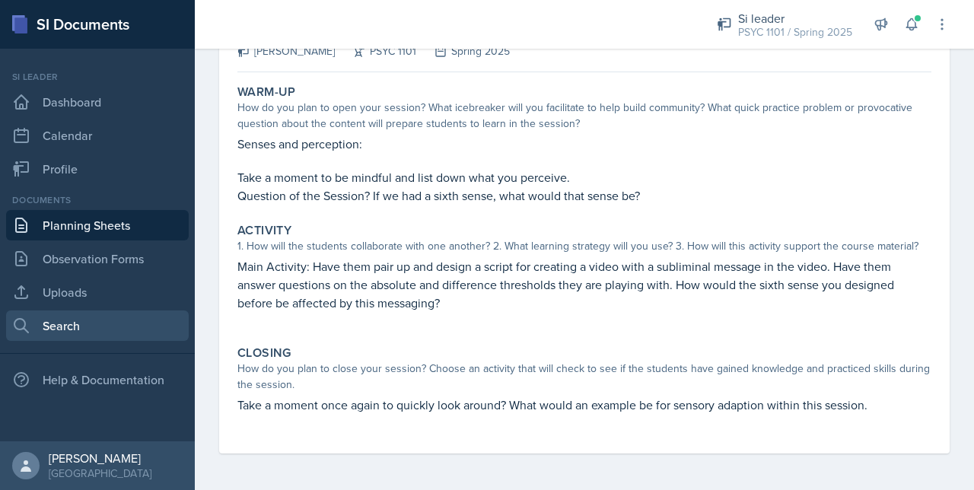
click at [58, 317] on link "Search" at bounding box center [97, 325] width 183 height 30
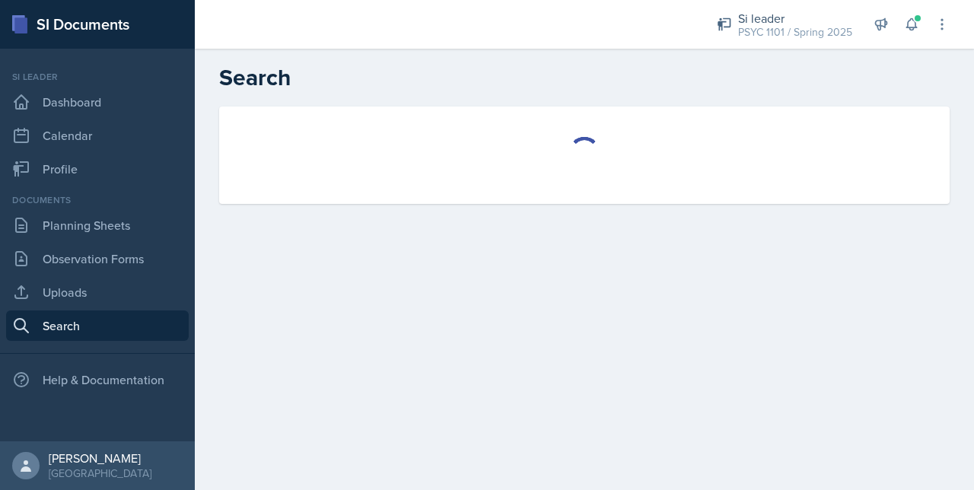
select select "all"
select select "1"
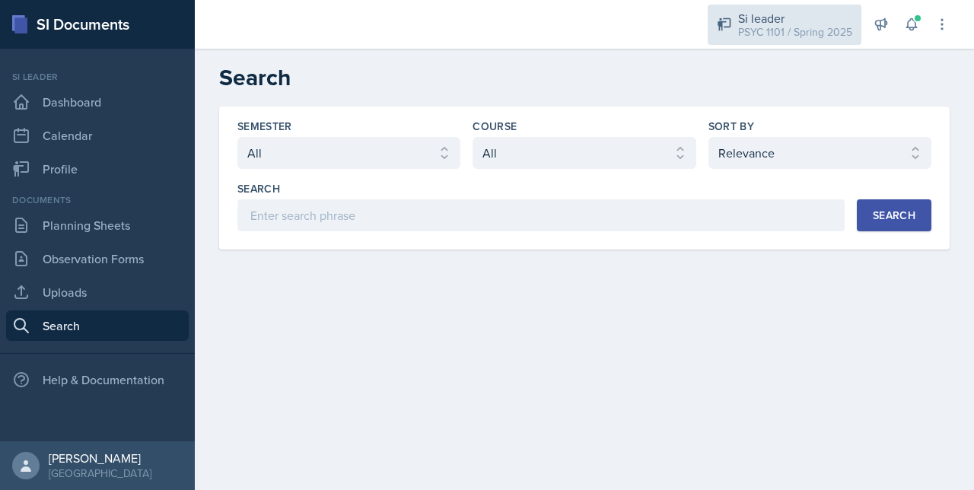
click at [758, 17] on div "Si leader" at bounding box center [795, 18] width 114 height 18
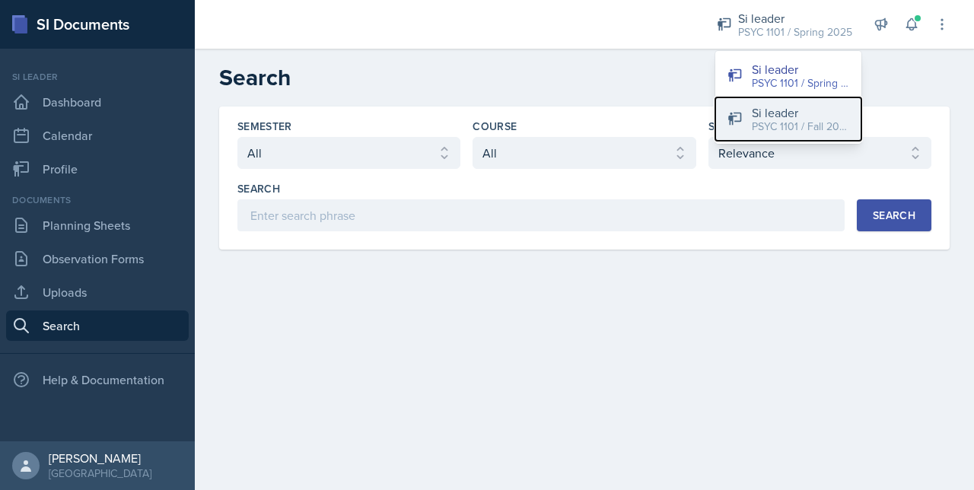
click at [746, 132] on button "Si leader PSYC 1101 / Fall 2025" at bounding box center [788, 118] width 146 height 43
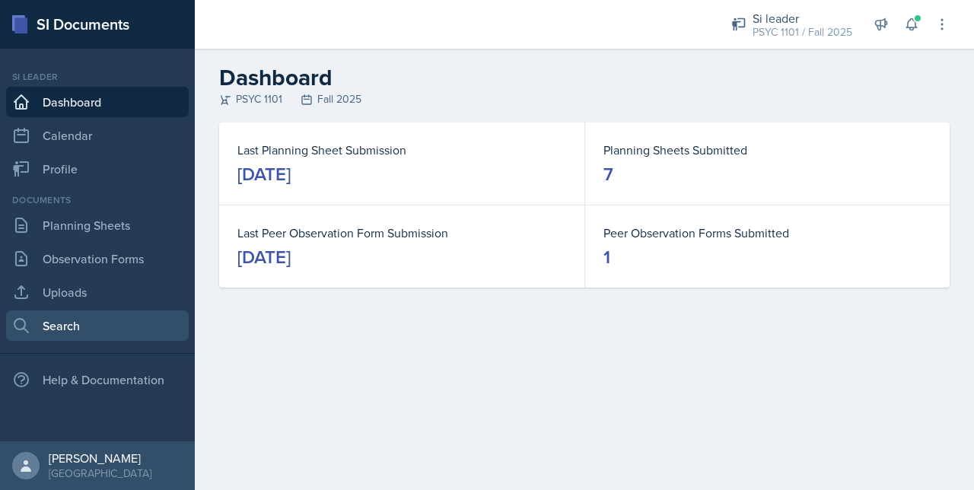
click at [72, 311] on link "Search" at bounding box center [97, 325] width 183 height 30
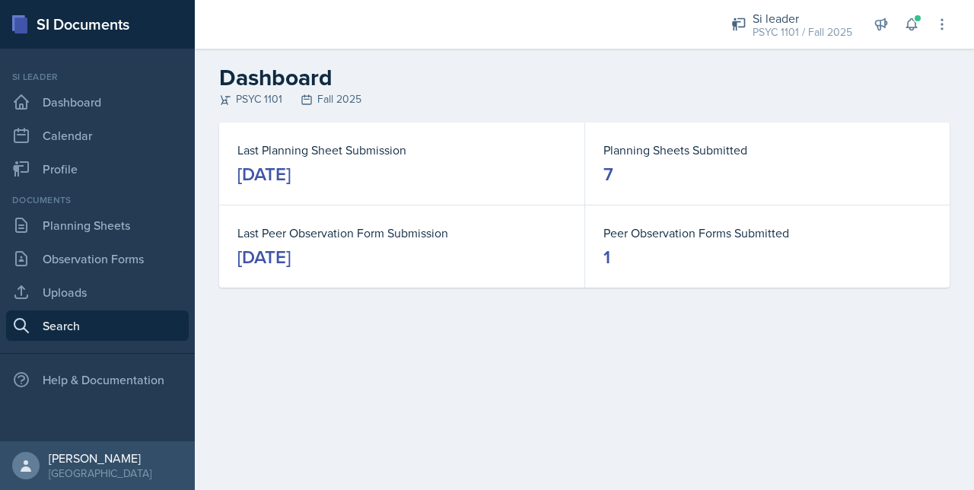
select select "all"
select select "1"
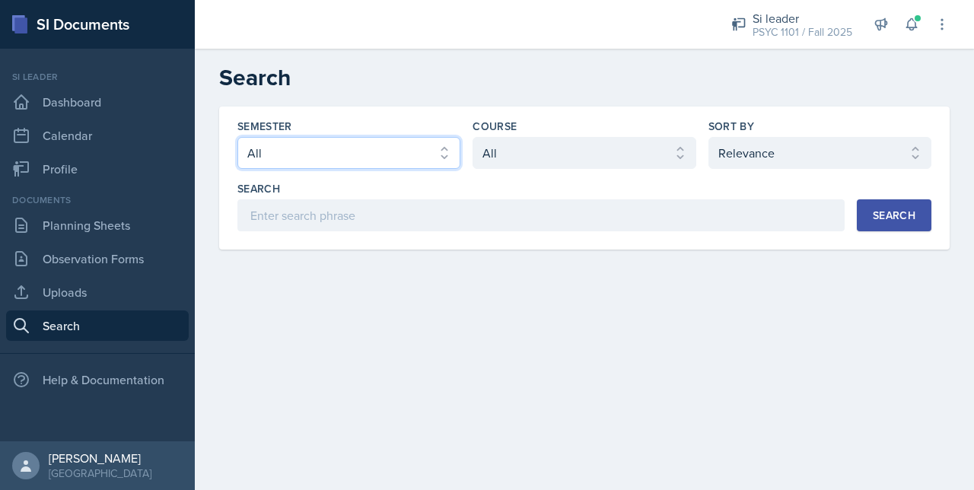
click at [312, 160] on select "Select semester All Fall 2025 Summer 2025 Spring 2025 Fall 2024 Summer 2024 Spr…" at bounding box center [348, 153] width 223 height 32
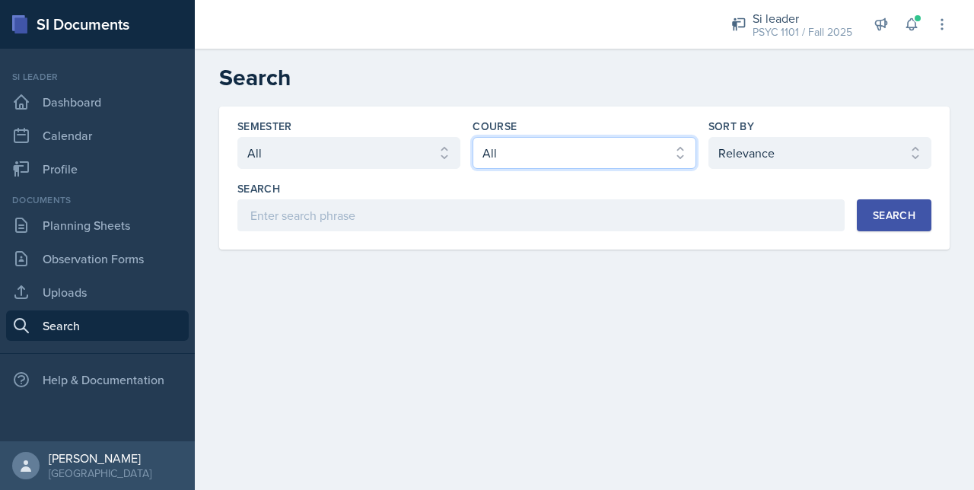
click at [540, 138] on select "Select course All ACCT 2101 ACCT 2102 ACCT 4050 ANTH 1102 ANTH 3301 ARCH 1000 A…" at bounding box center [583, 153] width 223 height 32
select select "93a945cf-eb40-40a1-82f0-d0905c6d75b7"
click at [472, 137] on select "Select course All ACCT 2101 ACCT 2102 ACCT 4050 ANTH 1102 ANTH 3301 ARCH 1000 A…" at bounding box center [583, 153] width 223 height 32
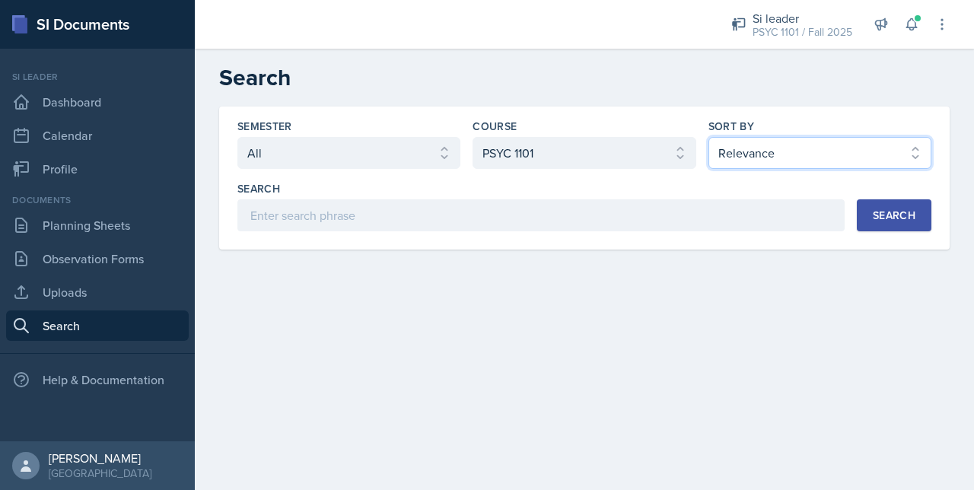
click at [747, 147] on select "Select sort by Relevance Document Date (Asc) Document Date (Desc)" at bounding box center [819, 153] width 223 height 32
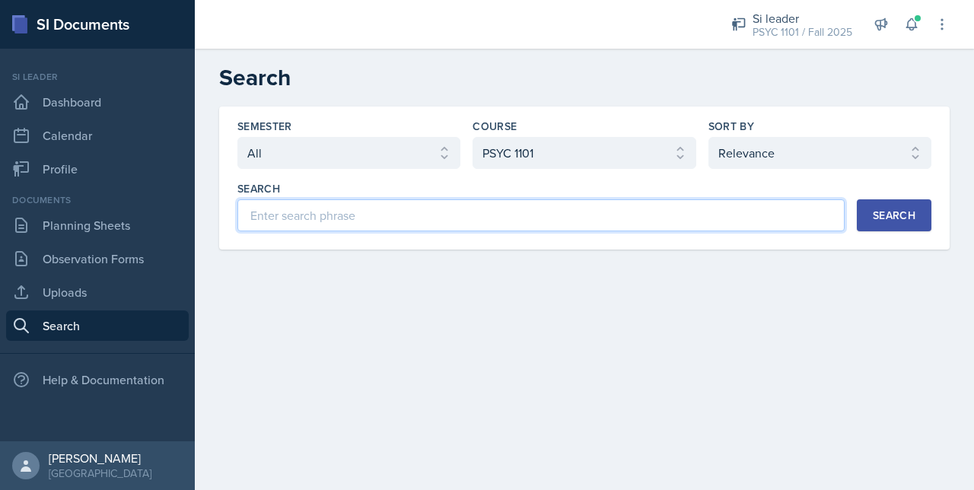
click at [606, 209] on input at bounding box center [540, 215] width 607 height 32
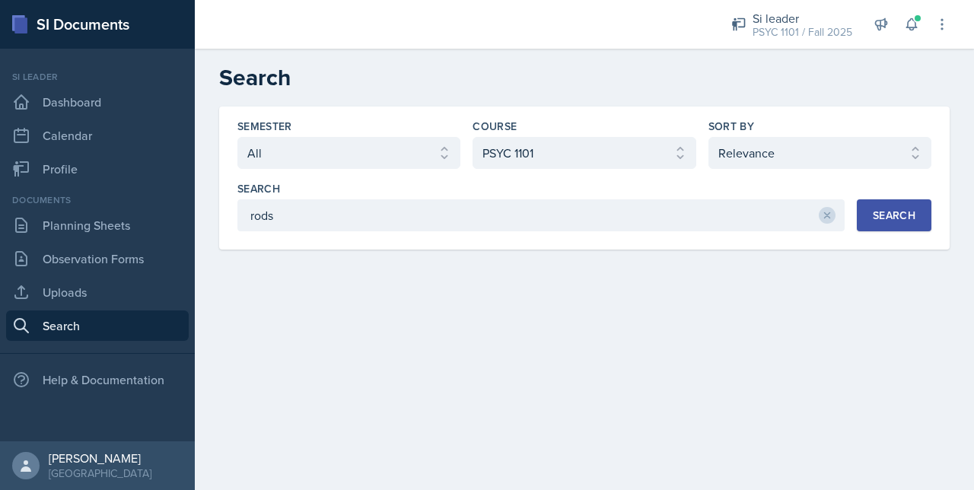
click at [914, 219] on div "Search" at bounding box center [894, 215] width 43 height 12
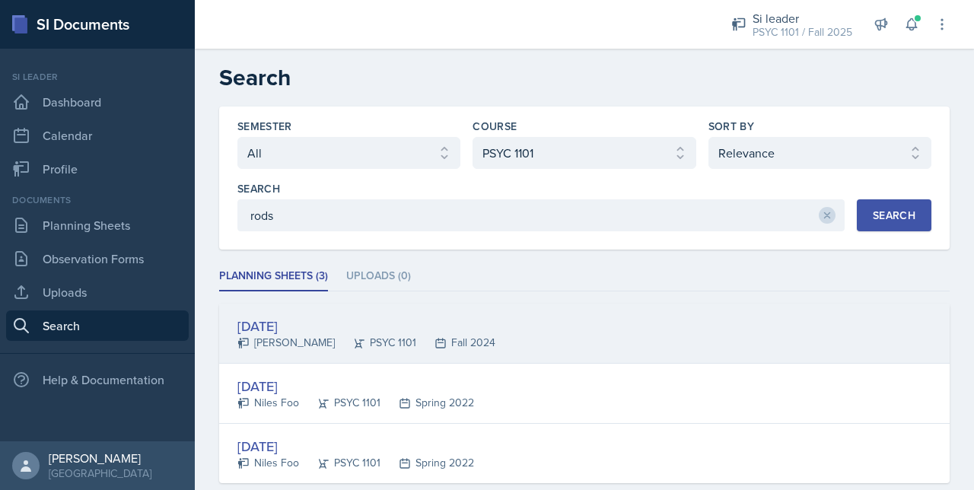
scroll to position [87, 0]
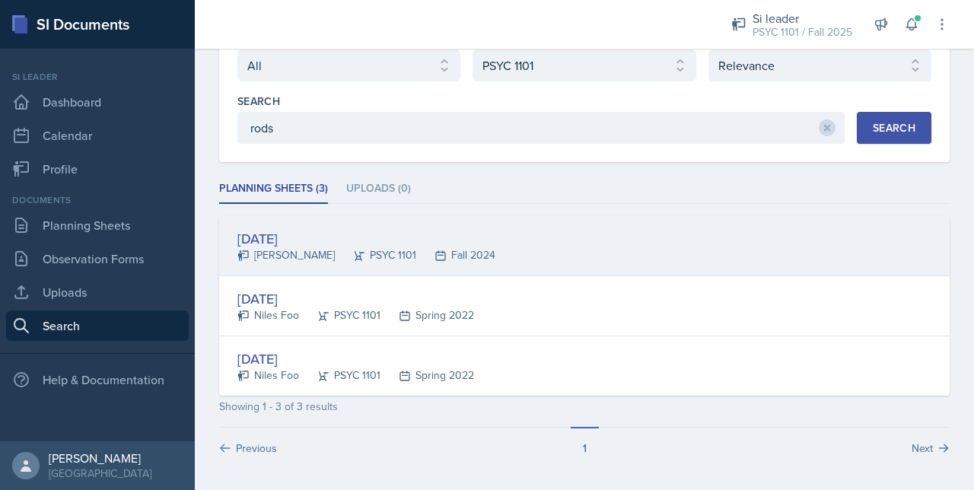
click at [329, 240] on div "Sep 26th, 2024" at bounding box center [366, 238] width 258 height 21
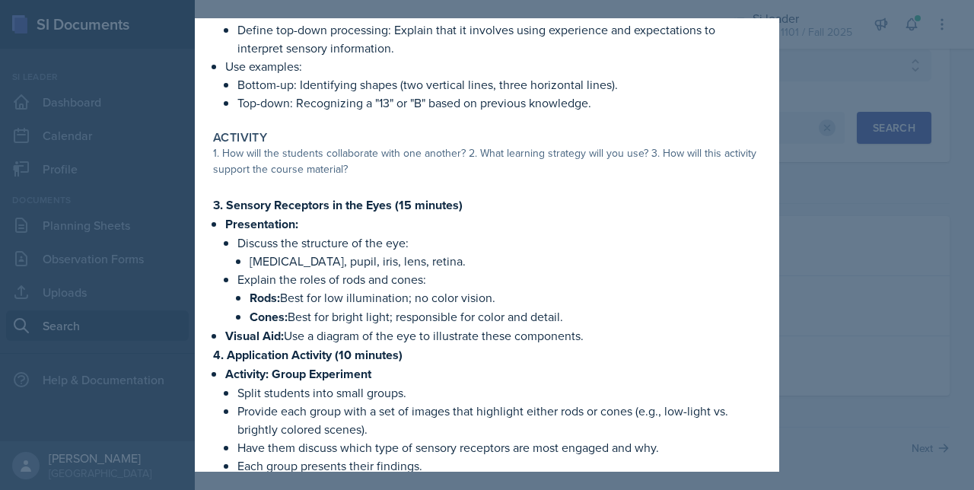
scroll to position [332, 0]
click at [344, 256] on p "Cornea, pupil, iris, lens, retina." at bounding box center [505, 260] width 511 height 18
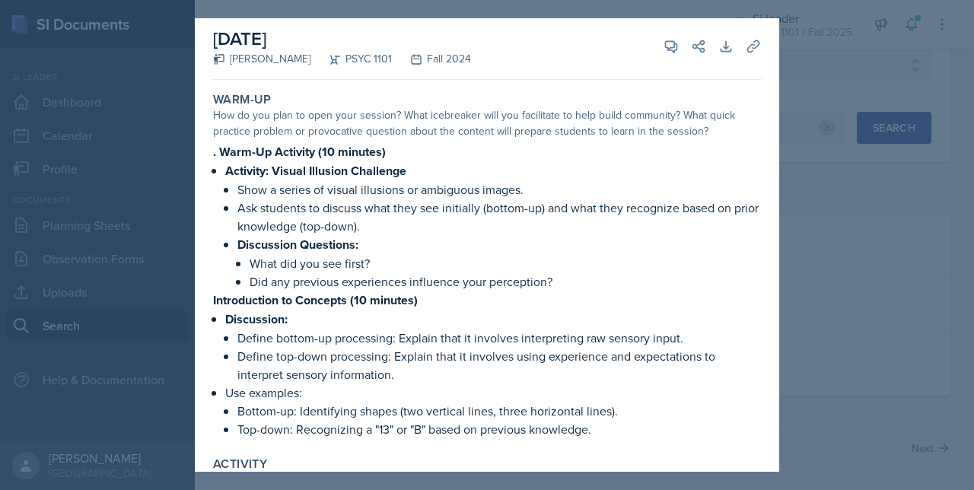
scroll to position [5, 0]
click at [746, 52] on icon at bounding box center [753, 47] width 15 height 15
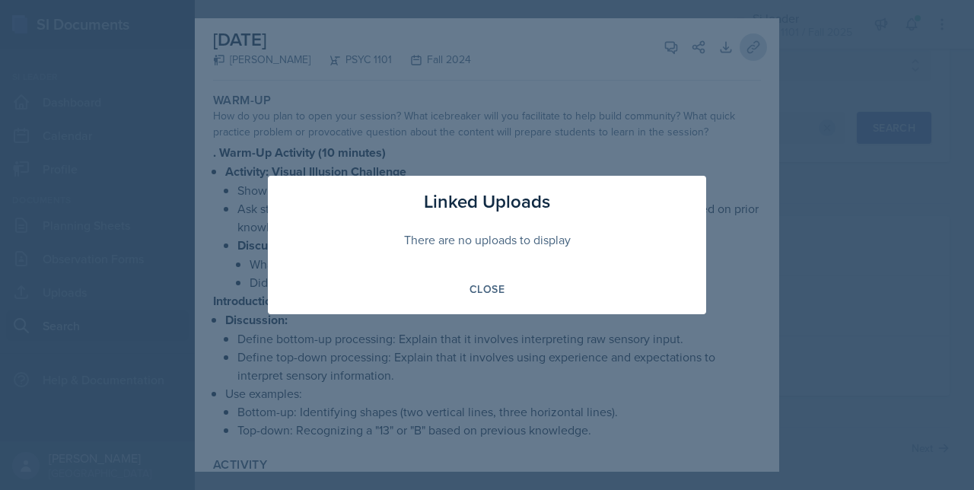
click at [743, 52] on div at bounding box center [487, 245] width 974 height 490
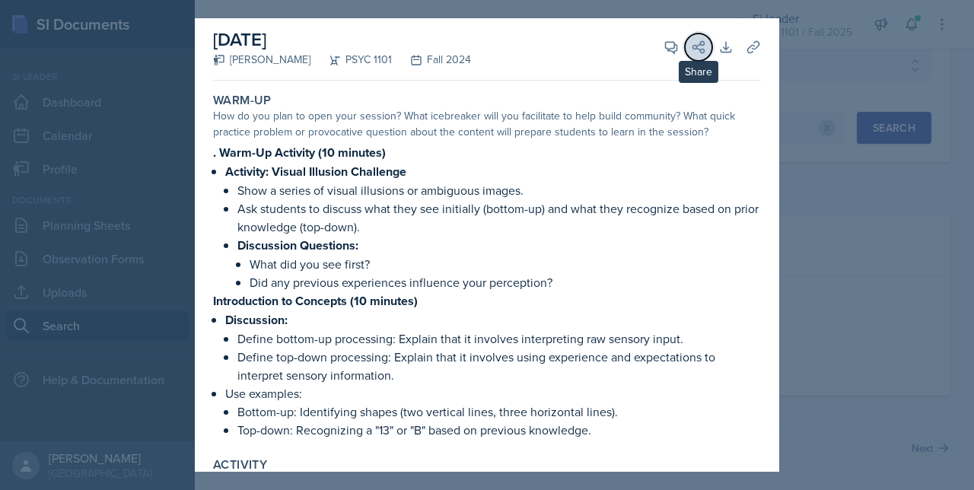
click at [694, 48] on button "Share" at bounding box center [698, 46] width 27 height 27
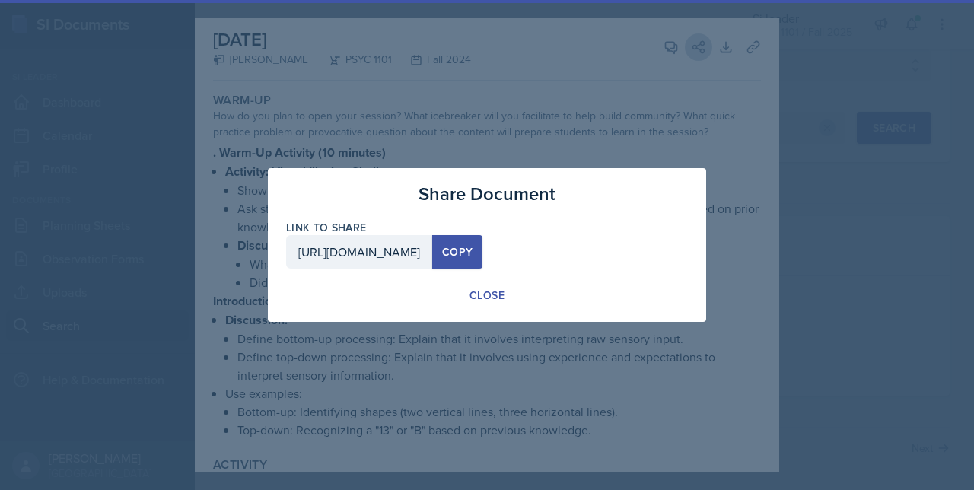
click at [694, 48] on div at bounding box center [487, 245] width 974 height 490
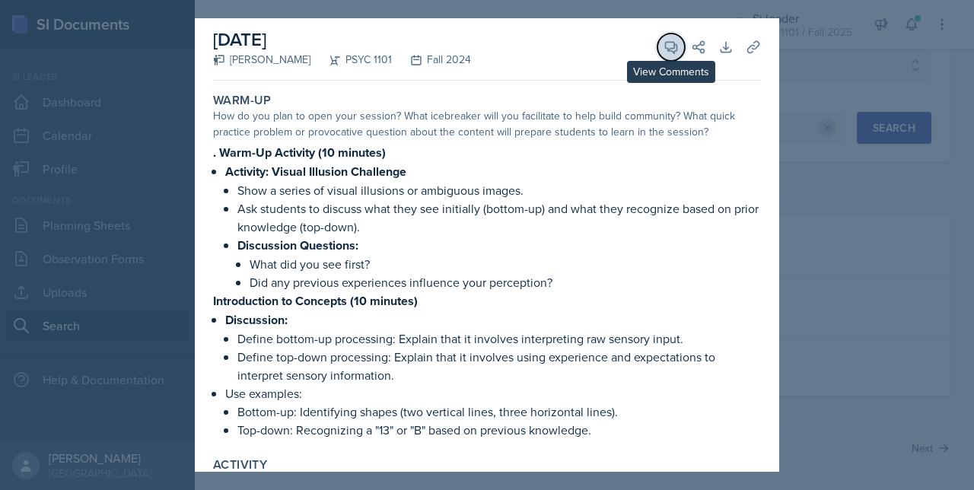
click at [666, 50] on icon at bounding box center [671, 47] width 11 height 11
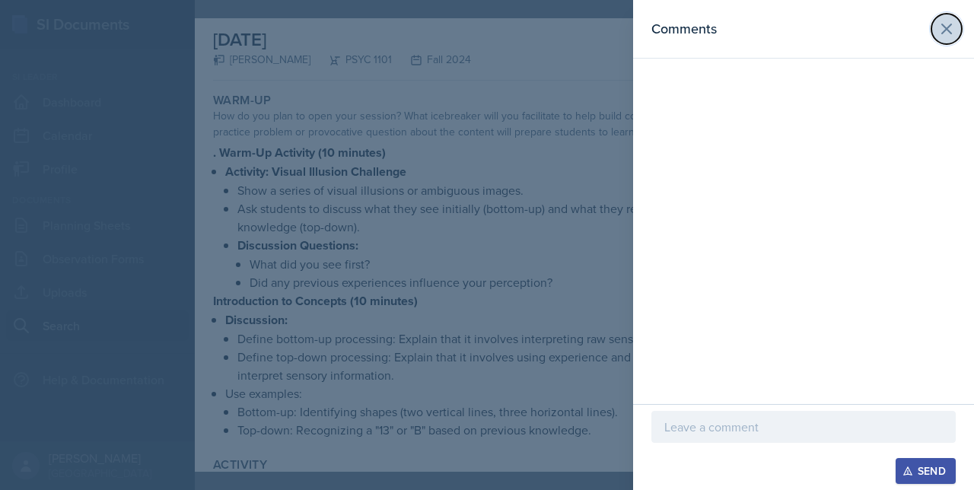
click at [942, 21] on icon at bounding box center [946, 29] width 18 height 18
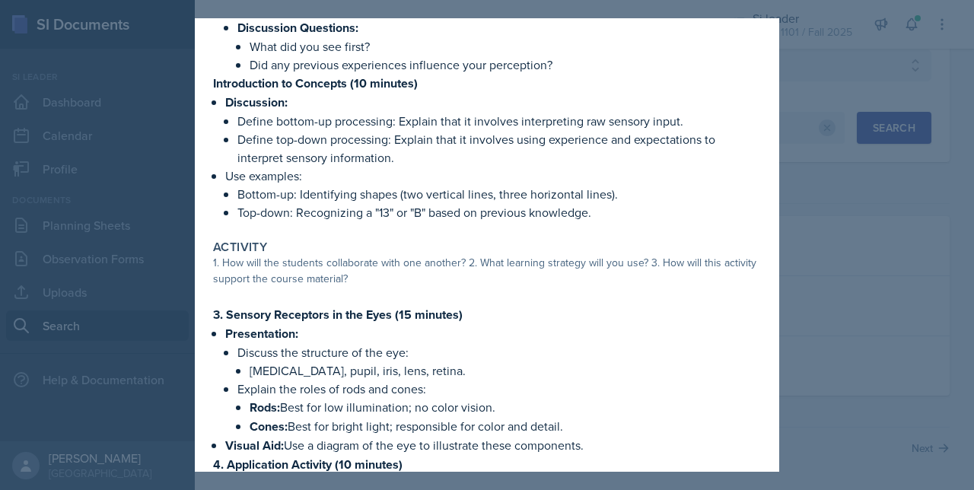
scroll to position [223, 0]
click at [779, 211] on div at bounding box center [487, 245] width 974 height 490
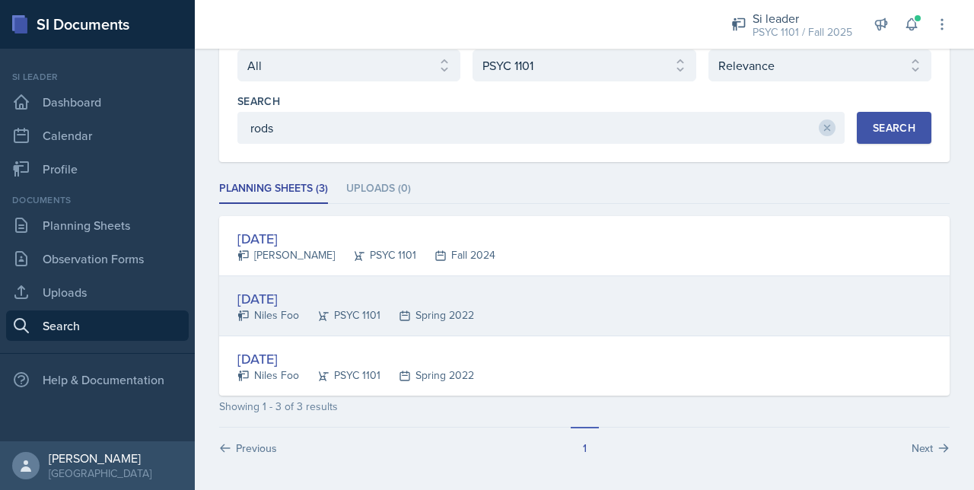
click at [494, 283] on div "Feb 16th, 2022 Niles Foo PSYC 1101 Spring 2022" at bounding box center [584, 306] width 730 height 60
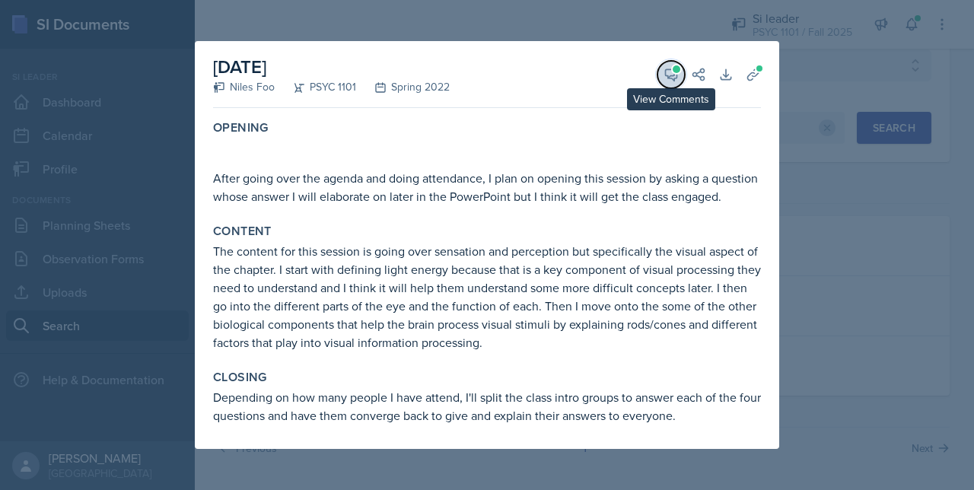
click at [663, 65] on button "View Comments" at bounding box center [670, 74] width 27 height 27
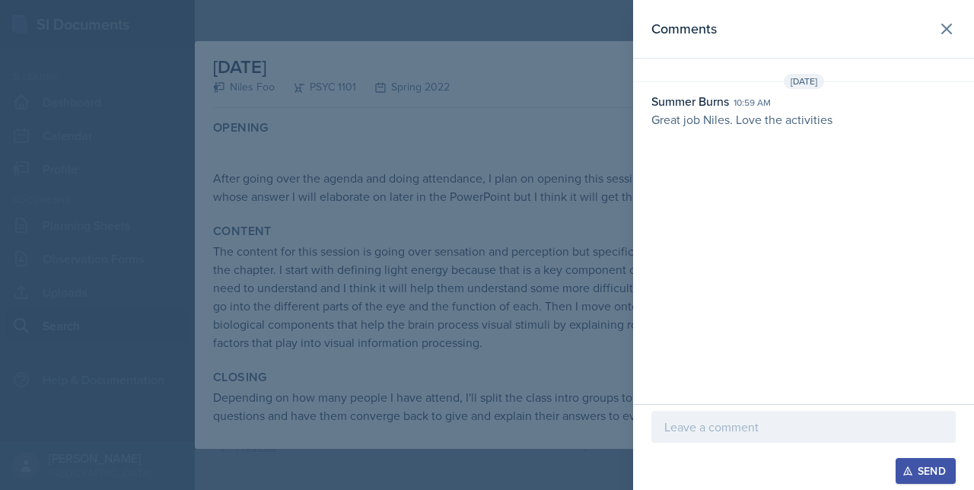
click at [930, 22] on div "Comments" at bounding box center [803, 28] width 304 height 21
click at [936, 22] on button at bounding box center [946, 29] width 30 height 30
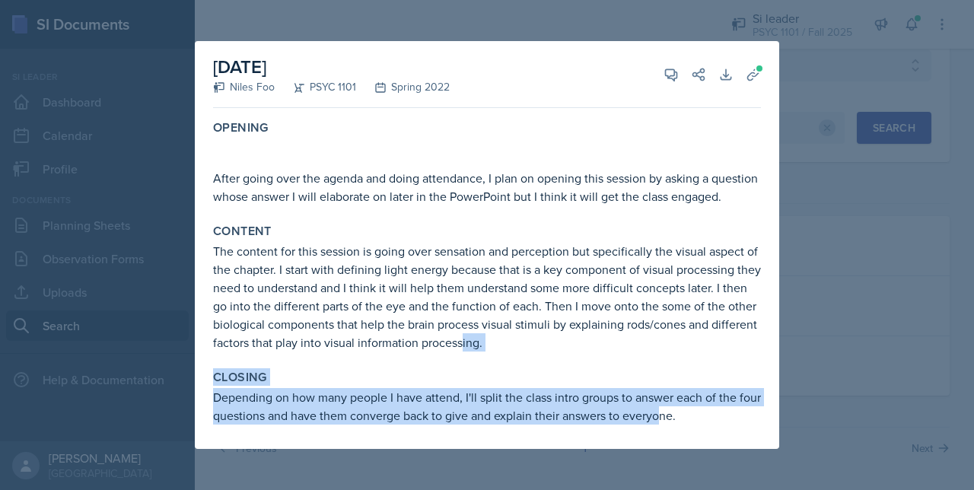
drag, startPoint x: 682, startPoint y: 420, endPoint x: 459, endPoint y: 342, distance: 236.3
click at [459, 342] on div "Opening After going over the agenda and doing attendance, I plan on opening thi…" at bounding box center [487, 281] width 548 height 335
drag, startPoint x: 459, startPoint y: 342, endPoint x: 389, endPoint y: 417, distance: 102.3
click at [389, 417] on p "Depending on how many people I have attend, I'll split the class intro groups t…" at bounding box center [487, 406] width 548 height 37
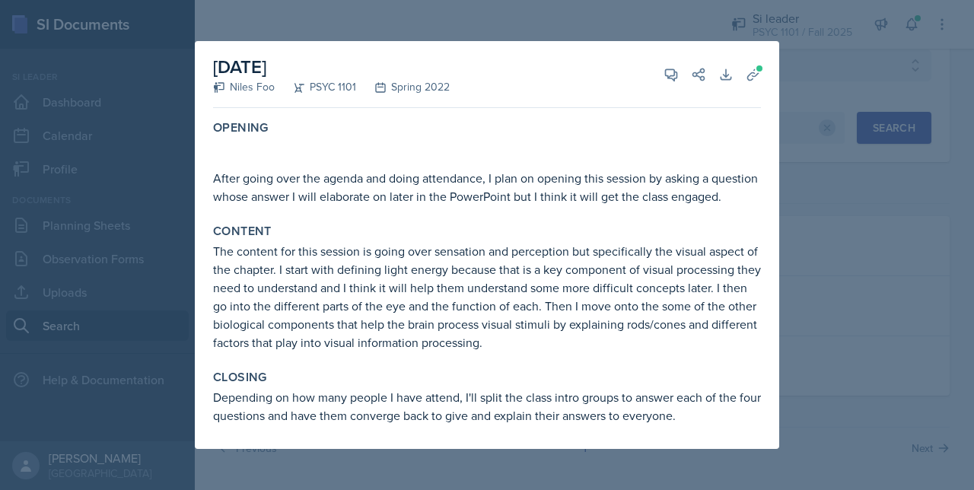
click at [424, 329] on p "The content for this session is going over sensation and perception but specifi…" at bounding box center [487, 297] width 548 height 110
click at [885, 323] on div at bounding box center [487, 245] width 974 height 490
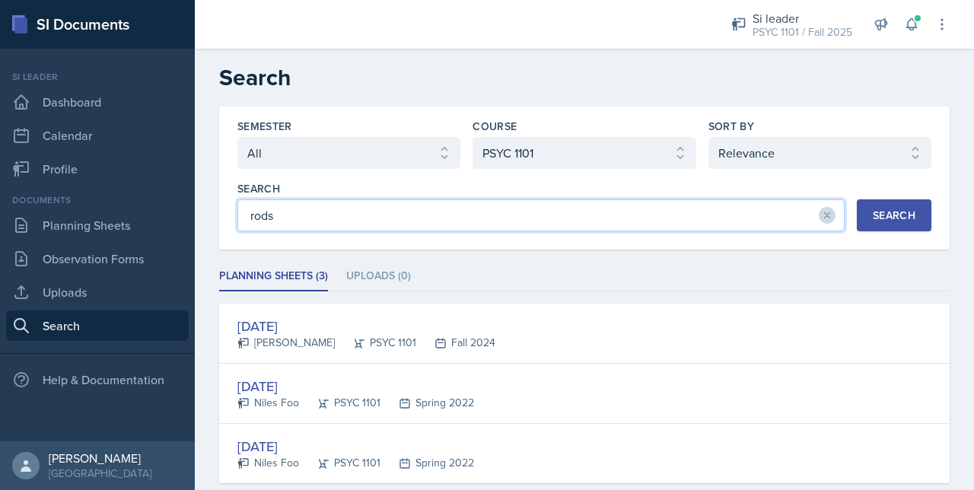
drag, startPoint x: 333, startPoint y: 227, endPoint x: 190, endPoint y: 229, distance: 143.0
click at [190, 229] on div "SI Documents Si leader Dashboard Calendar Profile Documents Planning Sheets Obs…" at bounding box center [487, 245] width 974 height 490
type input "eye"
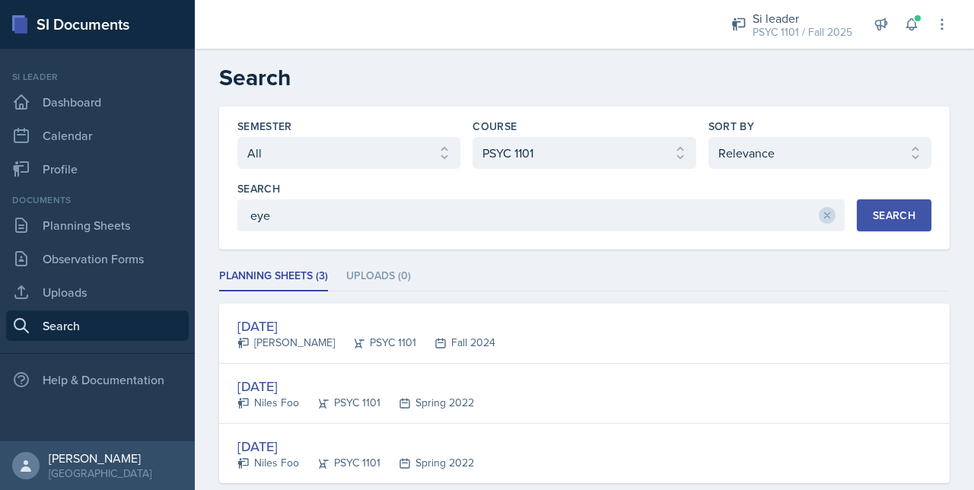
click at [877, 204] on button "Search" at bounding box center [894, 215] width 75 height 32
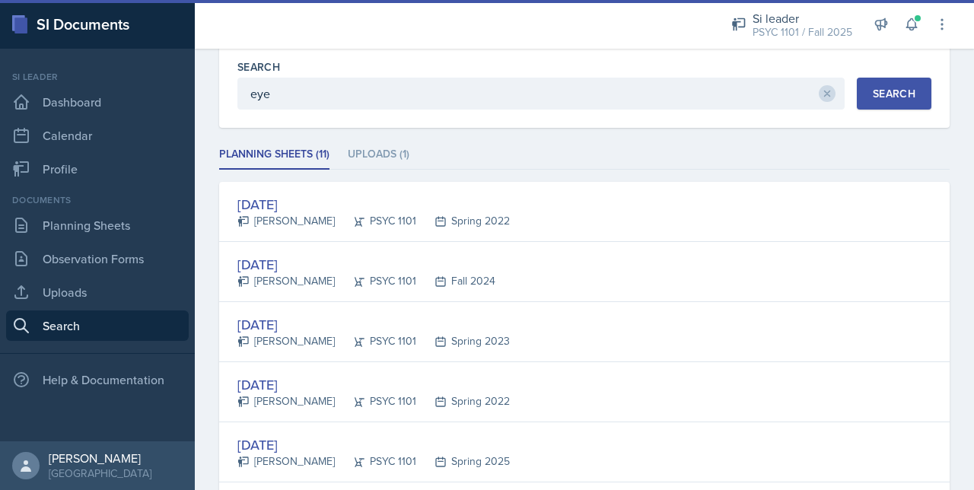
scroll to position [135, 0]
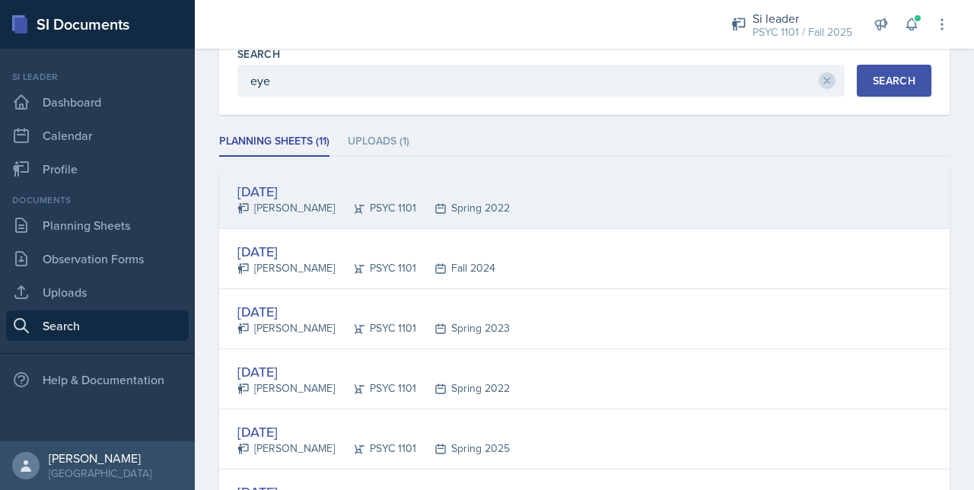
click at [329, 182] on div "Feb 22nd, 2022" at bounding box center [373, 191] width 272 height 21
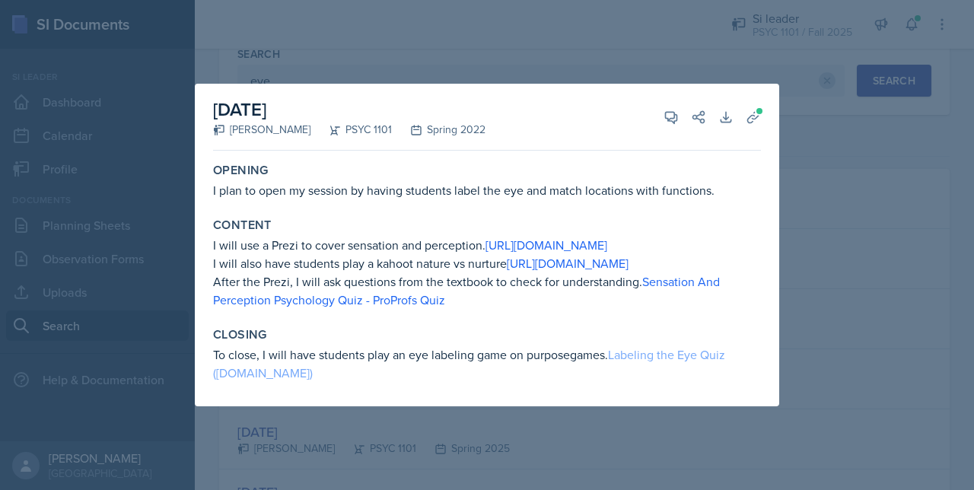
click at [631, 362] on link "Labeling the Eye Quiz (purposegames.com)" at bounding box center [469, 363] width 512 height 35
click at [580, 53] on div at bounding box center [487, 245] width 974 height 490
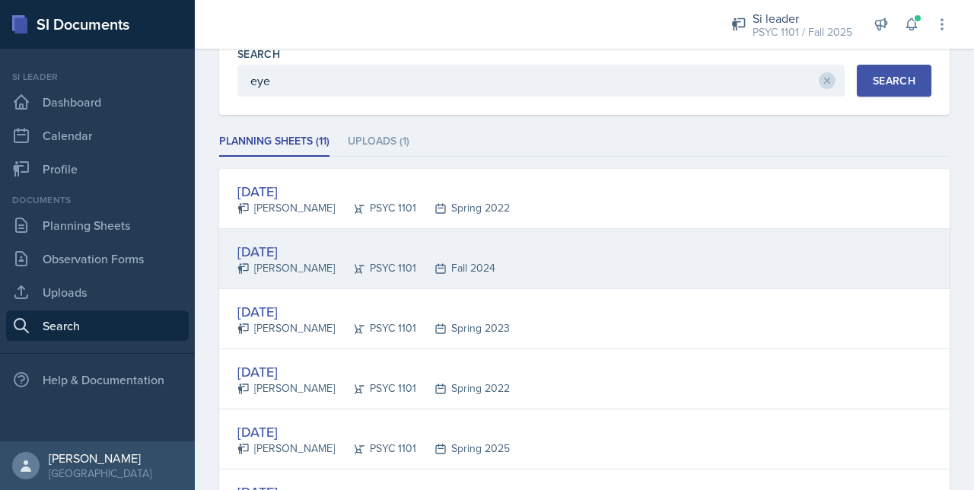
click at [336, 260] on div "PSYC 1101" at bounding box center [375, 268] width 81 height 16
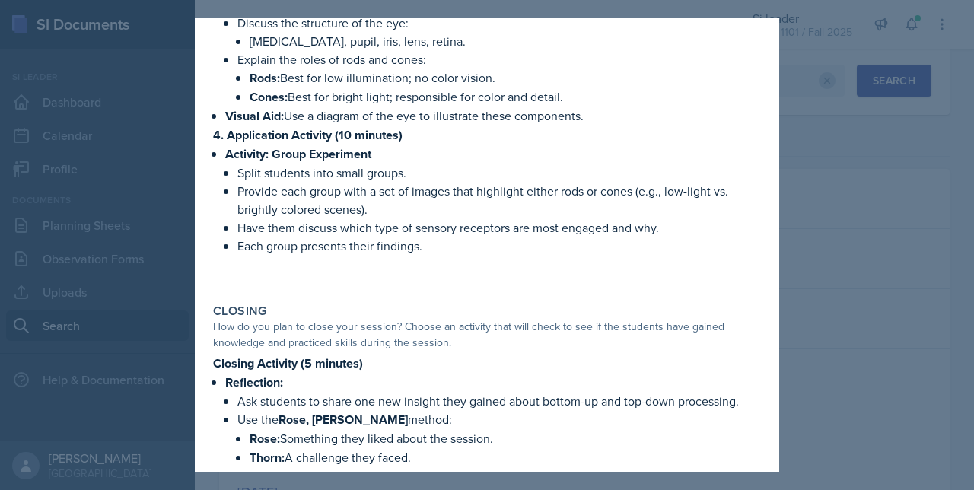
scroll to position [552, 0]
click at [834, 284] on div at bounding box center [487, 245] width 974 height 490
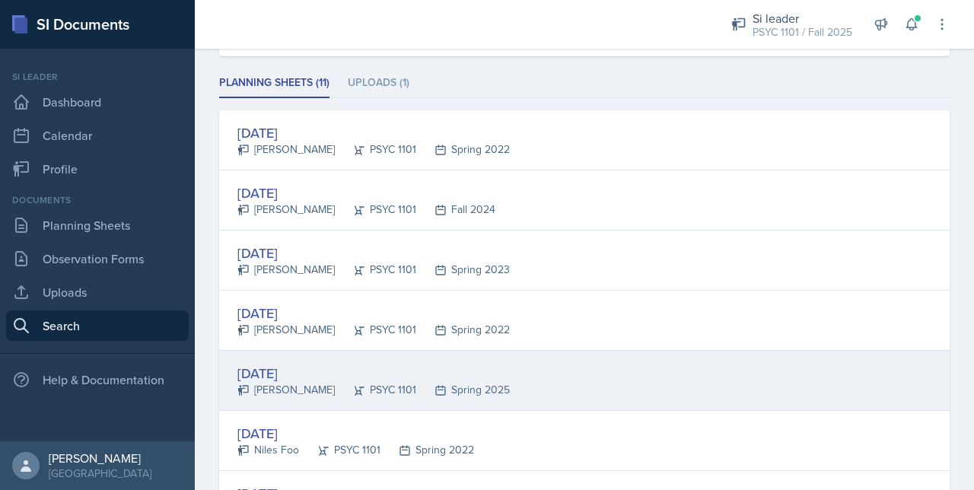
scroll to position [195, 0]
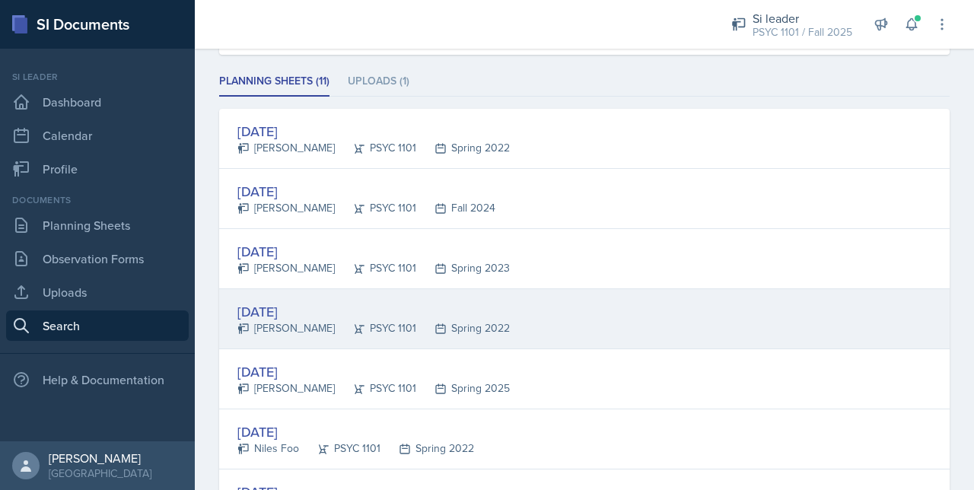
click at [393, 320] on div "PSYC 1101" at bounding box center [375, 328] width 81 height 16
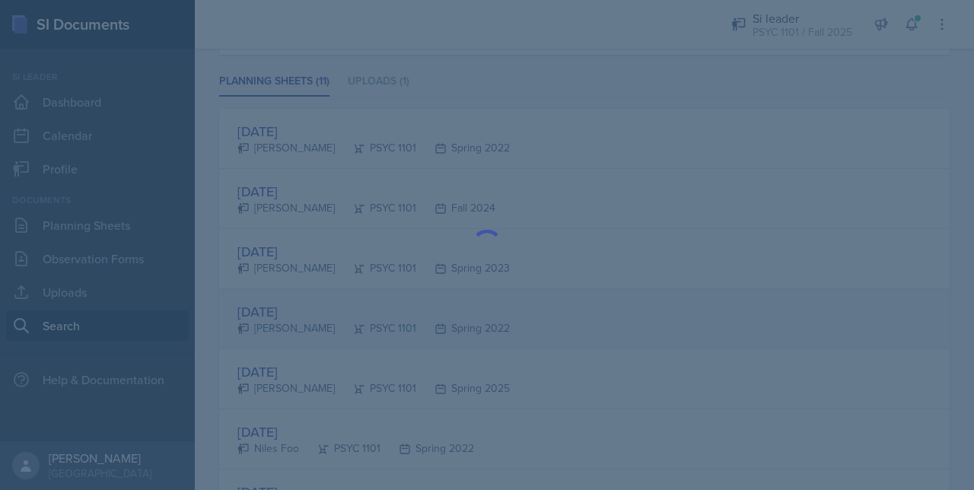
scroll to position [0, 0]
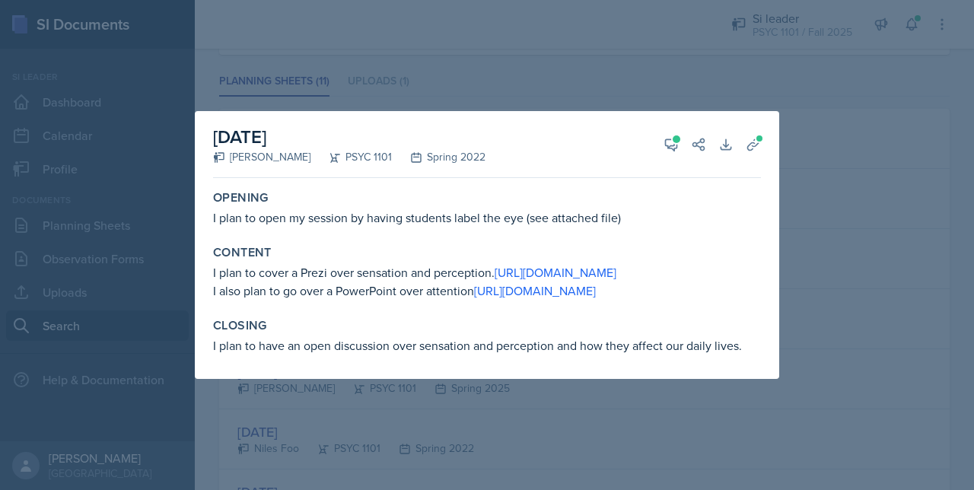
click at [595, 415] on div at bounding box center [487, 245] width 974 height 490
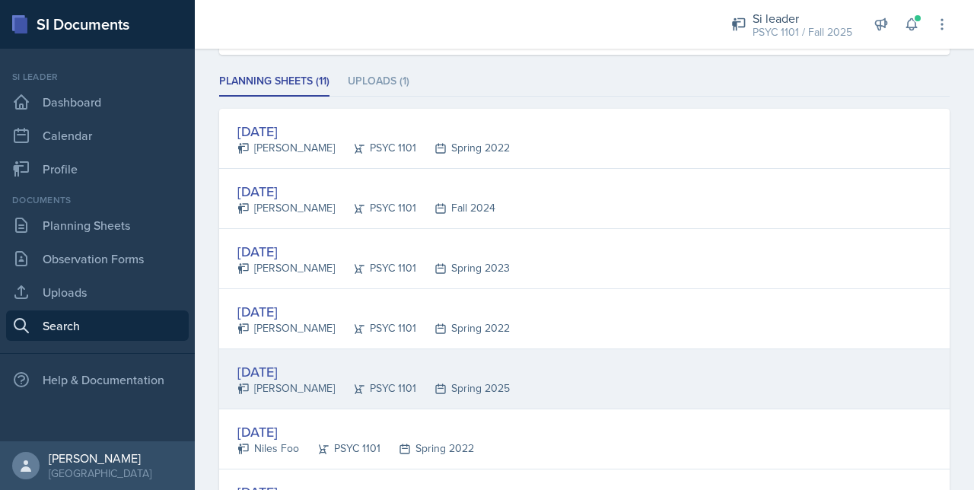
click at [454, 362] on div "Feb 28th, 2025" at bounding box center [373, 371] width 272 height 21
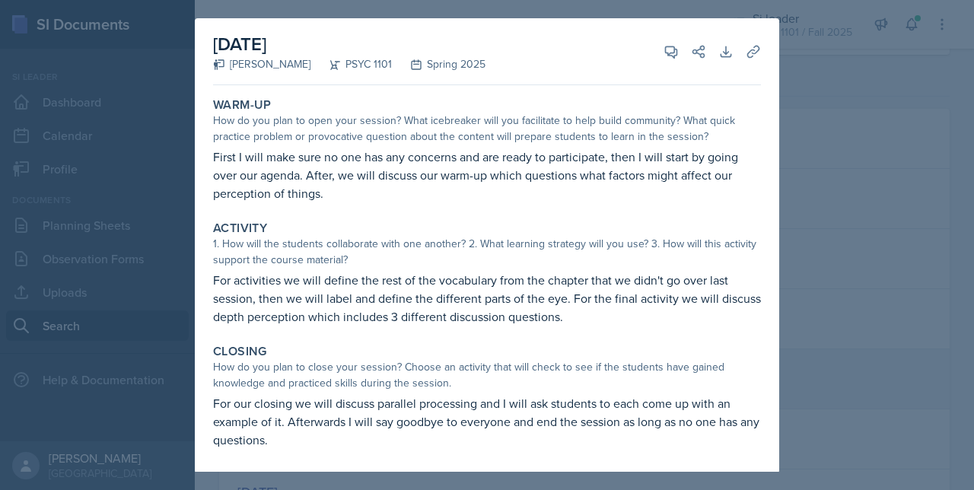
scroll to position [2, 0]
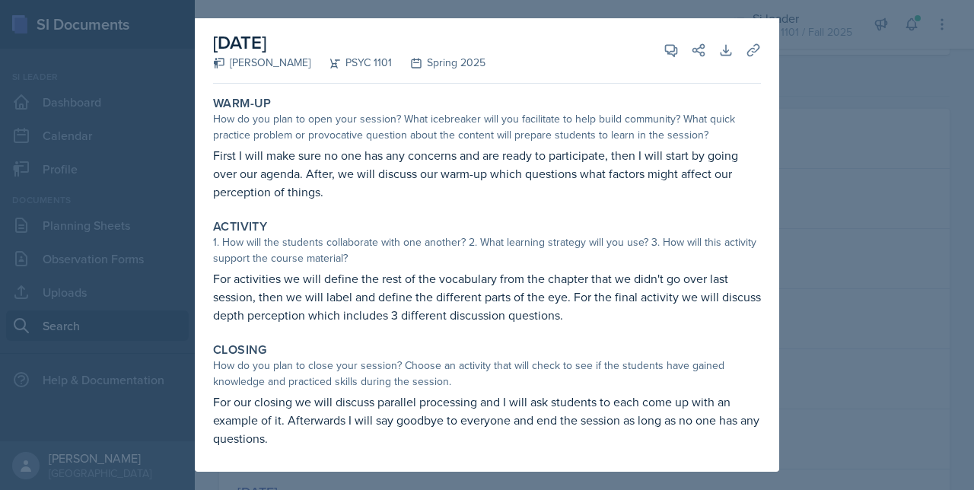
click at [806, 337] on div at bounding box center [487, 245] width 974 height 490
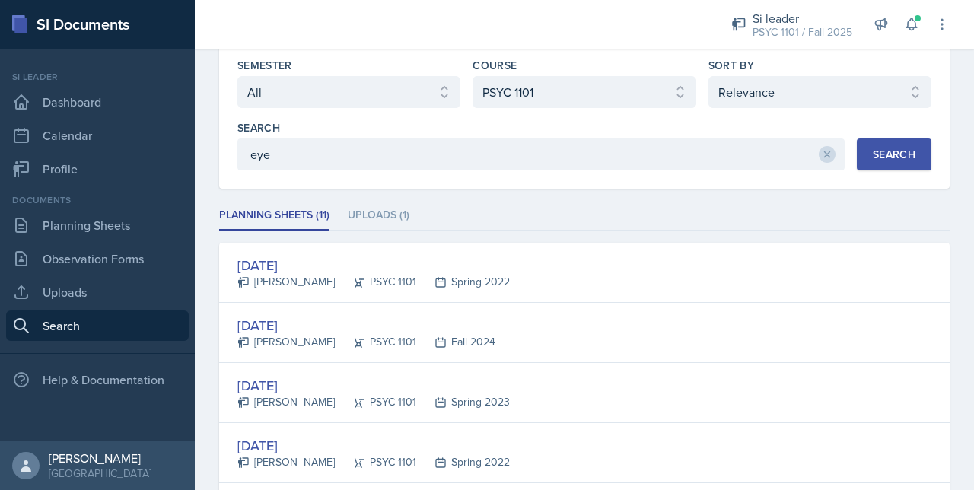
scroll to position [33, 0]
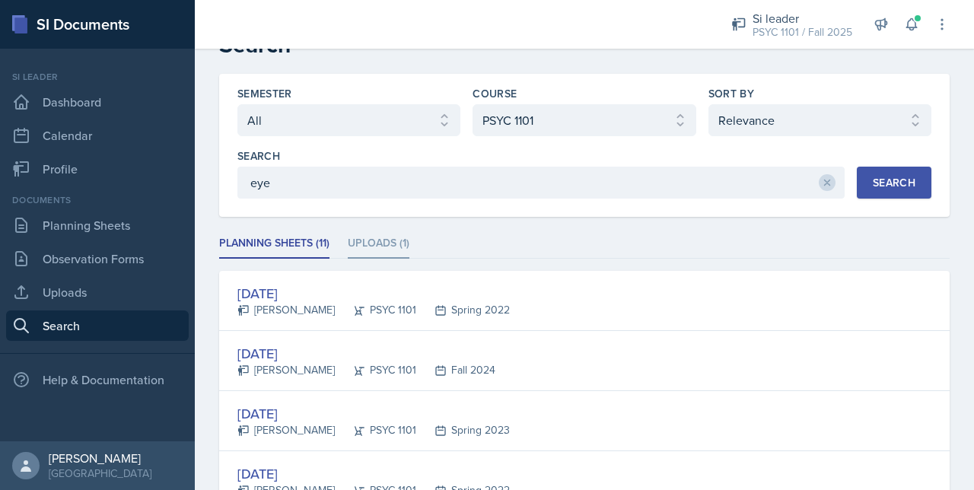
click at [359, 230] on li "Uploads (1)" at bounding box center [379, 244] width 62 height 30
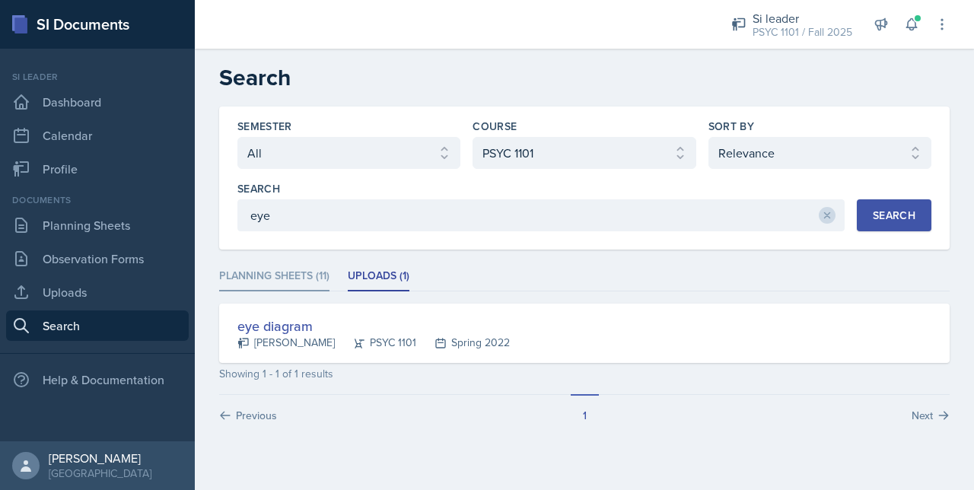
click at [283, 265] on li "Planning Sheets (11)" at bounding box center [274, 277] width 110 height 30
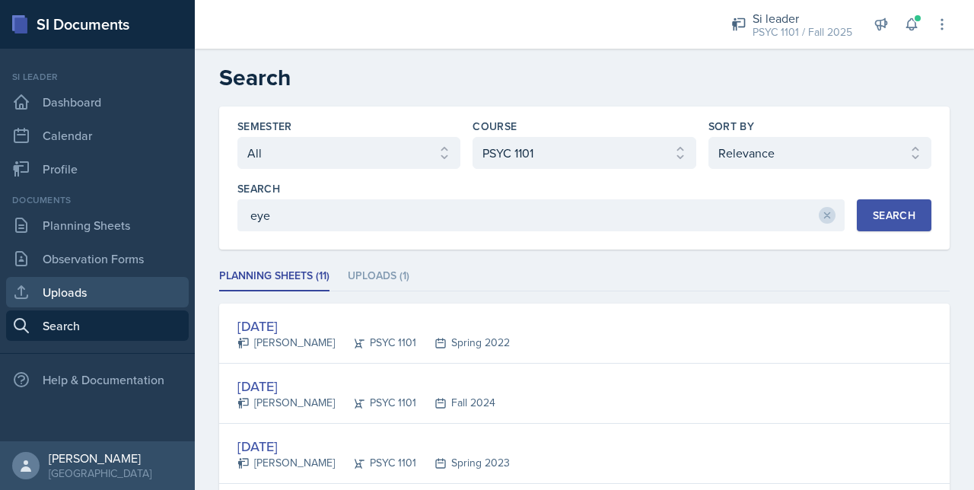
click at [93, 285] on link "Uploads" at bounding box center [97, 292] width 183 height 30
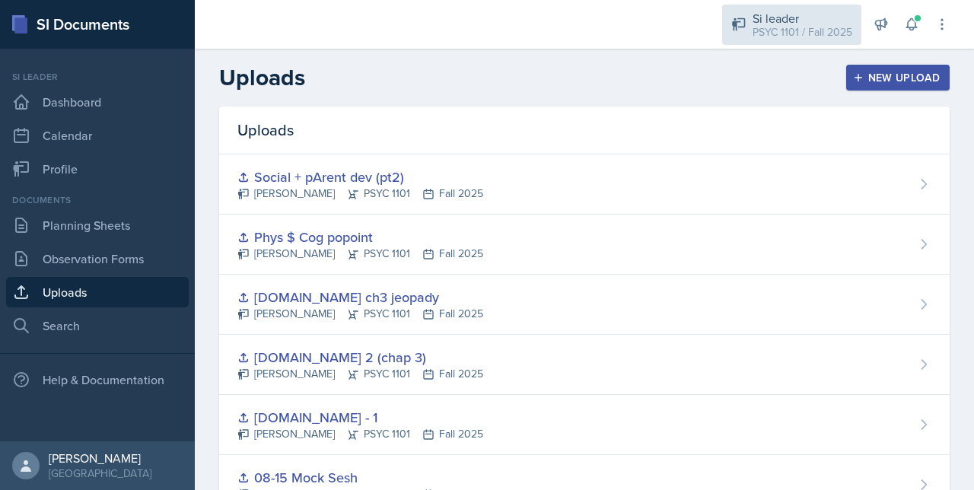
click at [777, 21] on div "Si leader" at bounding box center [802, 18] width 100 height 18
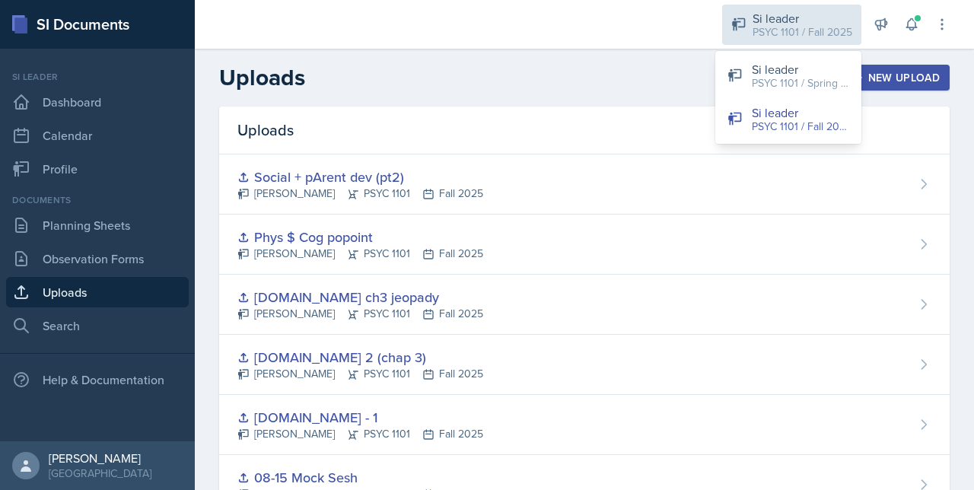
click at [777, 21] on div "Si leader" at bounding box center [802, 18] width 100 height 18
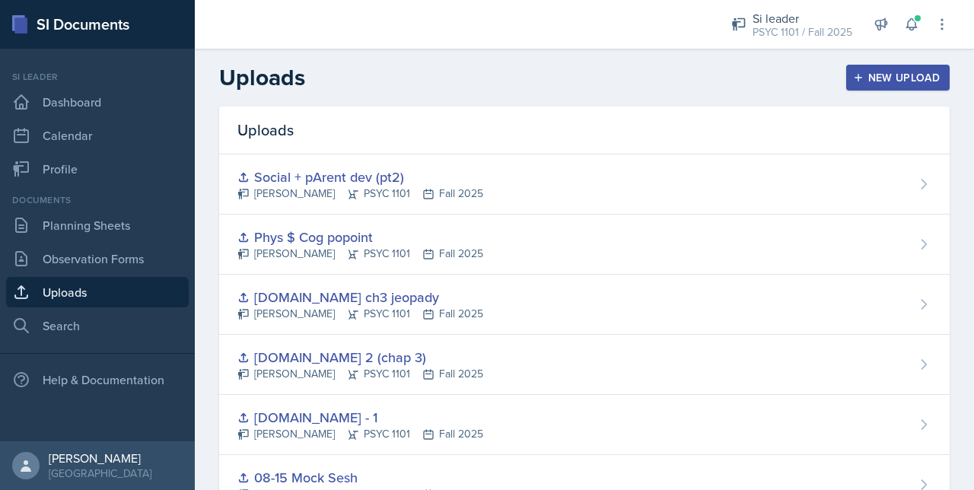
click at [858, 80] on div "New Upload" at bounding box center [898, 78] width 84 height 12
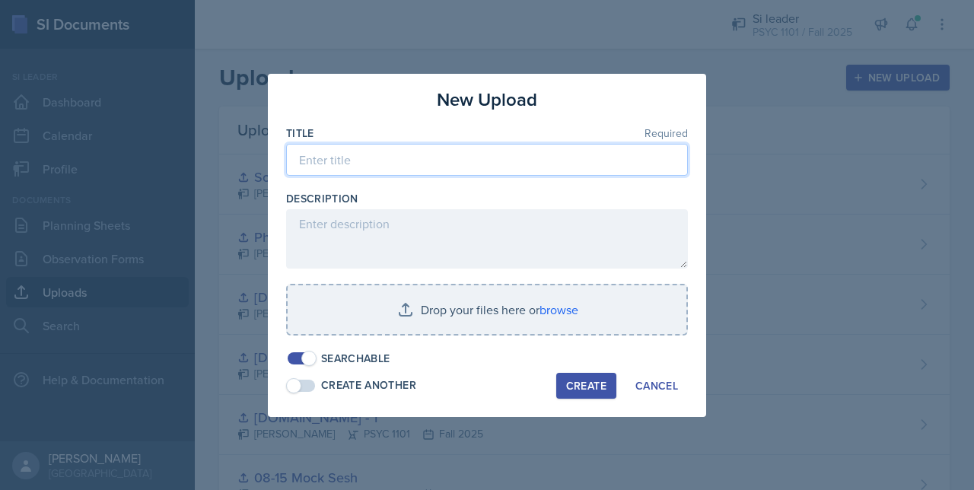
click at [459, 157] on input at bounding box center [487, 160] width 402 height 32
type input "S"
type input "P"
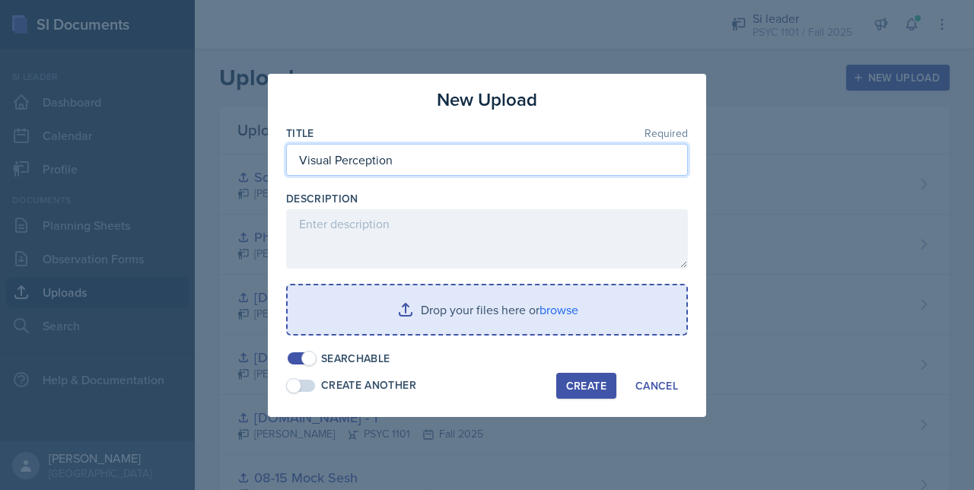
type input "Visual Perception"
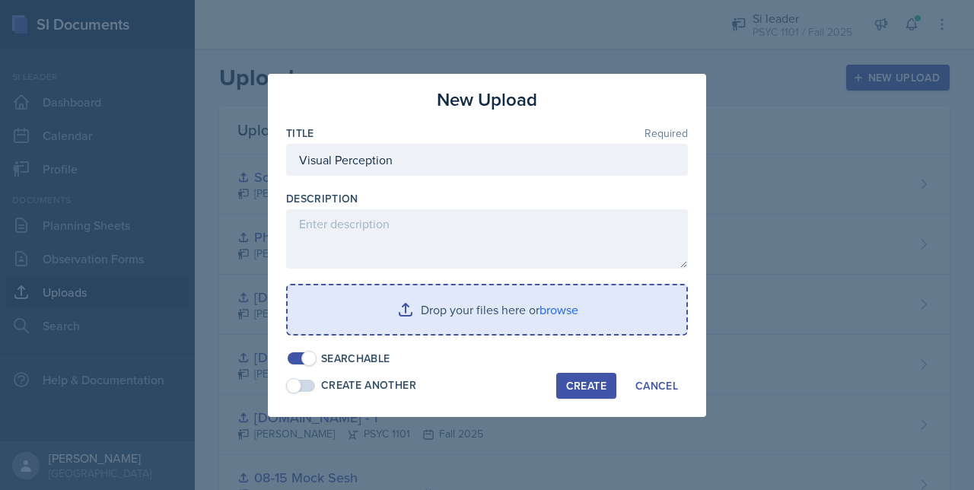
click at [480, 316] on input "file" at bounding box center [487, 309] width 399 height 49
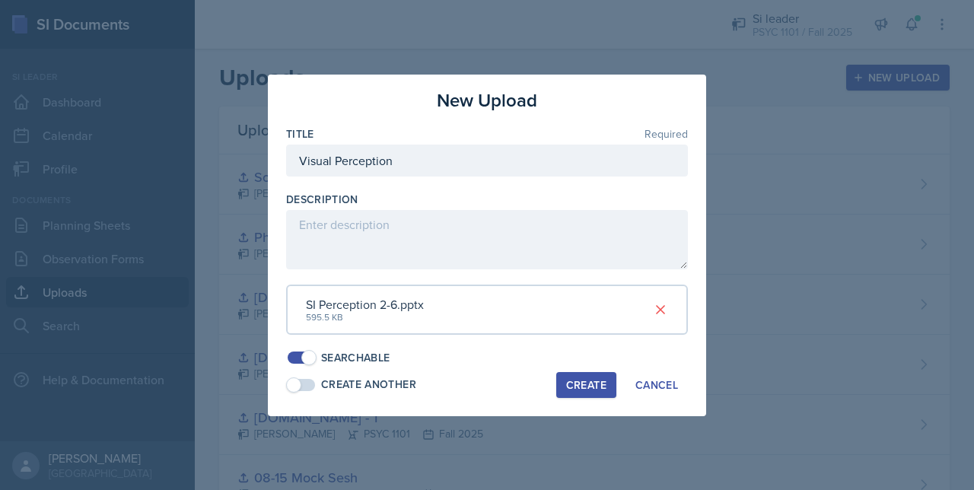
click at [575, 386] on div "Create" at bounding box center [586, 385] width 40 height 12
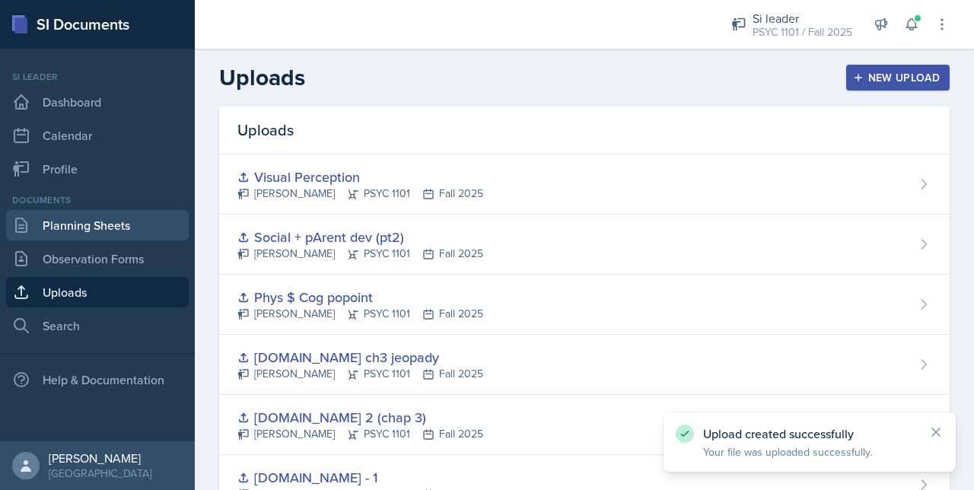
click at [56, 231] on link "Planning Sheets" at bounding box center [97, 225] width 183 height 30
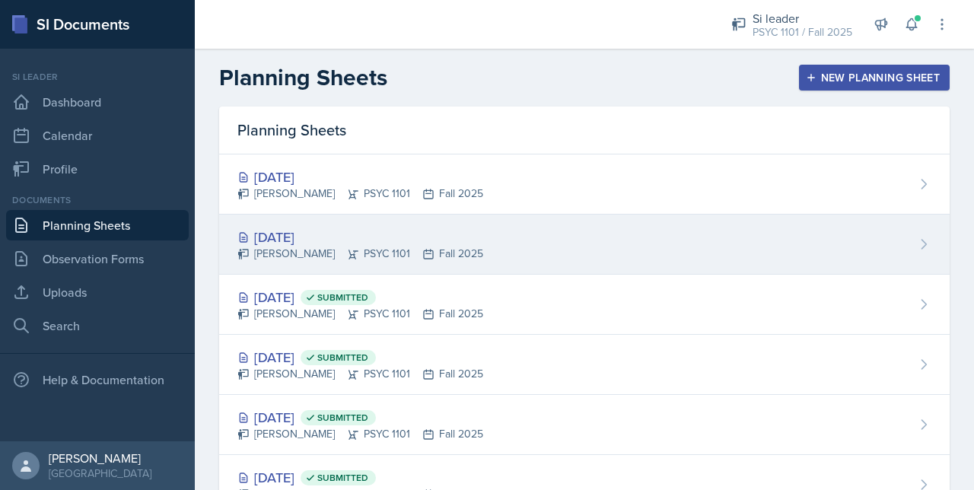
click at [312, 244] on div "[DATE]" at bounding box center [360, 237] width 246 height 21
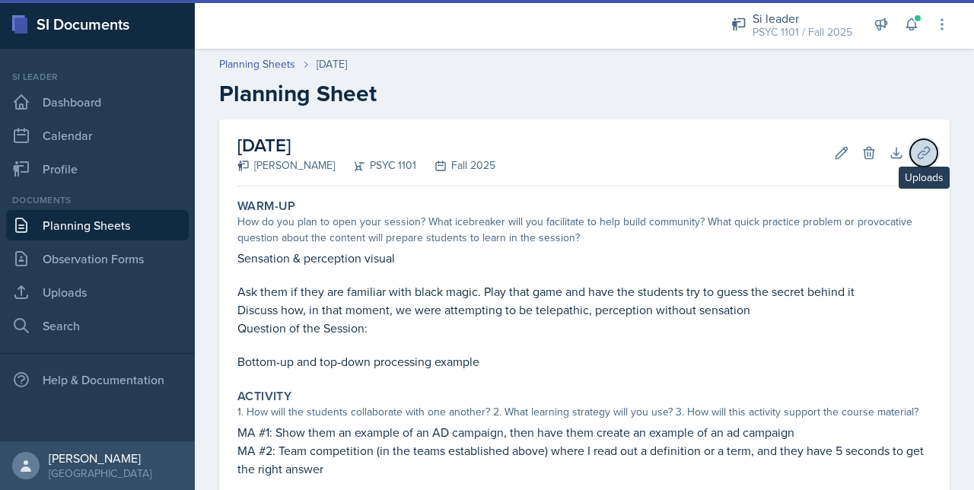
click at [910, 162] on button "Uploads" at bounding box center [923, 152] width 27 height 27
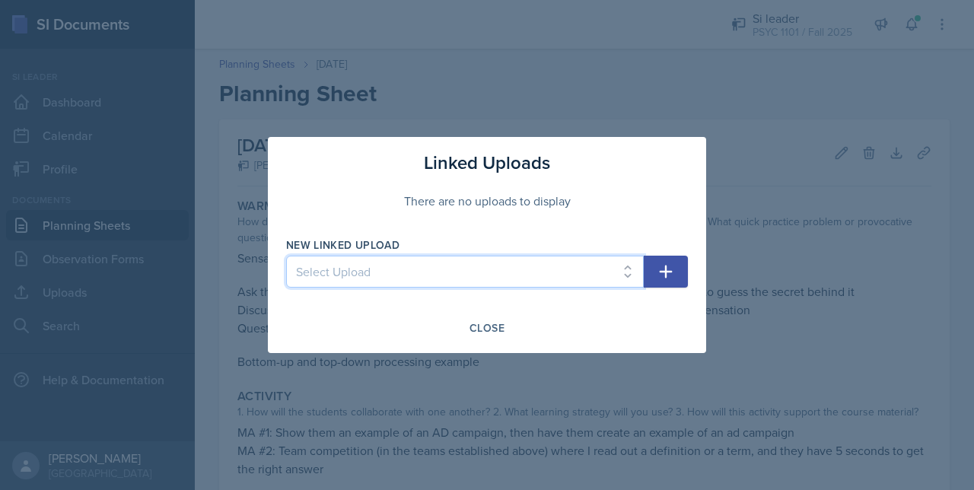
click at [437, 276] on select "Select Upload 08-15 Mock Sesh F.Se 2 (chap 3) F.Se - 1 F.Se ch3 jeopady Phys $ …" at bounding box center [465, 272] width 358 height 32
select select "74cc2bf4-62d7-499f-a762-91e845d009eb"
click at [286, 256] on select "Select Upload 08-15 Mock Sesh F.Se 2 (chap 3) F.Se - 1 F.Se ch3 jeopady Phys $ …" at bounding box center [465, 272] width 358 height 32
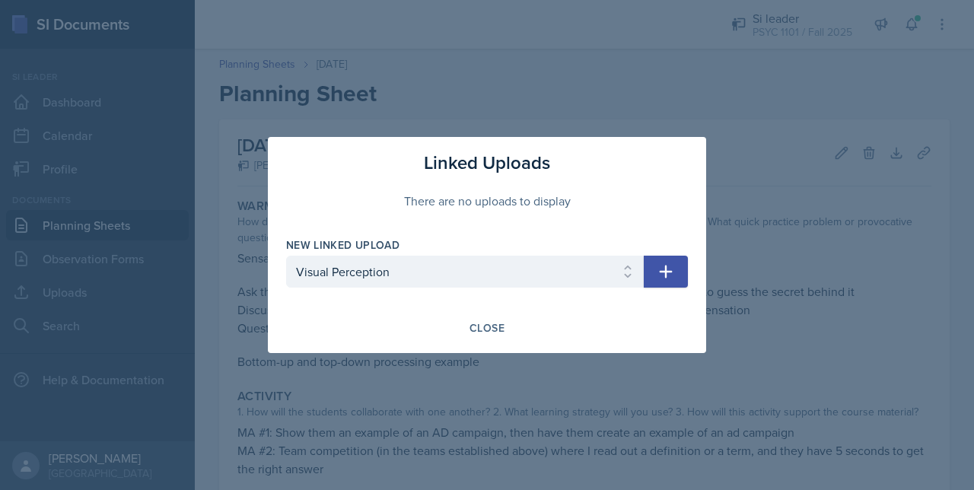
click at [654, 281] on button "button" at bounding box center [666, 272] width 44 height 32
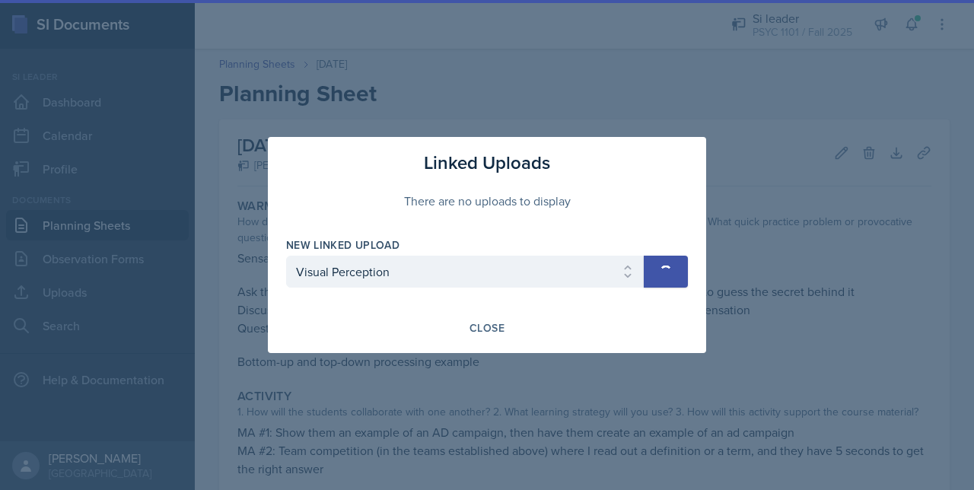
select select
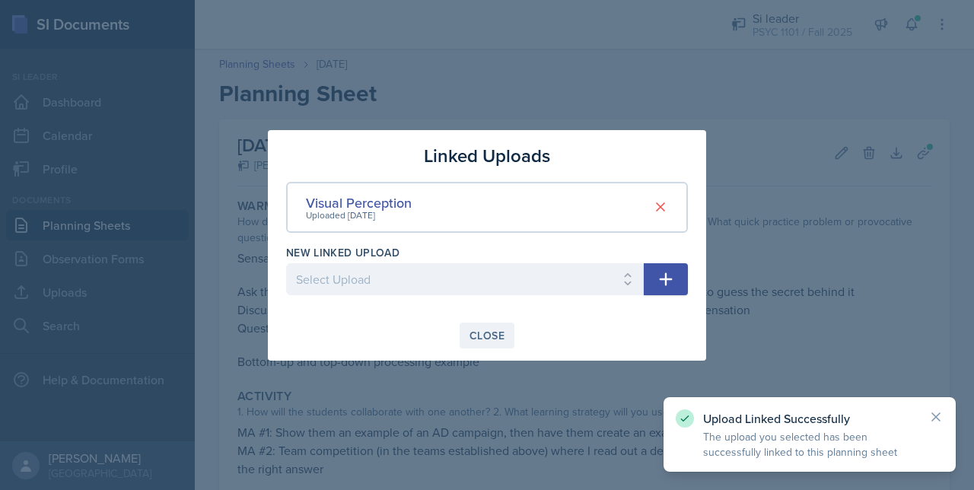
click at [483, 326] on button "Close" at bounding box center [486, 336] width 55 height 26
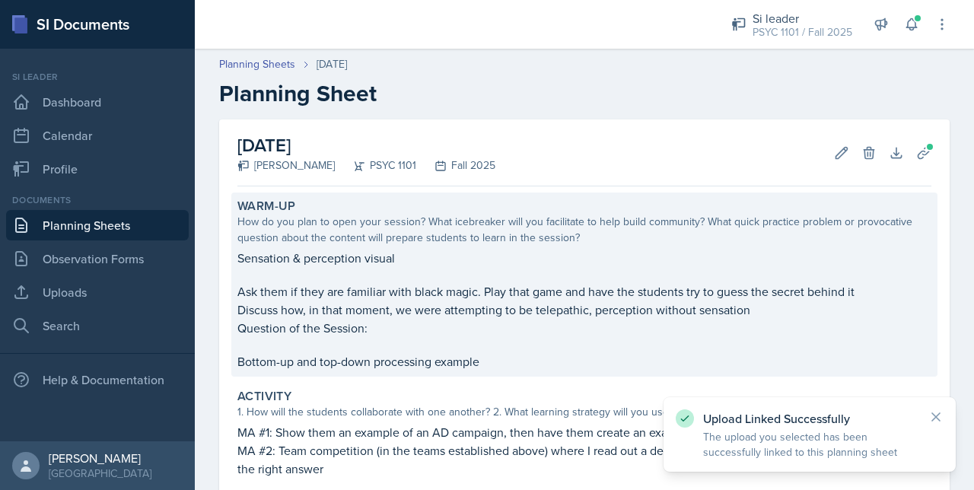
scroll to position [268, 0]
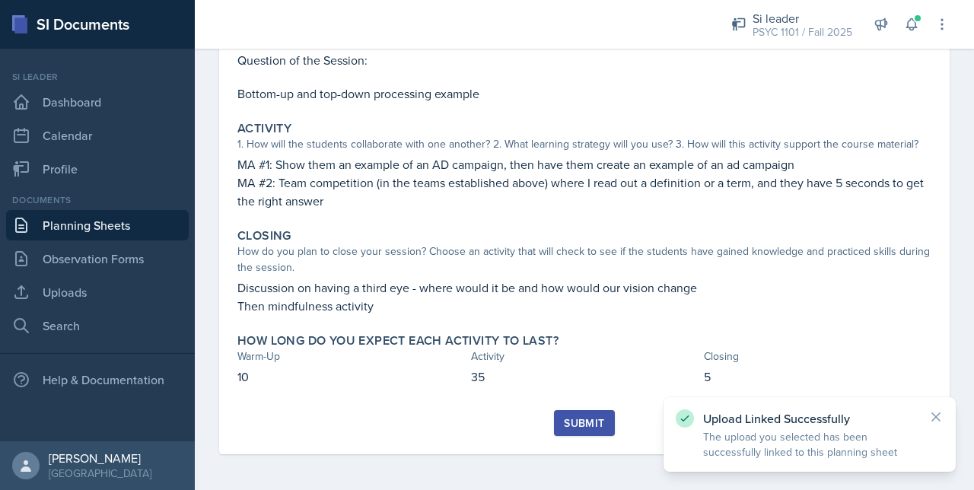
click at [568, 424] on div "Submit" at bounding box center [584, 423] width 40 height 12
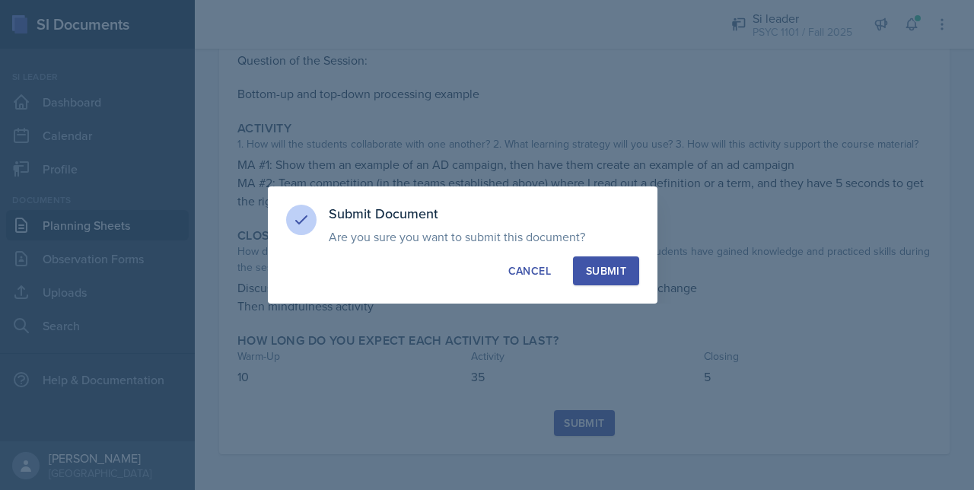
click at [602, 267] on div "Submit" at bounding box center [606, 270] width 40 height 15
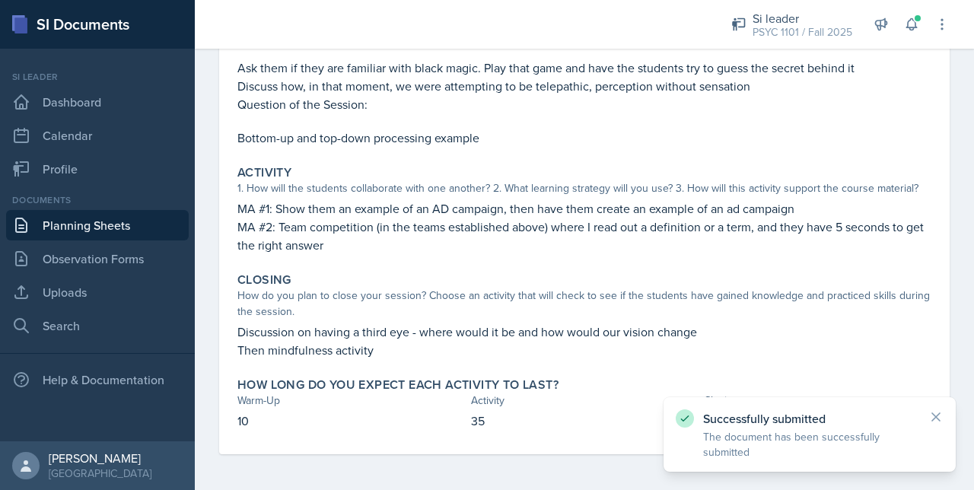
scroll to position [0, 0]
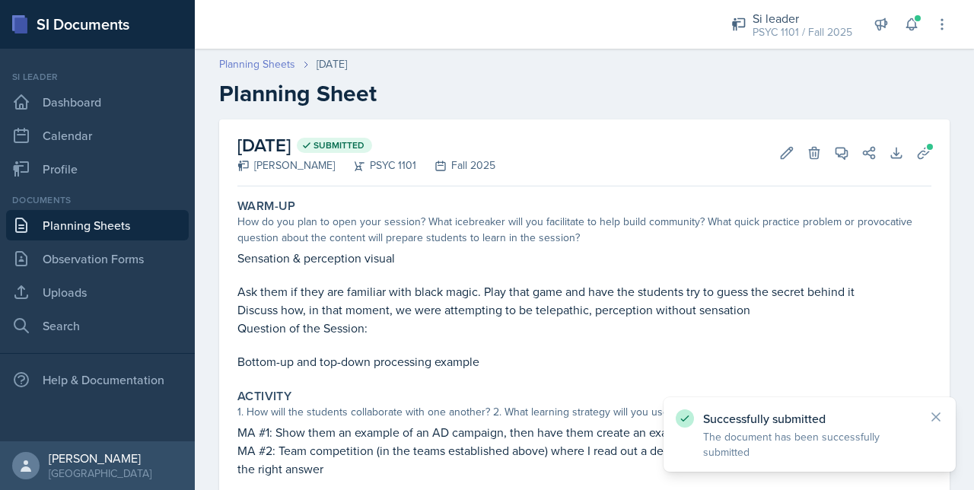
click at [245, 60] on link "Planning Sheets" at bounding box center [257, 64] width 76 height 16
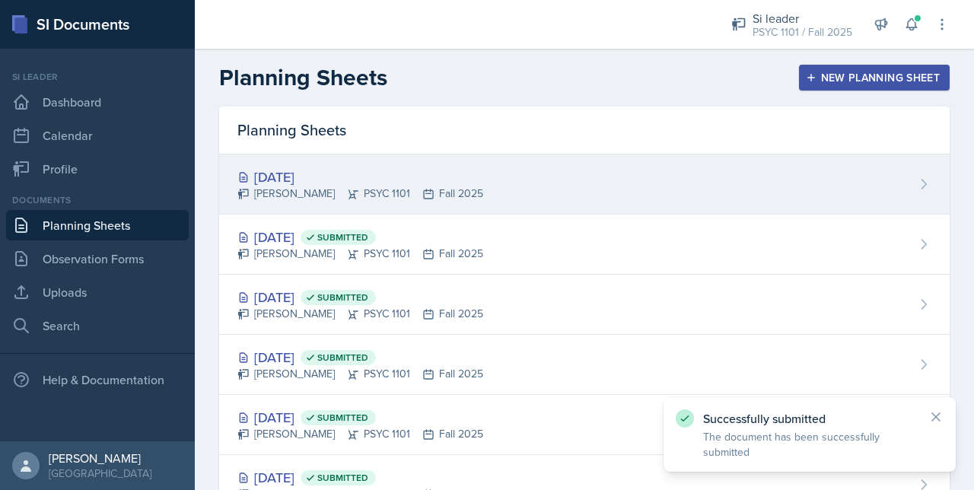
click at [348, 183] on div "[DATE]" at bounding box center [360, 177] width 246 height 21
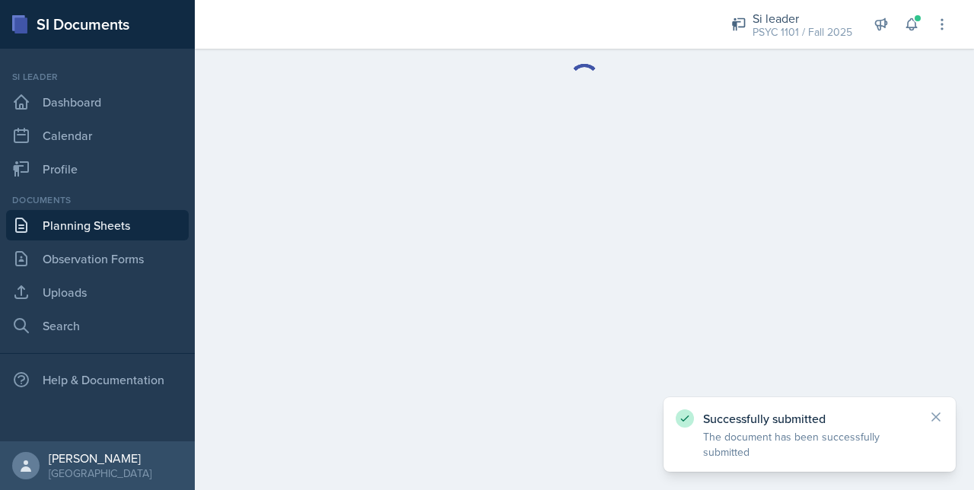
scroll to position [55, 0]
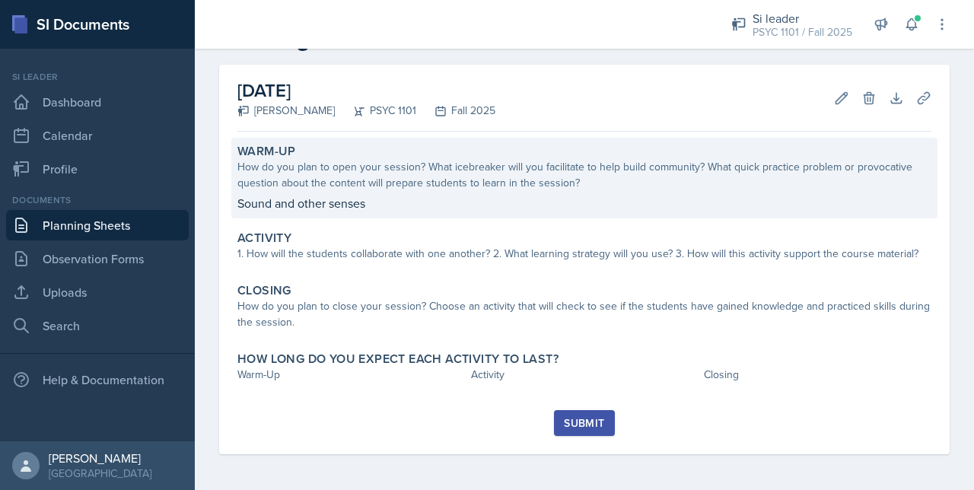
click at [409, 165] on div "How do you plan to open your session? What icebreaker will you facilitate to he…" at bounding box center [584, 175] width 694 height 32
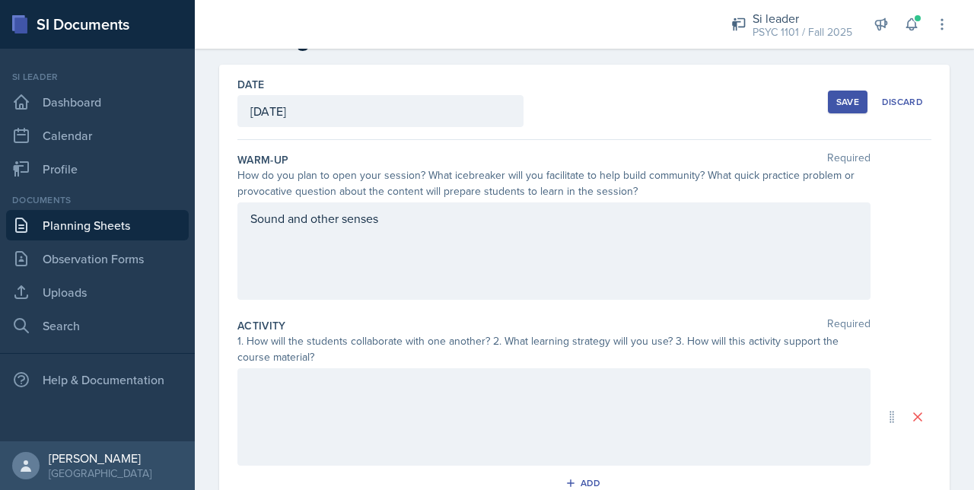
click at [438, 211] on div "Sound and other senses" at bounding box center [553, 250] width 633 height 97
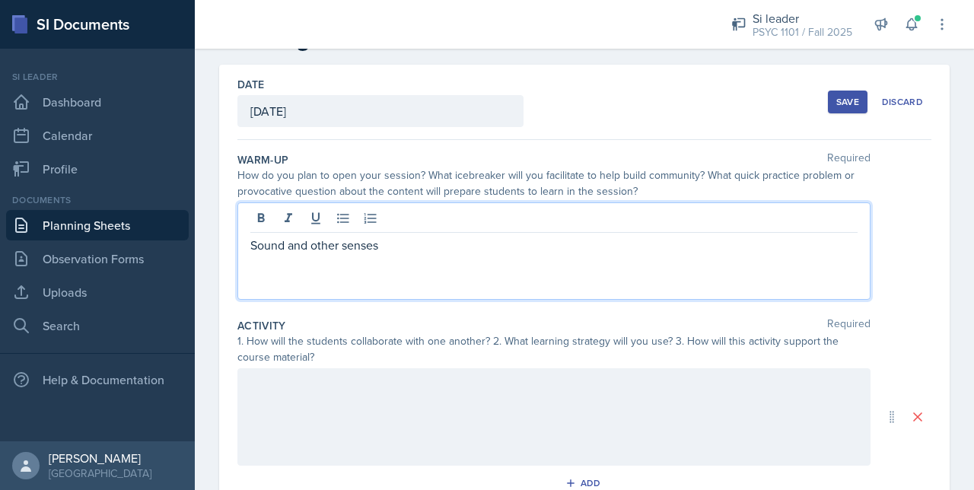
click at [418, 251] on p "Sound and other senses" at bounding box center [553, 245] width 607 height 18
